Goal: Communication & Community: Answer question/provide support

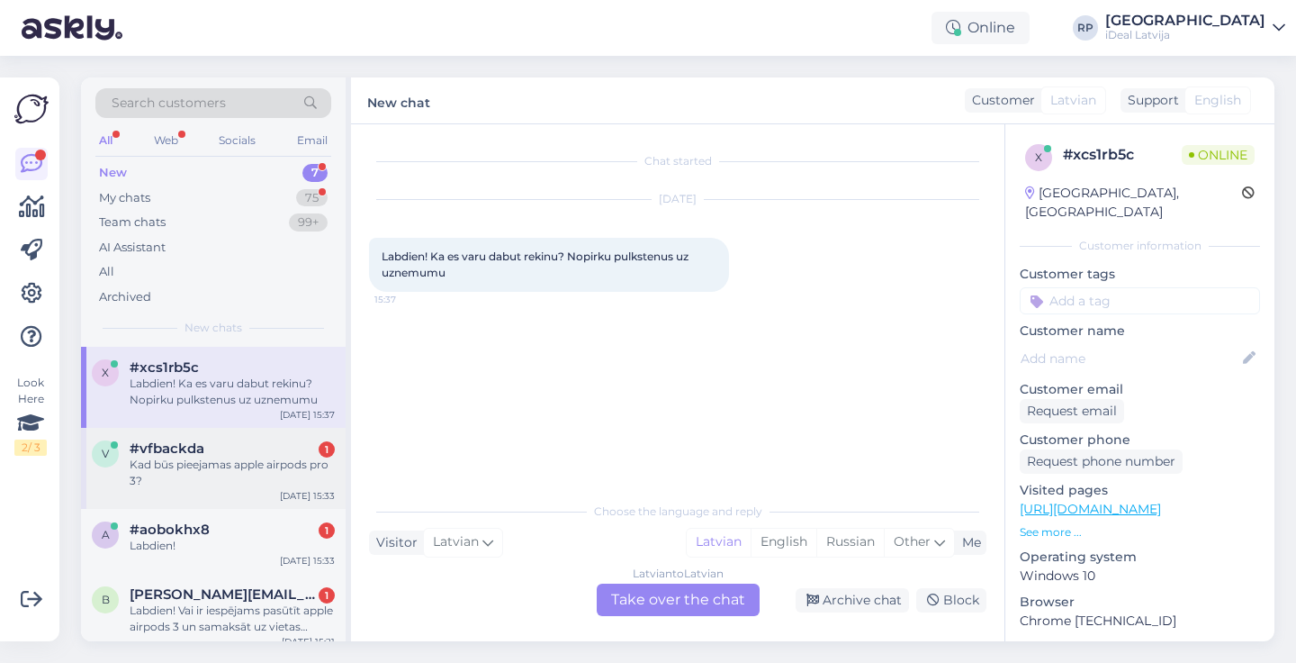
click at [219, 460] on div "Kad būs pieejamas apple airpods pro 3?" at bounding box center [232, 472] width 205 height 32
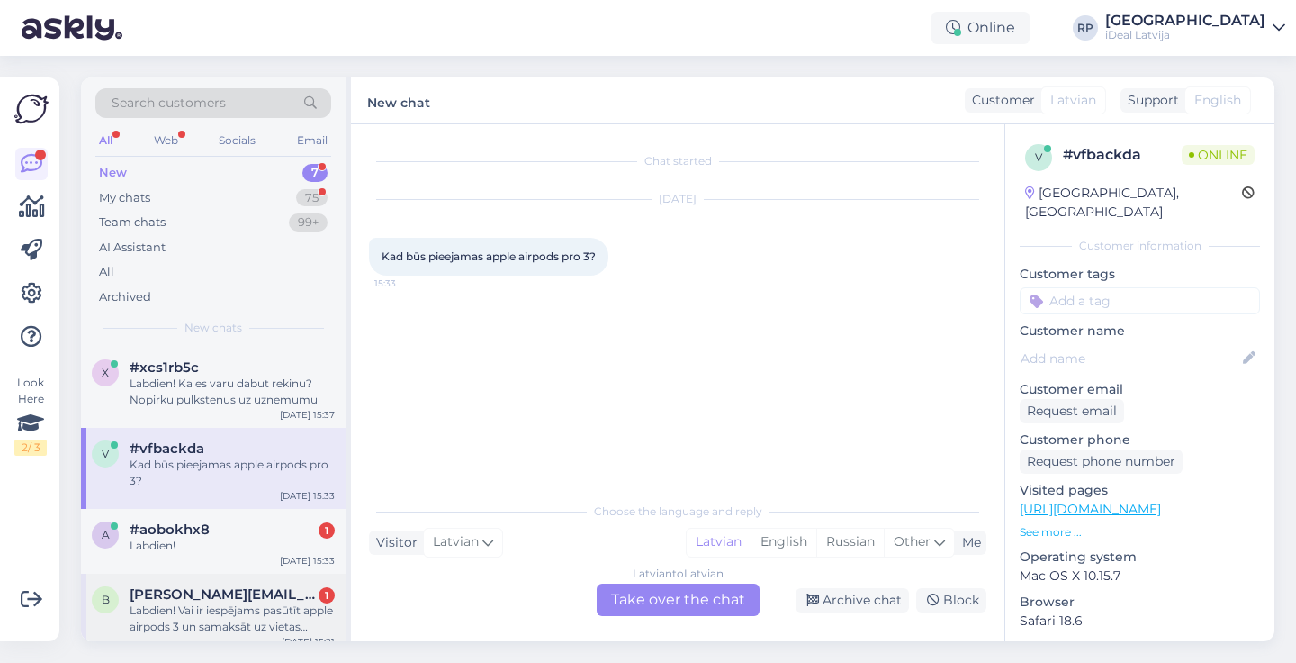
click at [248, 631] on div "Labdien! Vai ir iespējams pasūtīt apple airpods 3 un samaksāt uz vietas skaidrā…" at bounding box center [232, 618] width 205 height 32
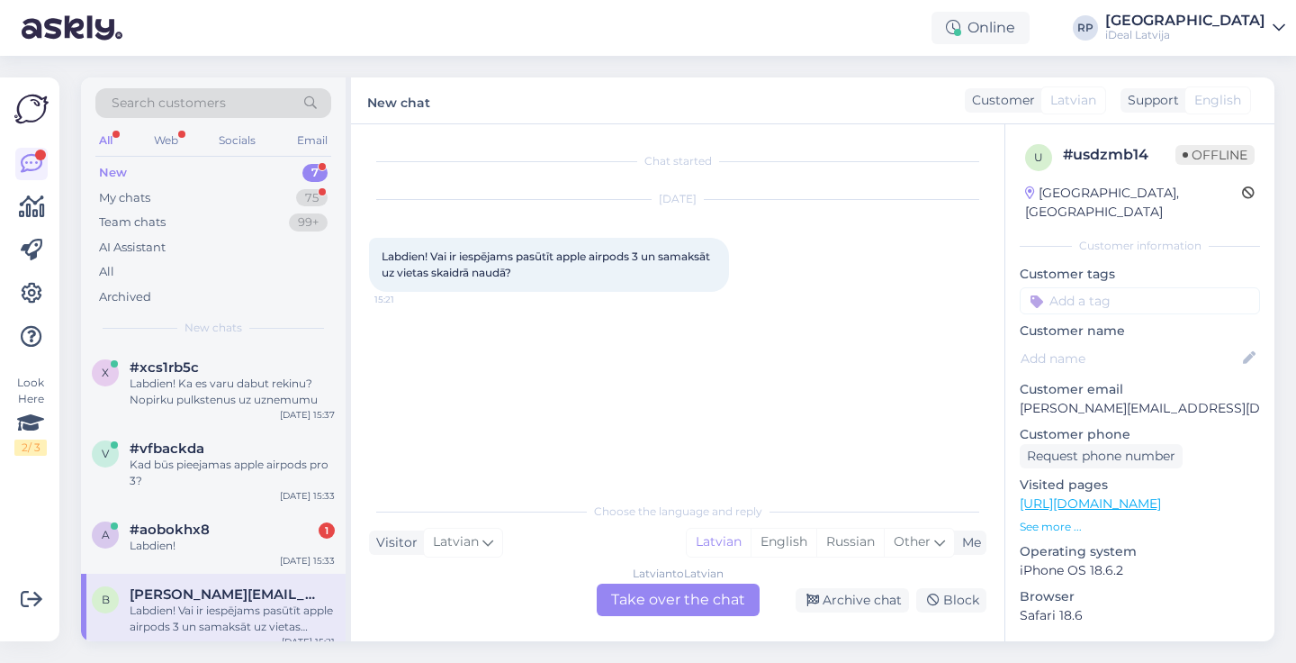
click at [663, 590] on div "Latvian to Latvian Take over the chat" at bounding box center [678, 599] width 163 height 32
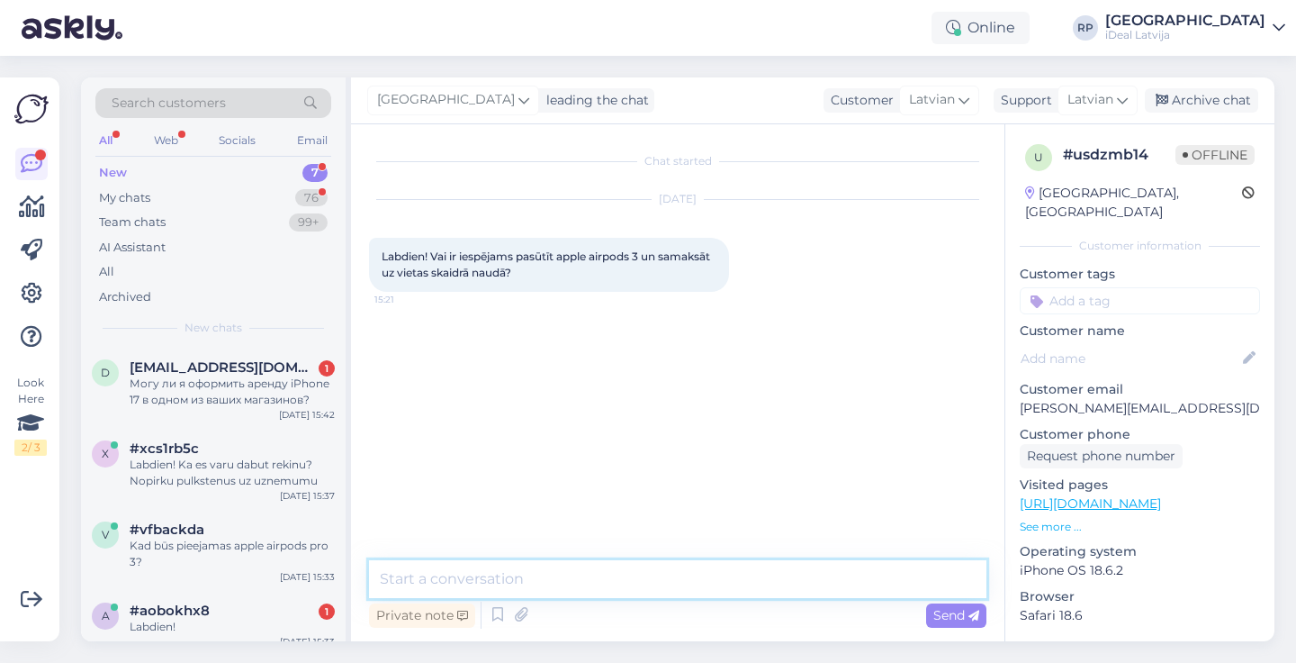
click at [673, 582] on textarea at bounding box center [677, 579] width 617 height 38
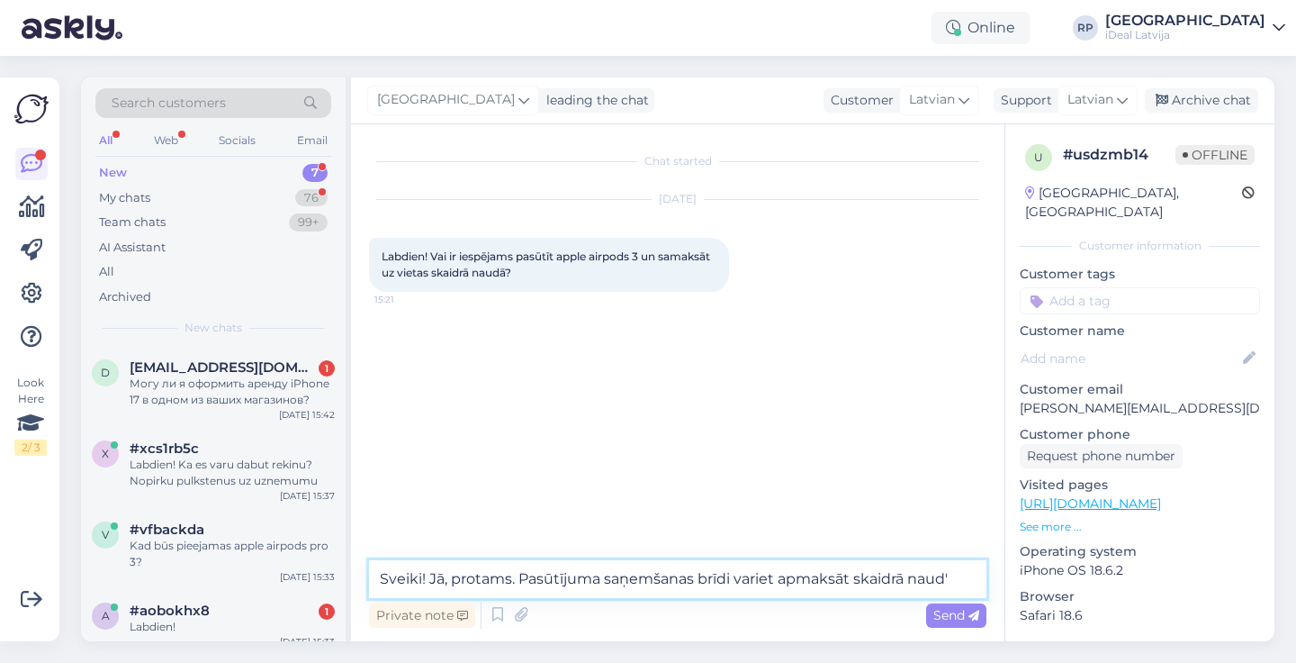
type textarea "Sveiki! Jā, protams. Pasūtījuma saņemšanas brīdi variet apmaksāt skaidrā naudā"
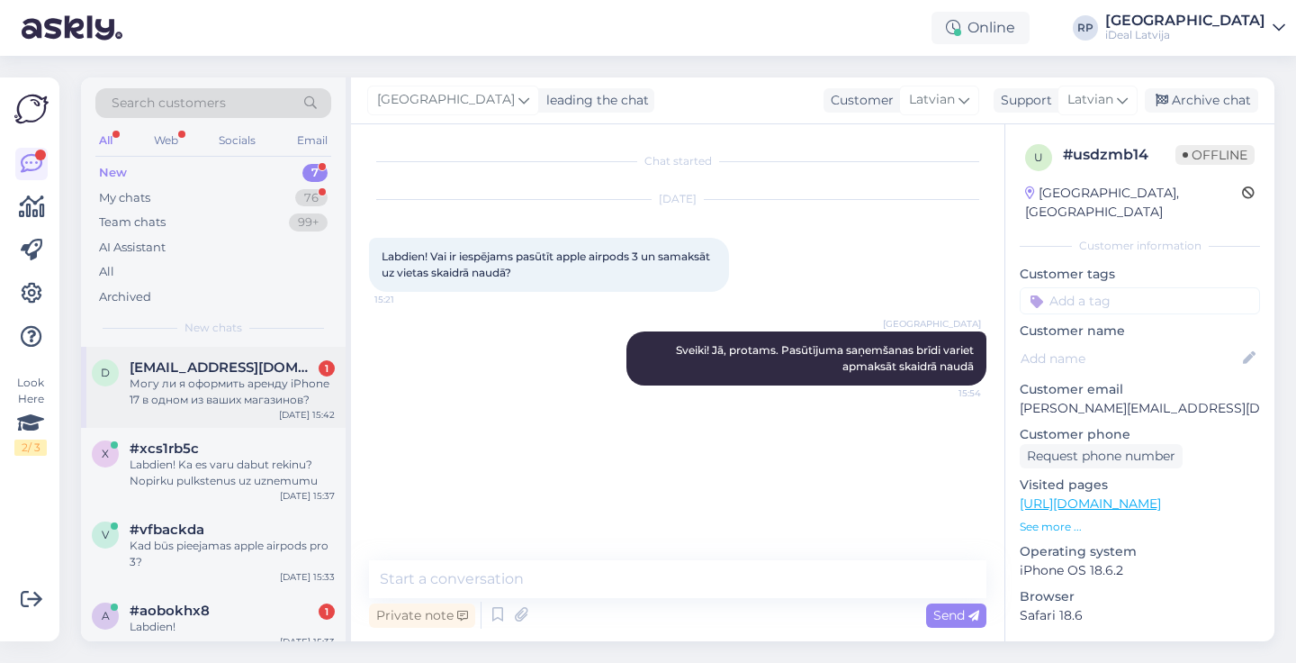
click at [205, 388] on div "Могу ли я оформить аренду iPhone 17 в одном из ваших магазинов?" at bounding box center [232, 391] width 205 height 32
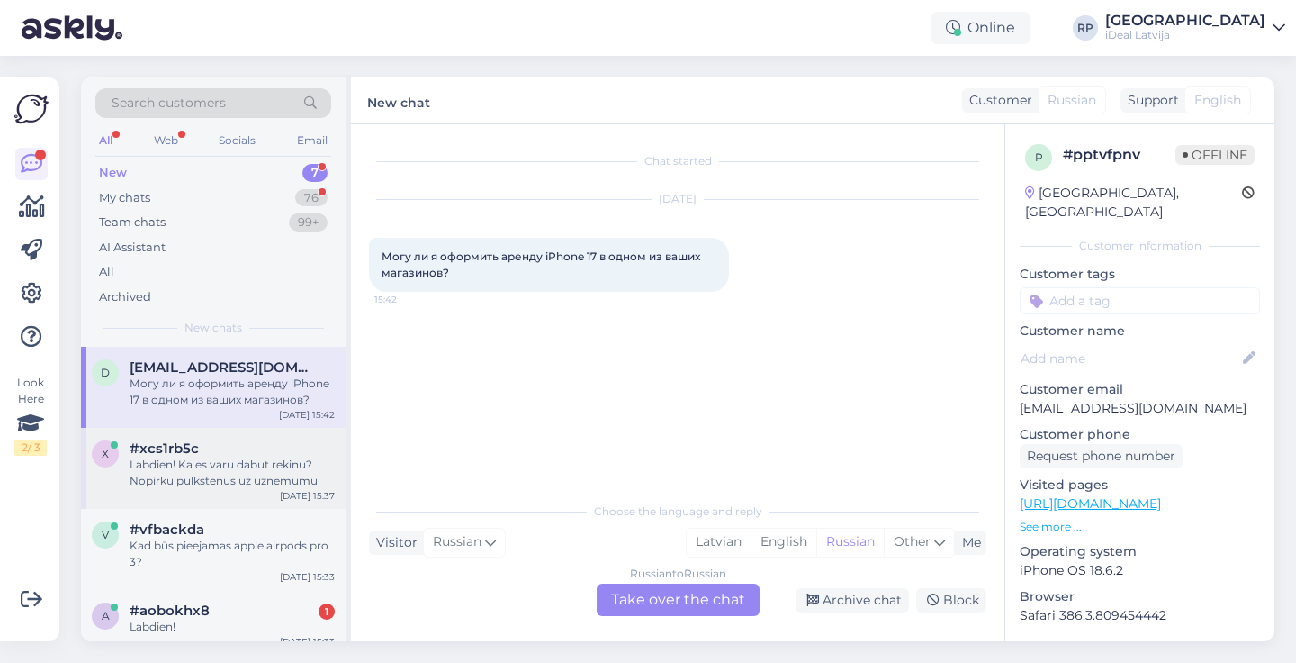
click at [255, 447] on div "#xcs1rb5c" at bounding box center [232, 448] width 205 height 16
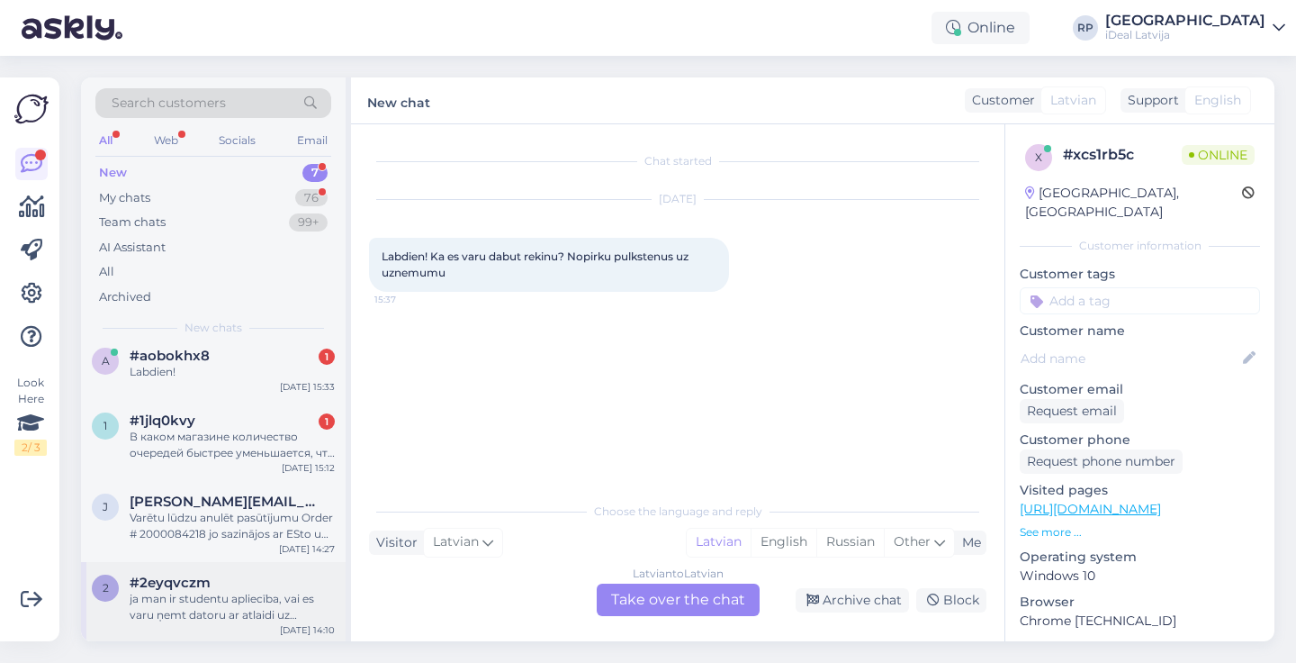
click at [264, 564] on div "2 #2eyqvczm ja man ir studentu apliecība, vai es varu ņemt datoru ar atlaidi uz…" at bounding box center [213, 602] width 265 height 81
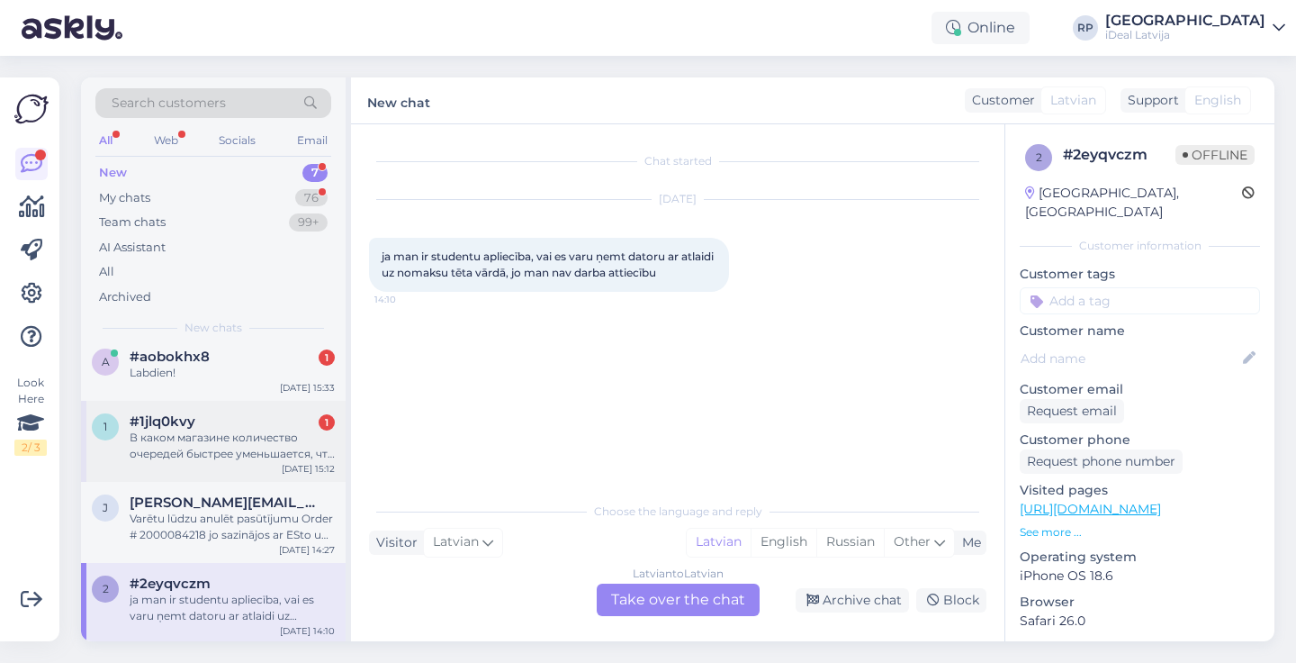
click at [296, 464] on div "[DATE] 15:12" at bounding box center [308, 469] width 53 height 14
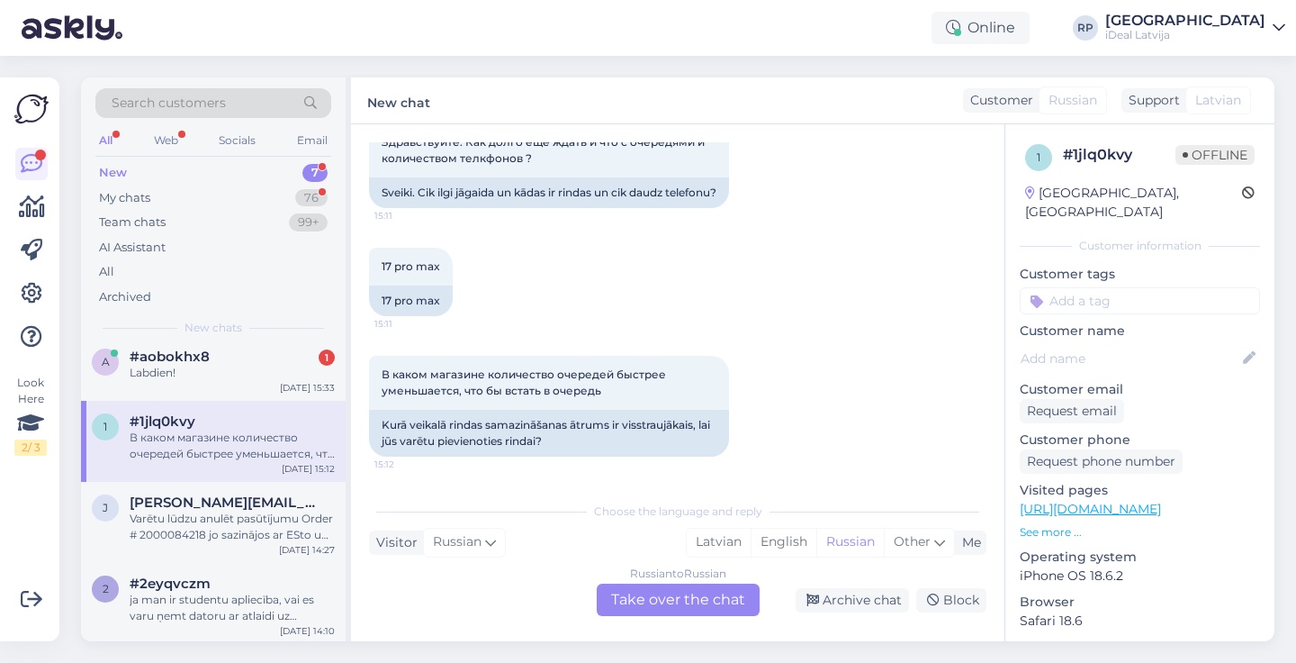
scroll to position [762, 0]
click at [314, 368] on div "Labdien!" at bounding box center [232, 373] width 205 height 16
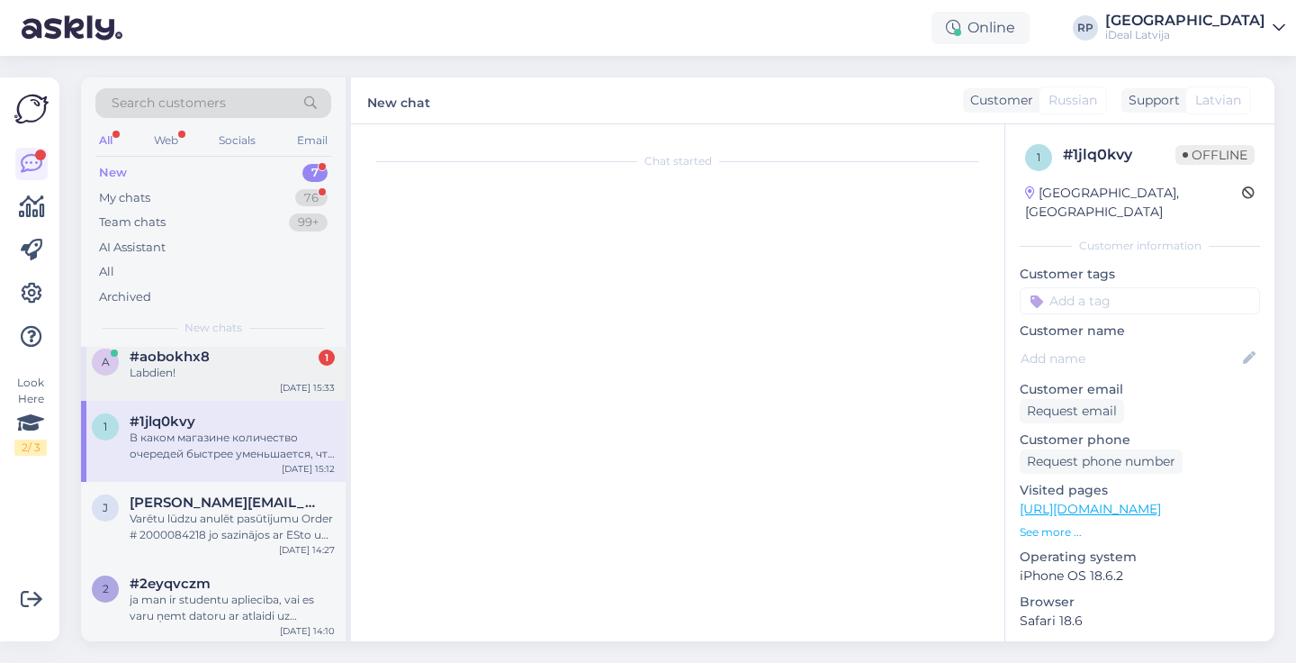
scroll to position [0, 0]
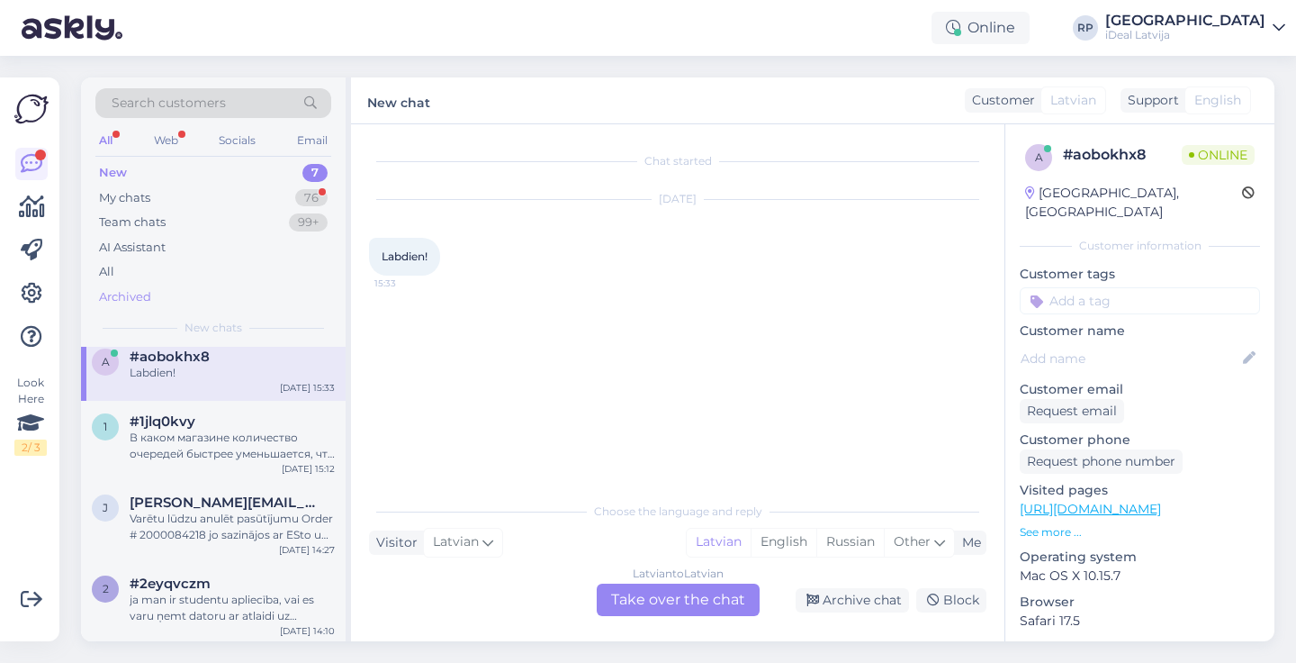
click at [275, 296] on div "Archived" at bounding box center [213, 296] width 236 height 25
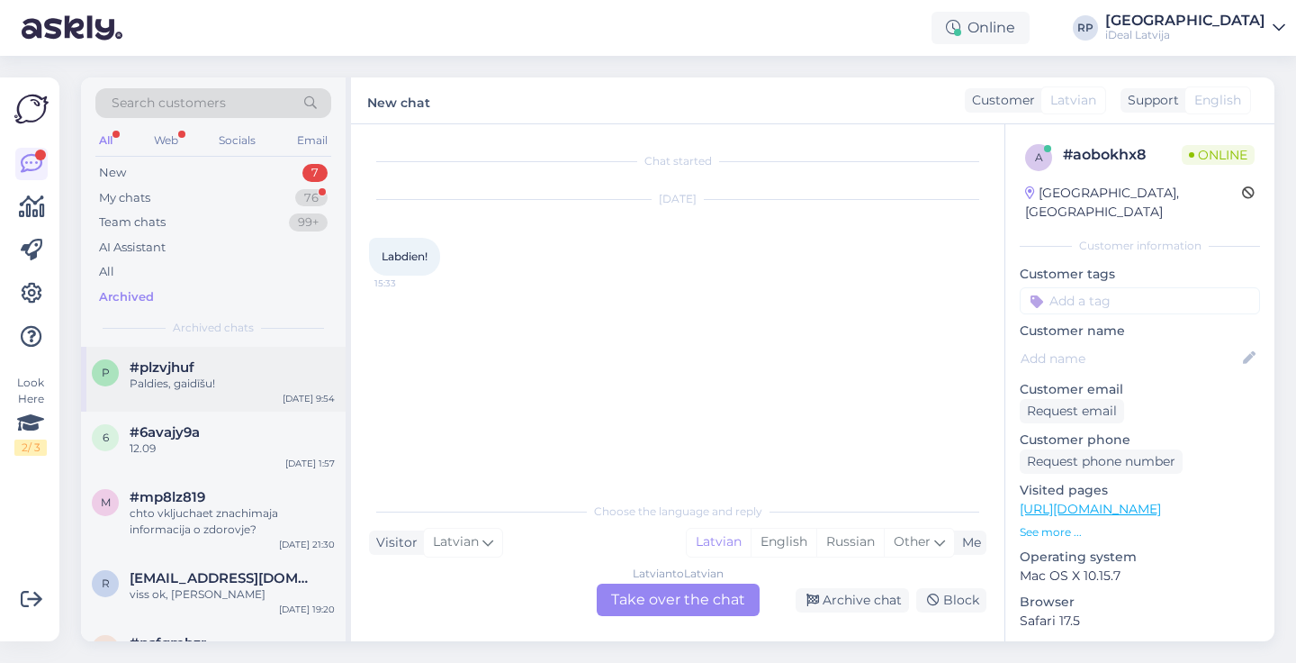
click at [257, 364] on div "#plzvjhuf" at bounding box center [232, 367] width 205 height 16
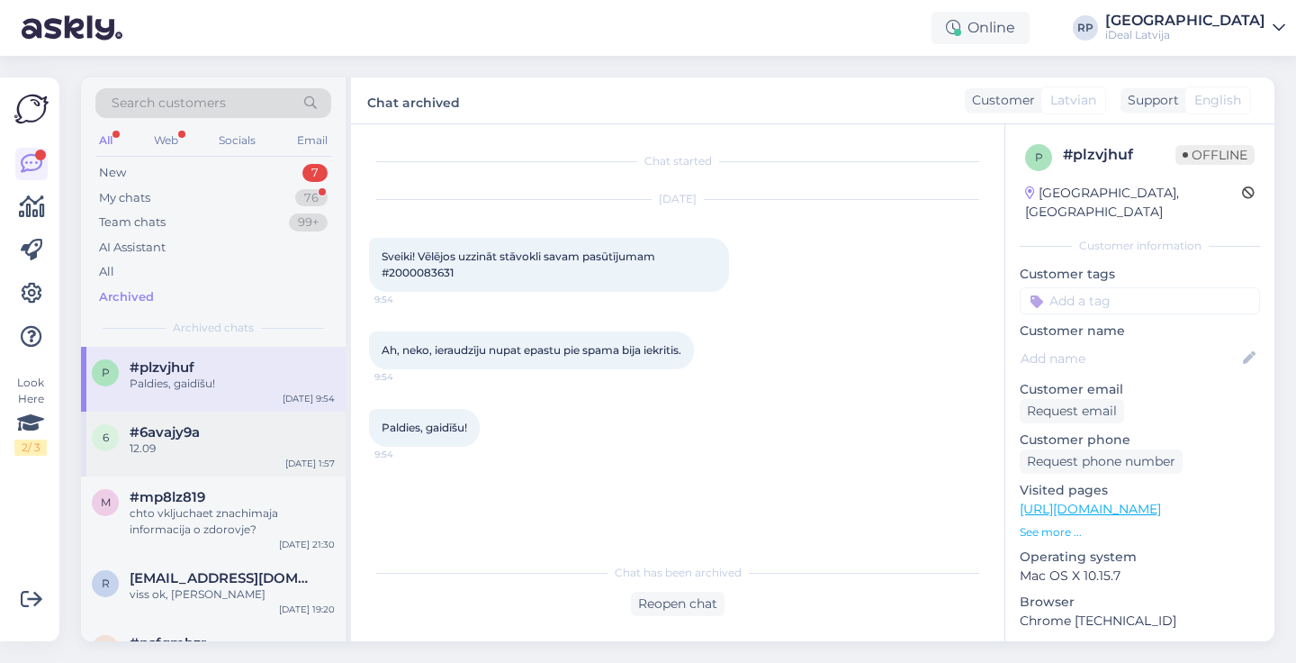
click at [232, 436] on div "#6avajy9a" at bounding box center [232, 432] width 205 height 16
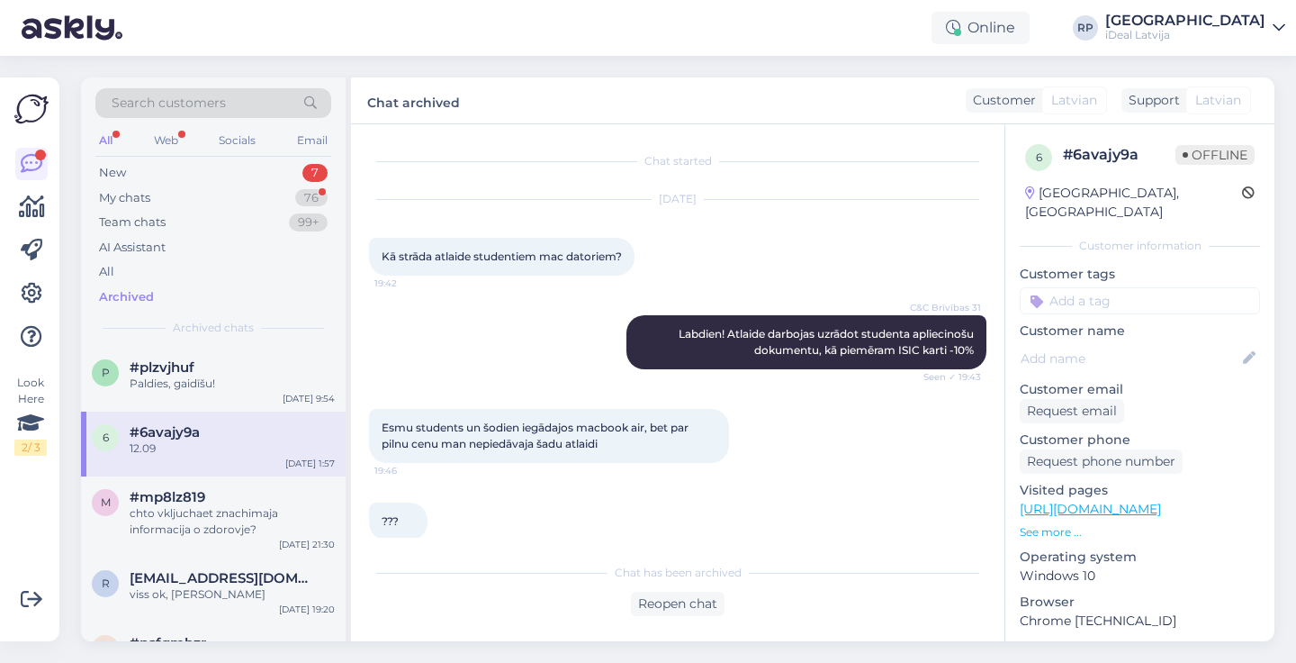
scroll to position [253, 0]
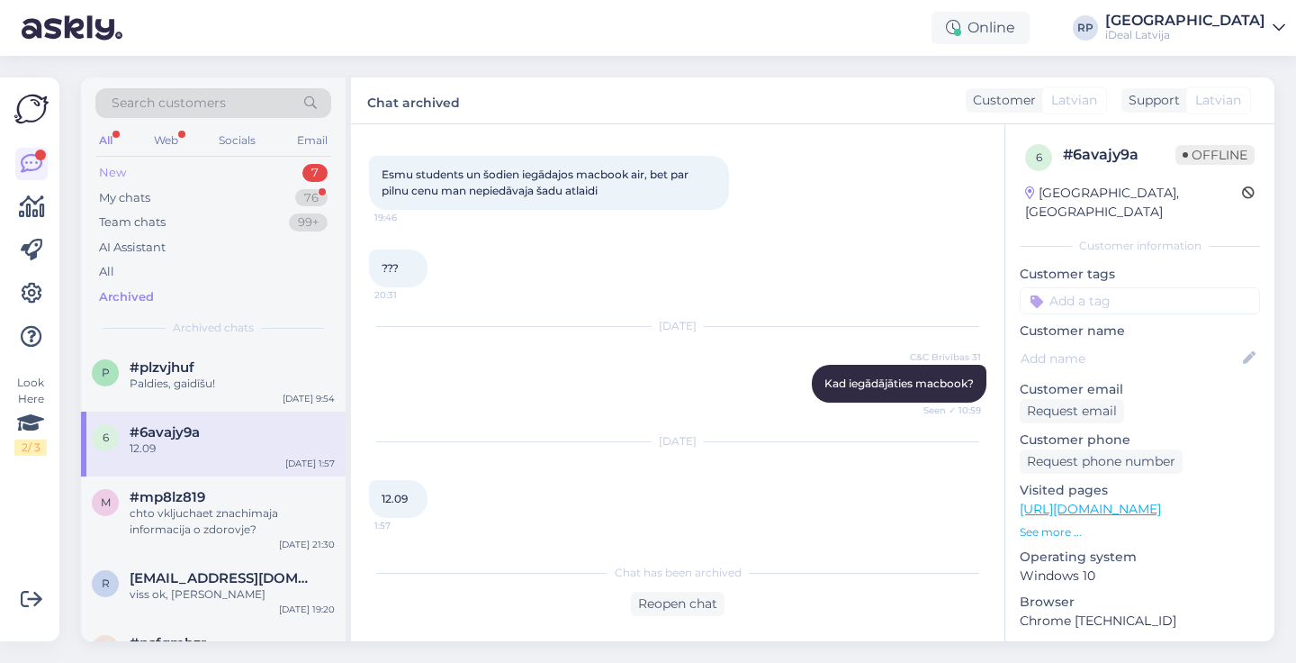
click at [316, 167] on div "7" at bounding box center [314, 173] width 25 height 18
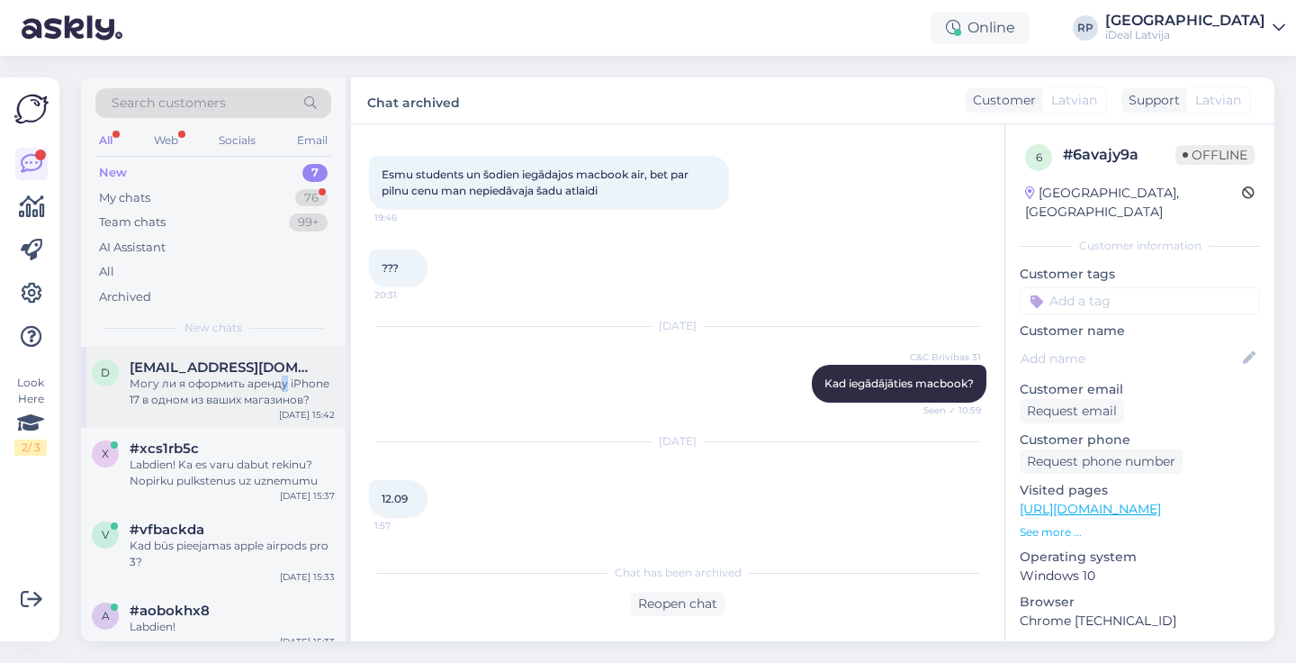
click at [285, 377] on div "Могу ли я оформить аренду iPhone 17 в одном из ваших магазинов?" at bounding box center [232, 391] width 205 height 32
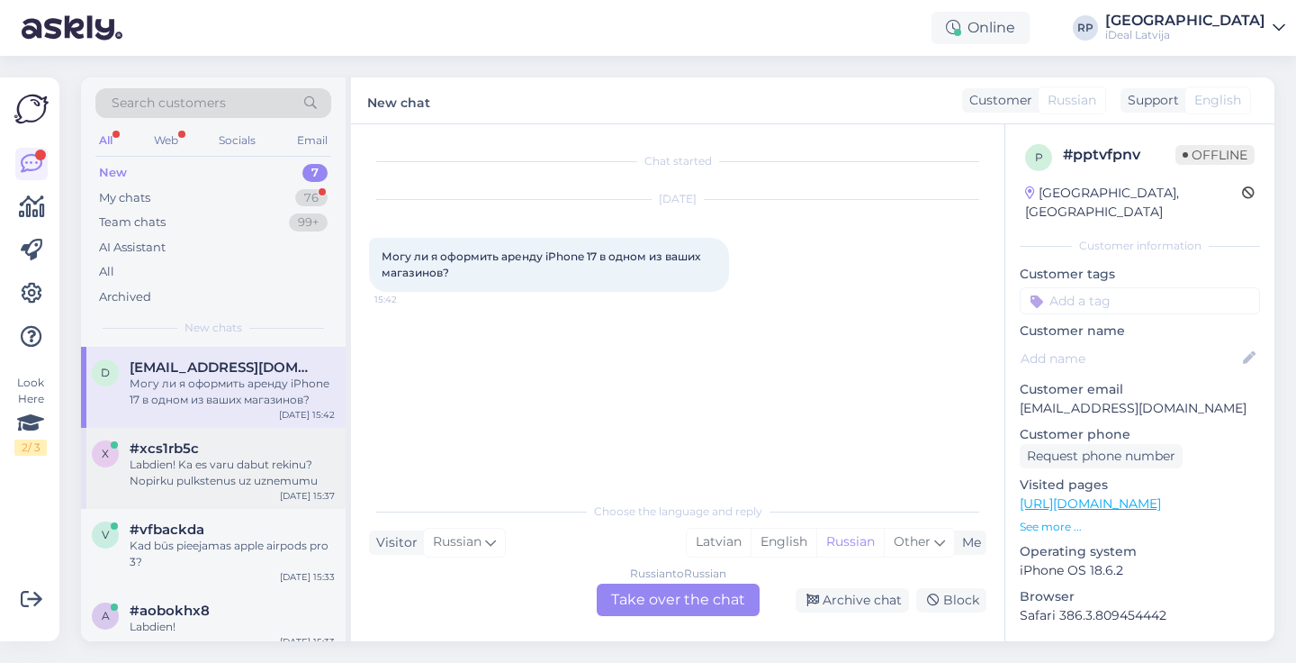
click at [257, 492] on div "x #xcs1rb5c Labdien! Ka es varu dabut rekinu? Nopirku pulkstenus uz uznemumu [D…" at bounding box center [213, 468] width 265 height 81
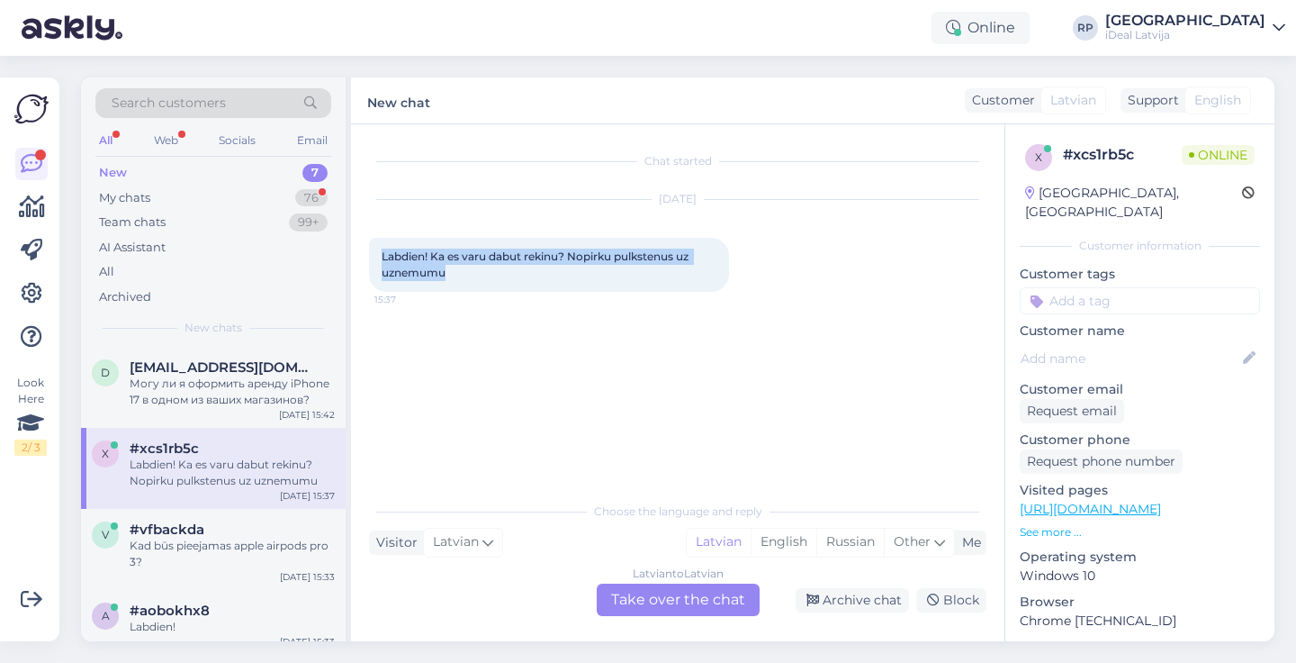
drag, startPoint x: 374, startPoint y: 248, endPoint x: 527, endPoint y: 278, distance: 155.2
click at [527, 278] on div "Labdien! Ka es varu dabut rekinu? Nopirku pulkstenus uz uznemumu 15:37" at bounding box center [549, 265] width 360 height 54
click at [657, 596] on div "Latvian to Latvian Take over the chat" at bounding box center [678, 599] width 163 height 32
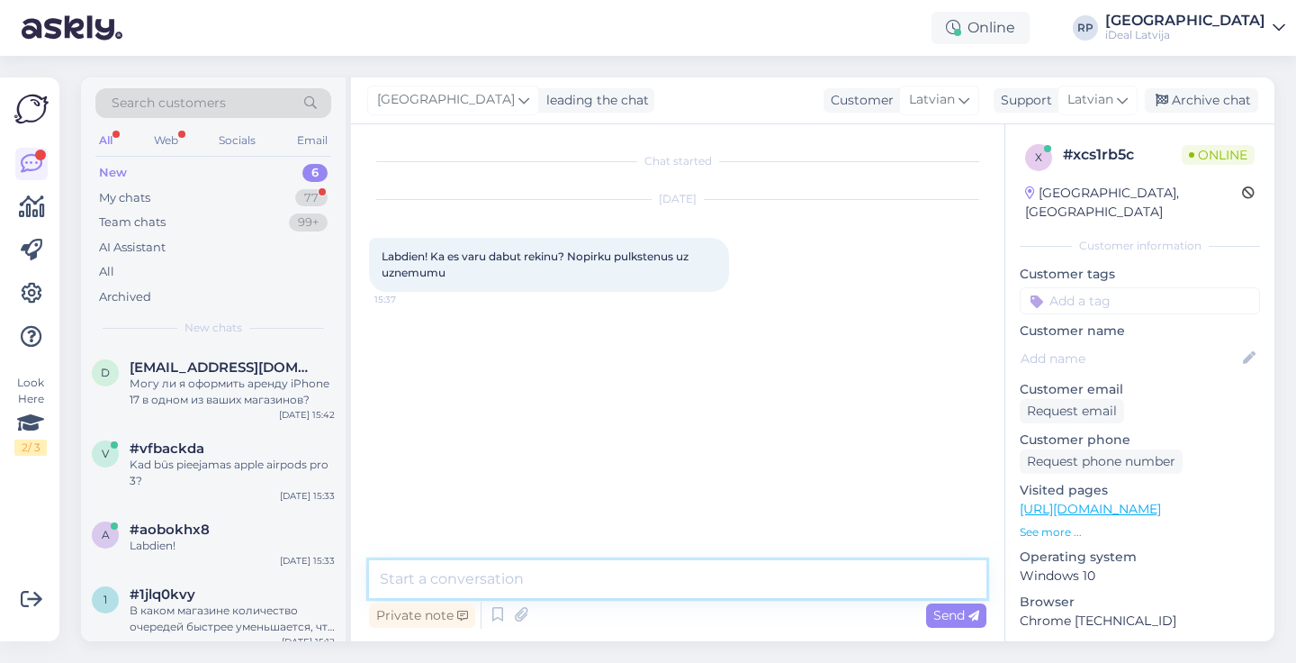
click at [635, 595] on textarea at bounding box center [677, 579] width 617 height 38
type textarea "Sveiki! Kāds ir Jūsu pasūtījuma nummurs?"
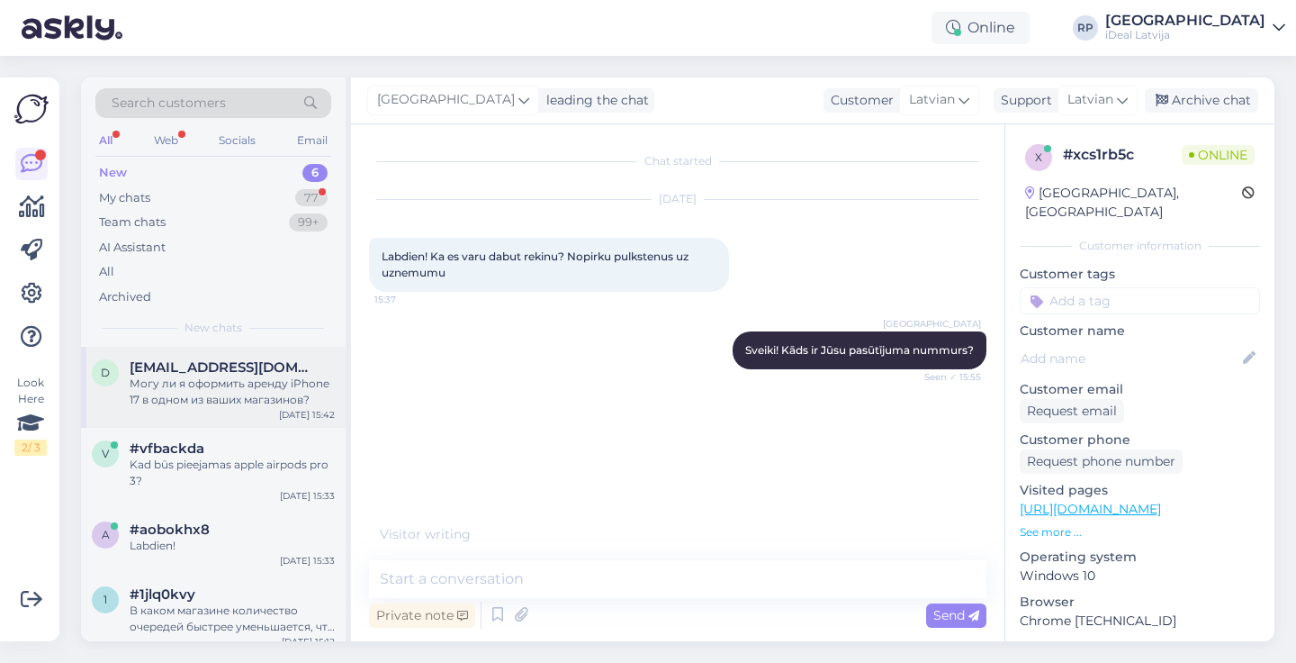
click at [292, 368] on span "[EMAIL_ADDRESS][DOMAIN_NAME]" at bounding box center [223, 367] width 187 height 16
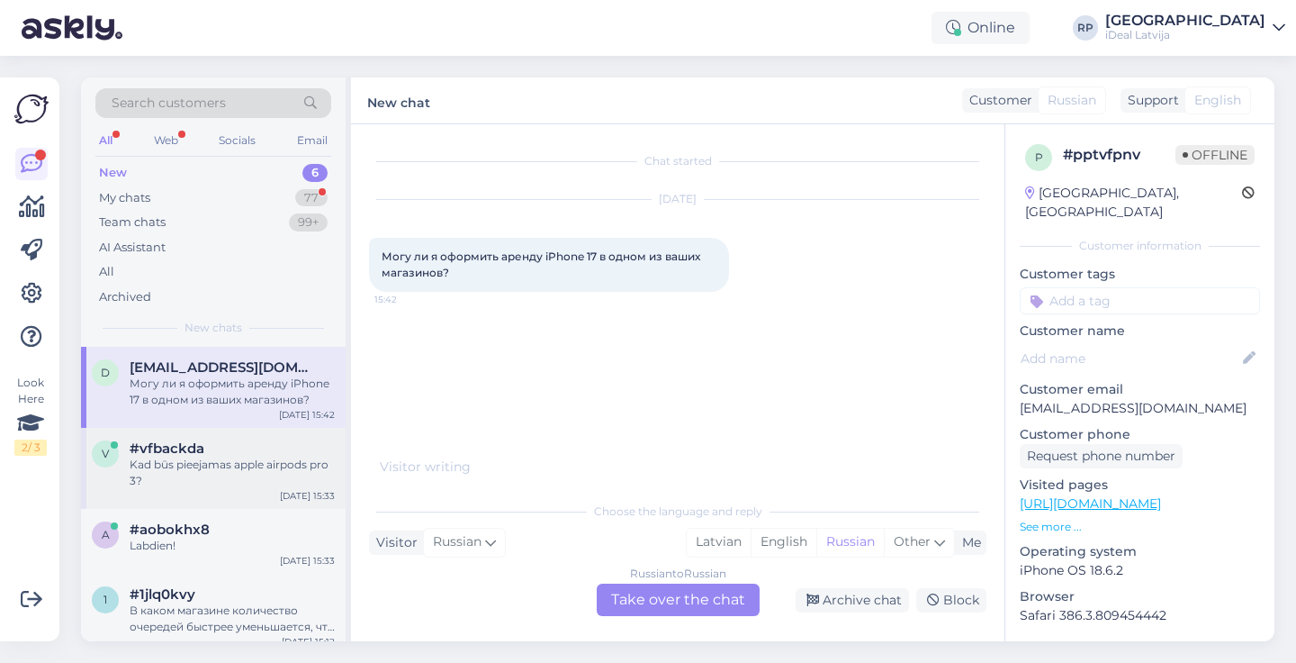
click at [293, 491] on div "[DATE] 15:33" at bounding box center [307, 496] width 55 height 14
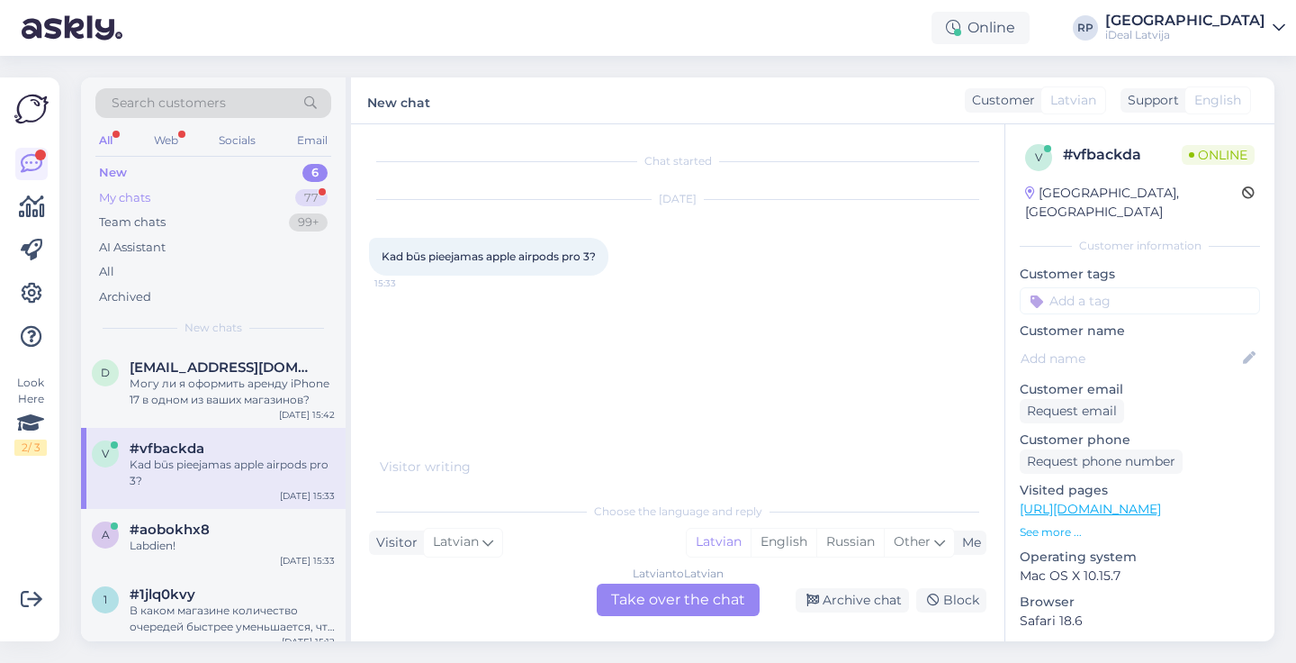
click at [310, 196] on div "77" at bounding box center [311, 198] width 32 height 18
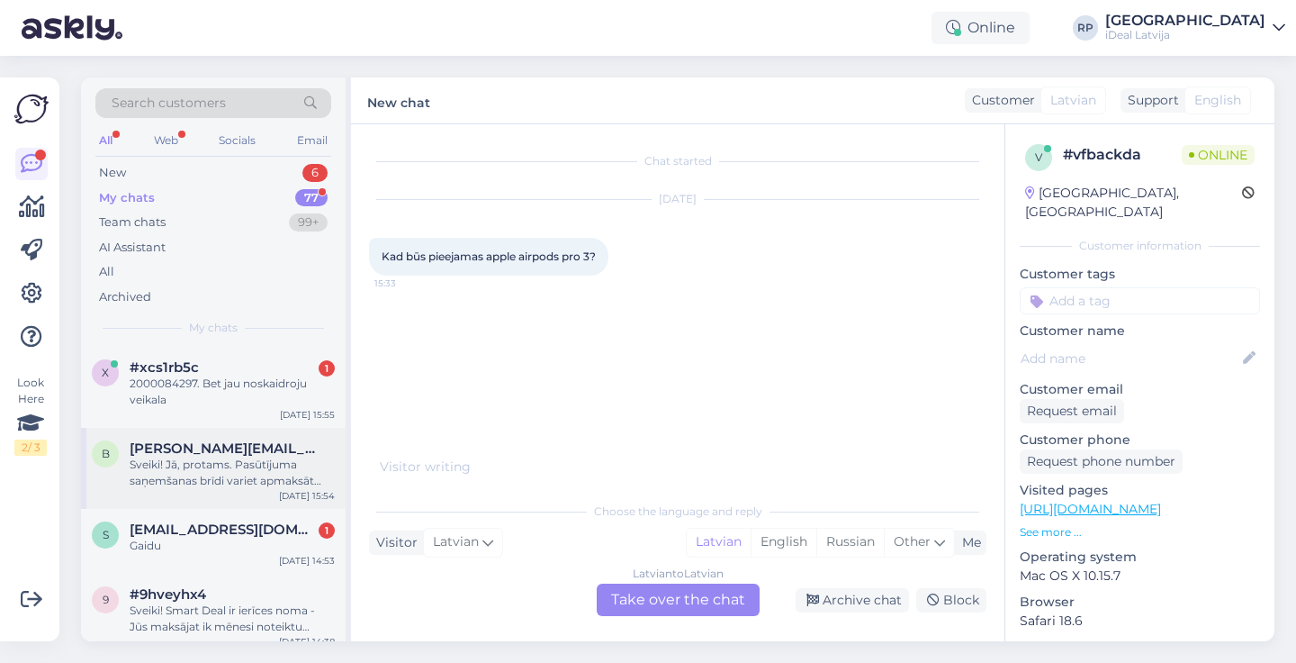
click at [272, 472] on div "Sveiki! Jā, protams. Pasūtījuma saņemšanas brīdi variet apmaksāt skaidrā naudā" at bounding box center [232, 472] width 205 height 32
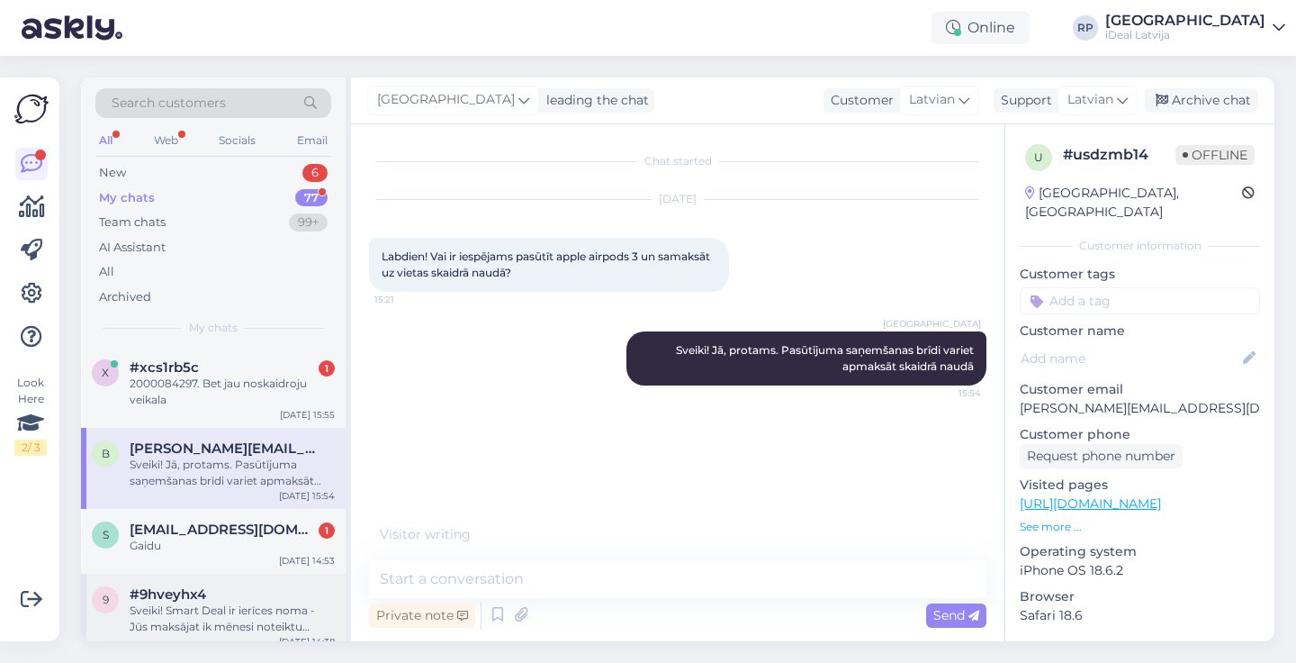
click at [267, 615] on div "Sveiki! Smart Deal ir ierīces noma - Jūs maksājat ik mēnesi noteiktu summu, un …" at bounding box center [232, 618] width 205 height 32
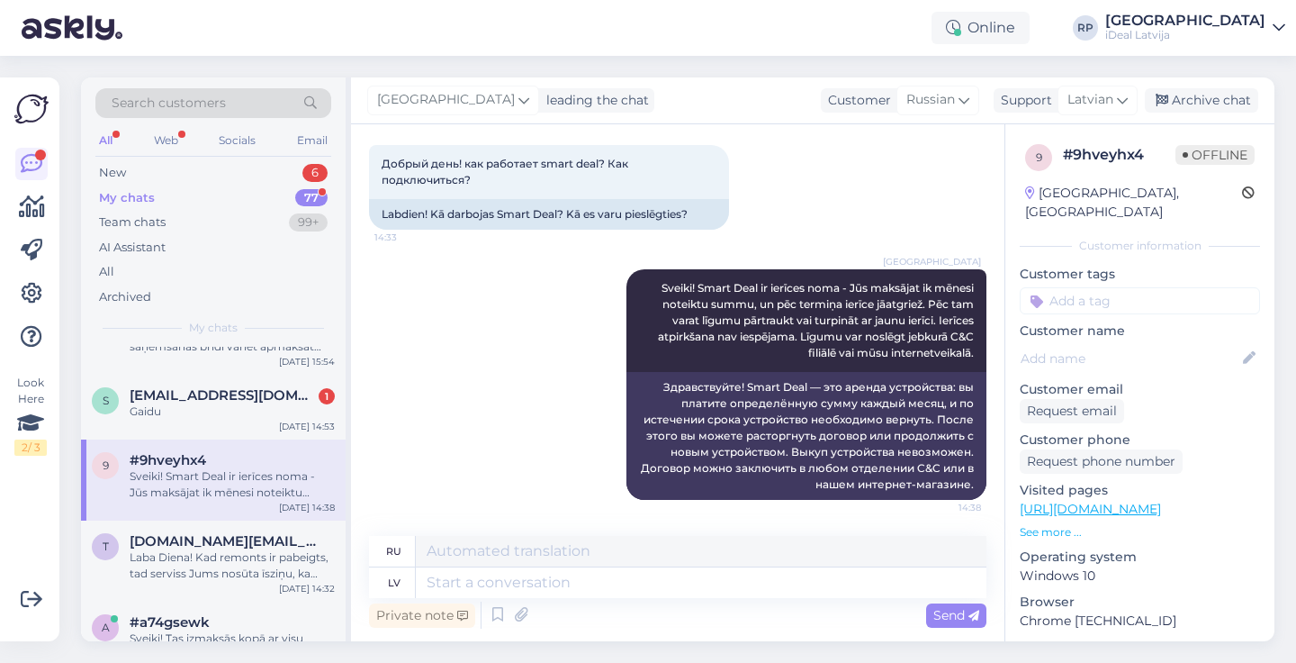
scroll to position [156, 0]
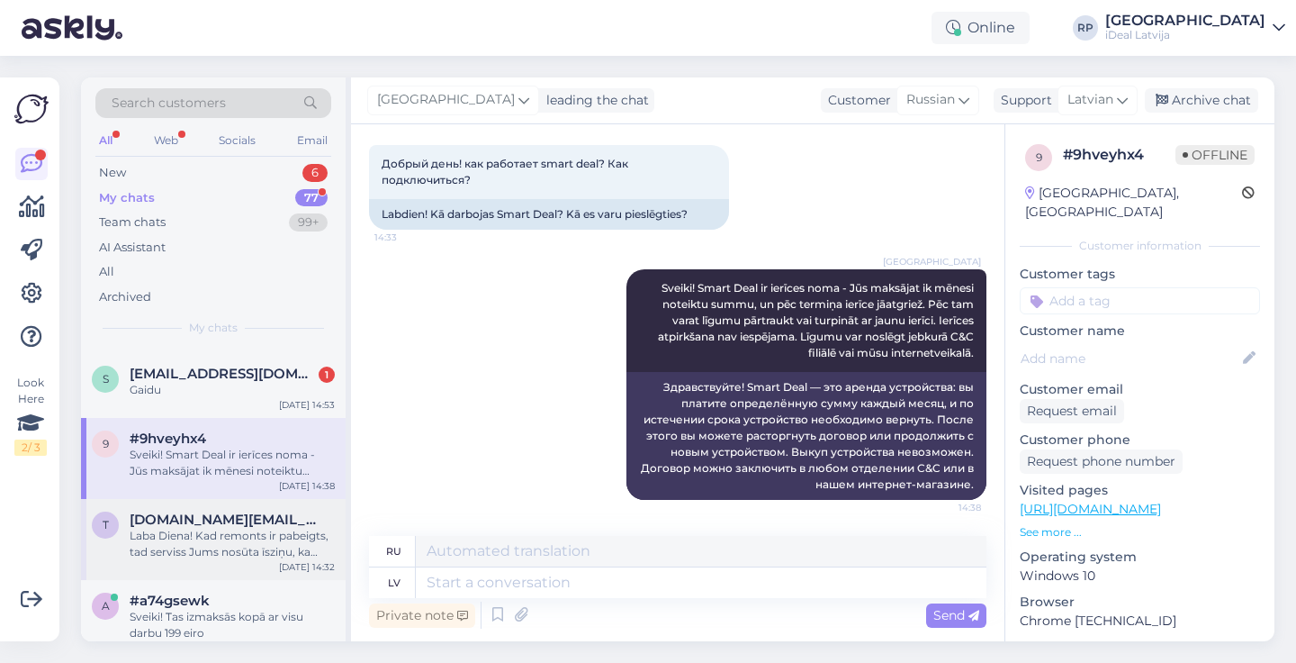
click at [275, 548] on div "Laba Diena! Kad remonts ir pabeigts, tad serviss Jums nosūta īsziņu, ka ierīci …" at bounding box center [232, 543] width 205 height 32
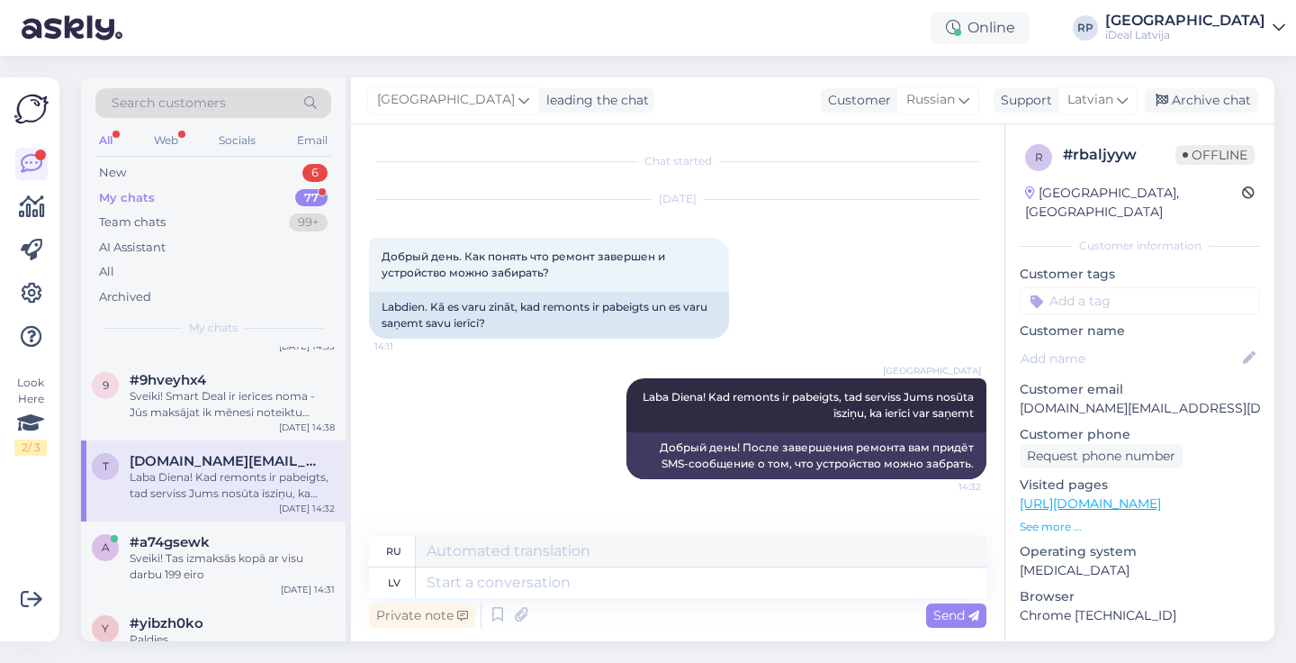
scroll to position [217, 0]
click at [274, 553] on div "Sveiki! Tas izmaksās kopā ar visu darbu 199 eiro" at bounding box center [232, 563] width 205 height 32
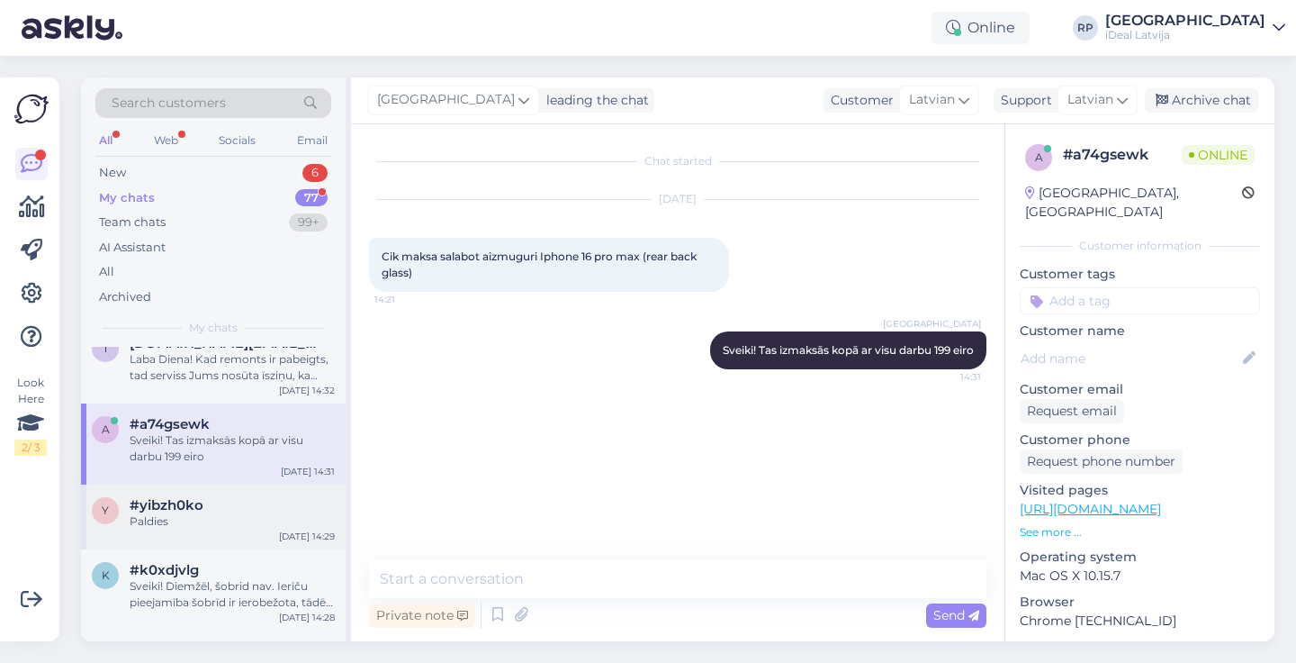
scroll to position [354, 0]
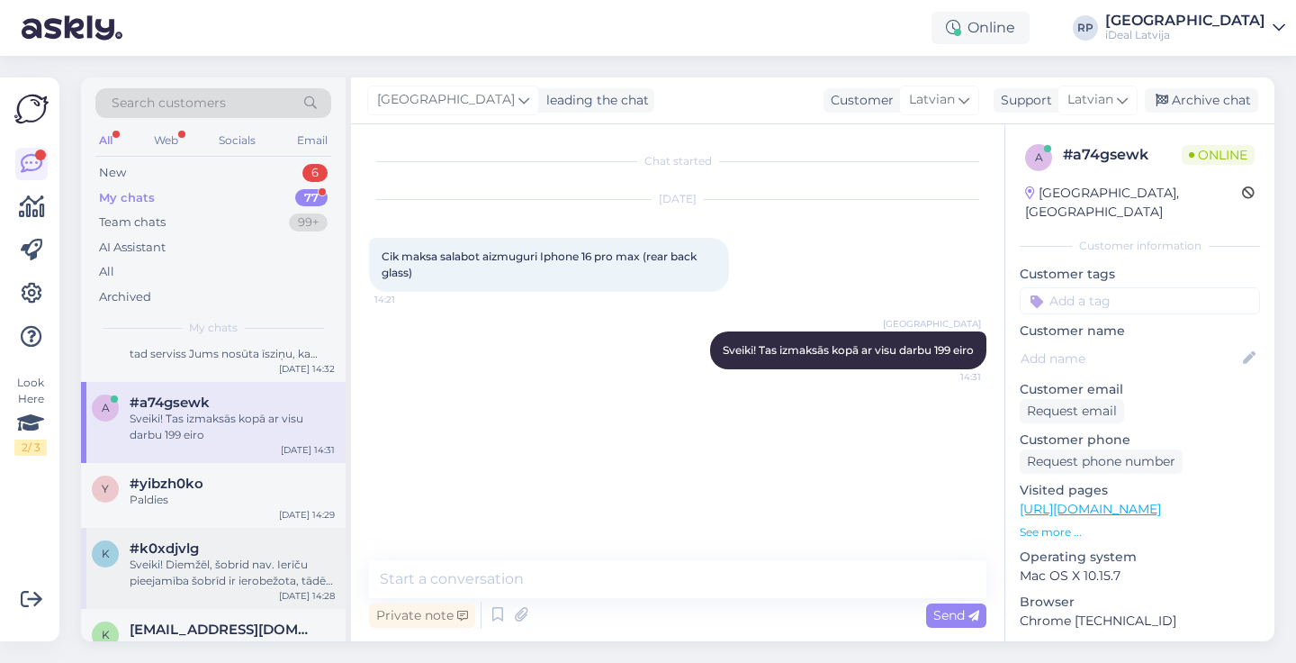
click at [265, 560] on div "Sveiki! Diemžēl, šobrid nav. Ierīču pieejamība šobrīd ir ierobežota, tādēļ izsn…" at bounding box center [232, 572] width 205 height 32
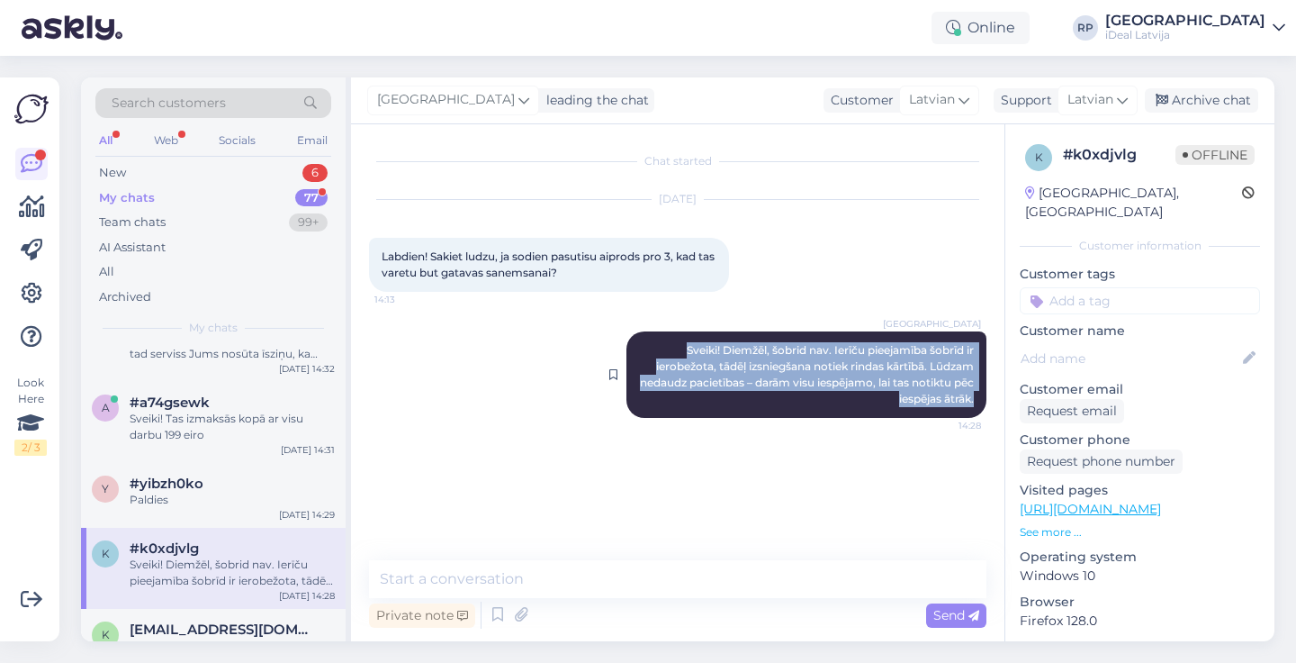
drag, startPoint x: 671, startPoint y: 338, endPoint x: 976, endPoint y: 400, distance: 311.2
click at [976, 400] on div "Riga plaza Sveiki! Diemžēl, šobrid nav. Ierīču pieejamība šobrīd ir ierobežota,…" at bounding box center [806, 374] width 360 height 86
copy span "Sveiki! Diemžēl, šobrid nav. Ierīču pieejamība šobrīd ir ierobežota, tādēļ izsn…"
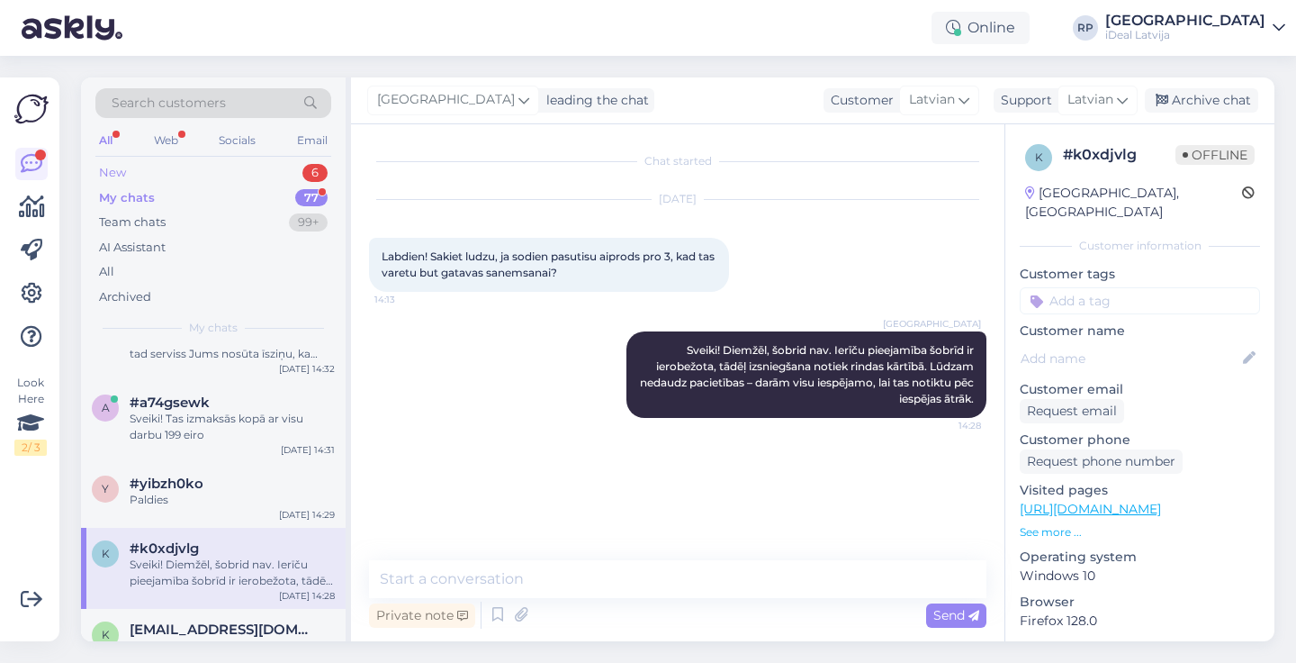
click at [228, 169] on div "New 6" at bounding box center [213, 172] width 236 height 25
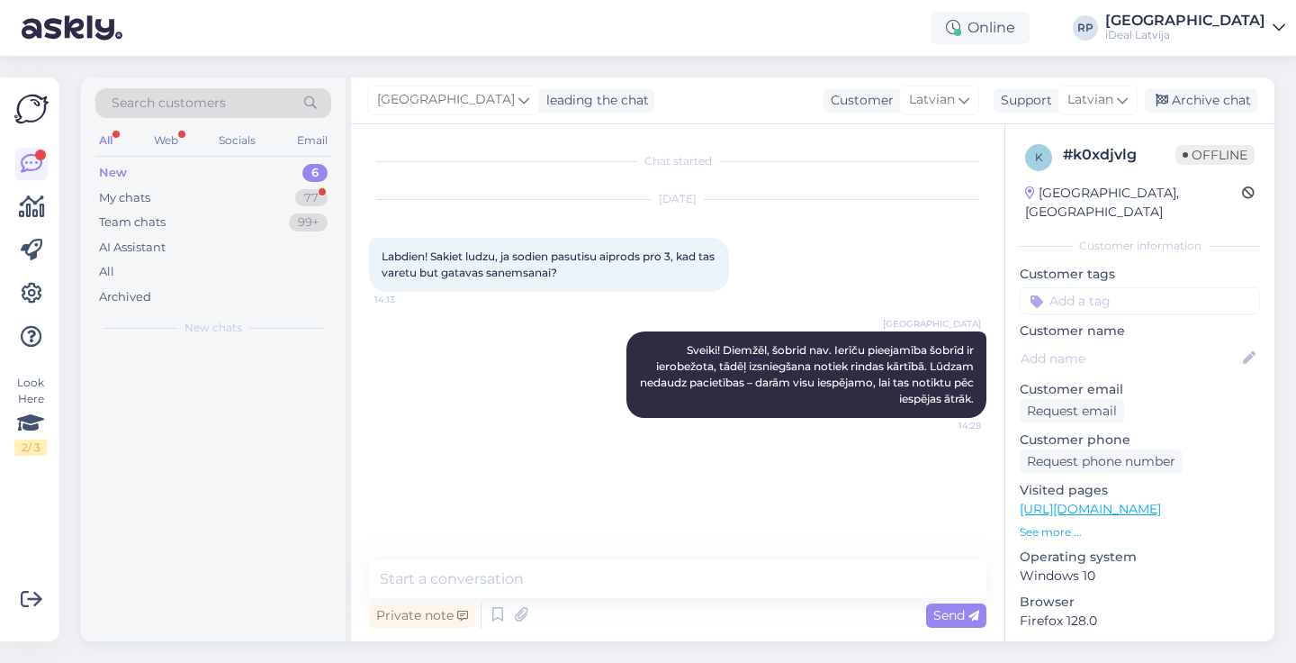
scroll to position [0, 0]
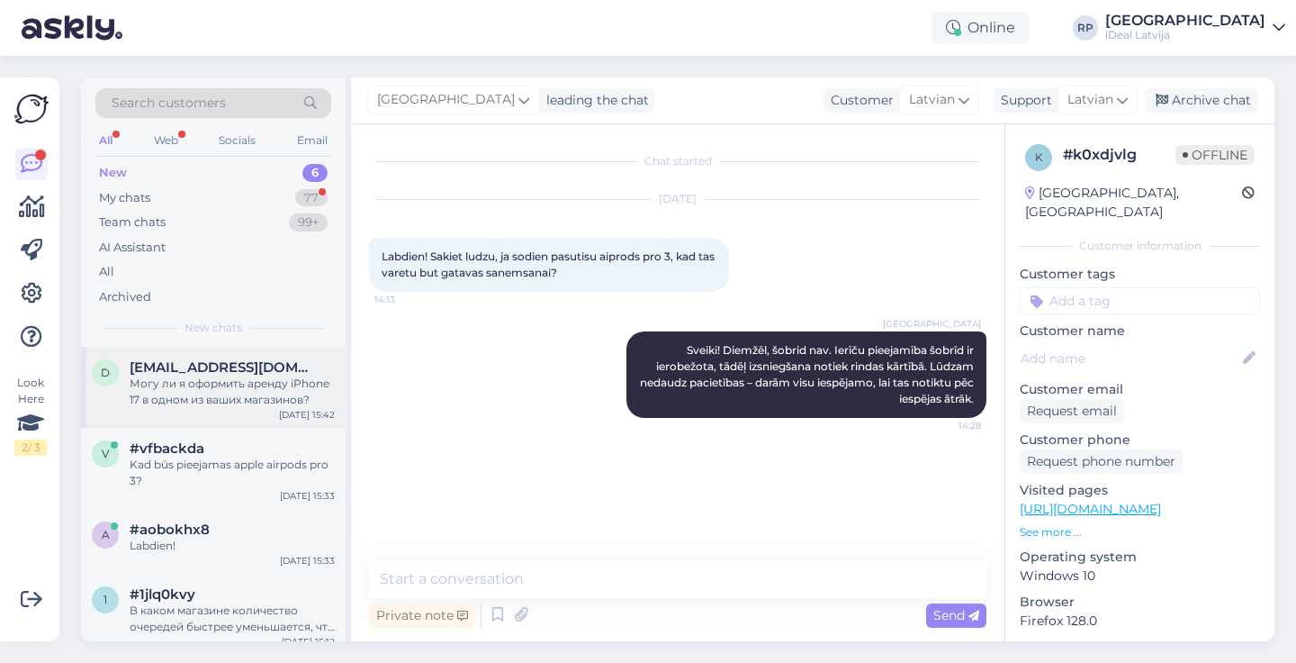
click at [213, 395] on div "Могу ли я оформить аренду iPhone 17 в одном из ваших магазинов?" at bounding box center [232, 391] width 205 height 32
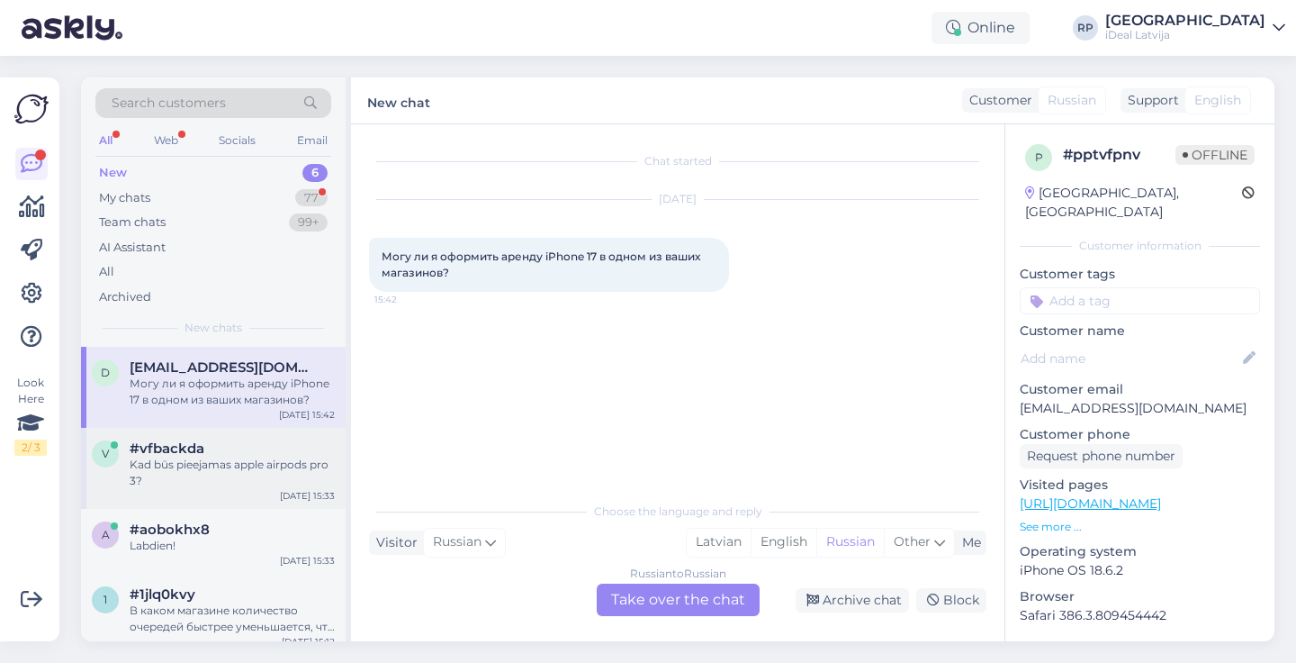
click at [209, 466] on div "Kad būs pieejamas apple airpods pro 3?" at bounding box center [232, 472] width 205 height 32
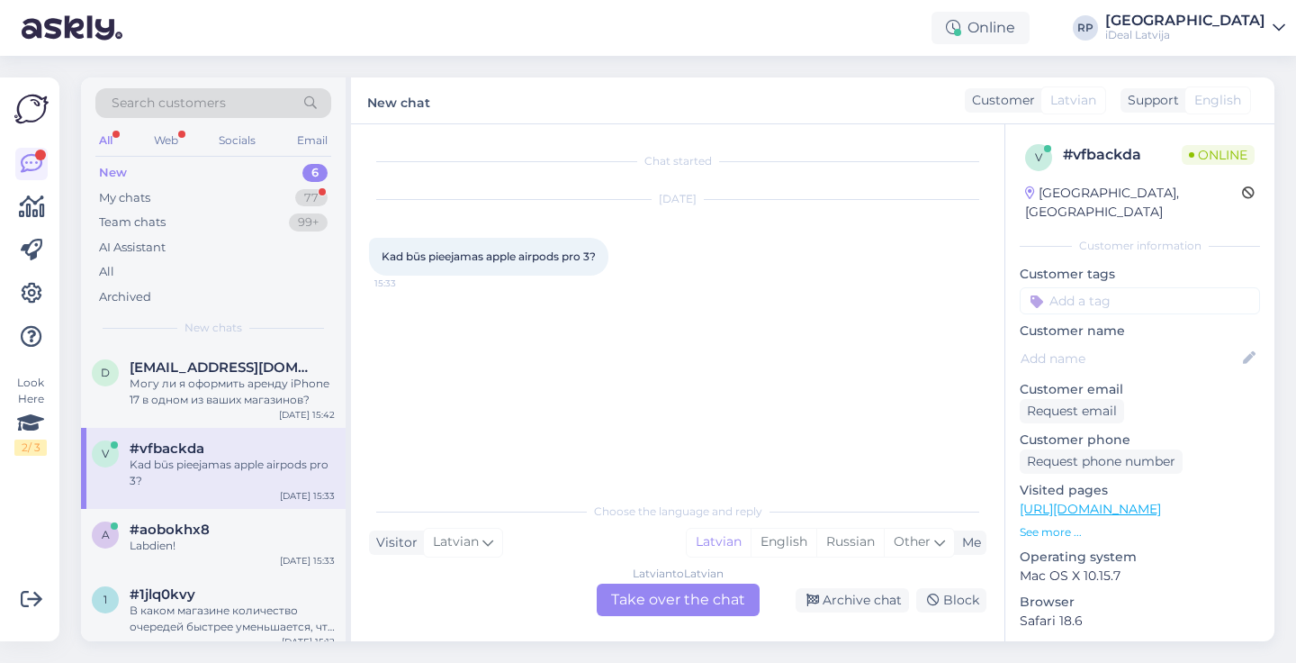
click at [713, 601] on div "Latvian to Latvian Take over the chat" at bounding box center [678, 599] width 163 height 32
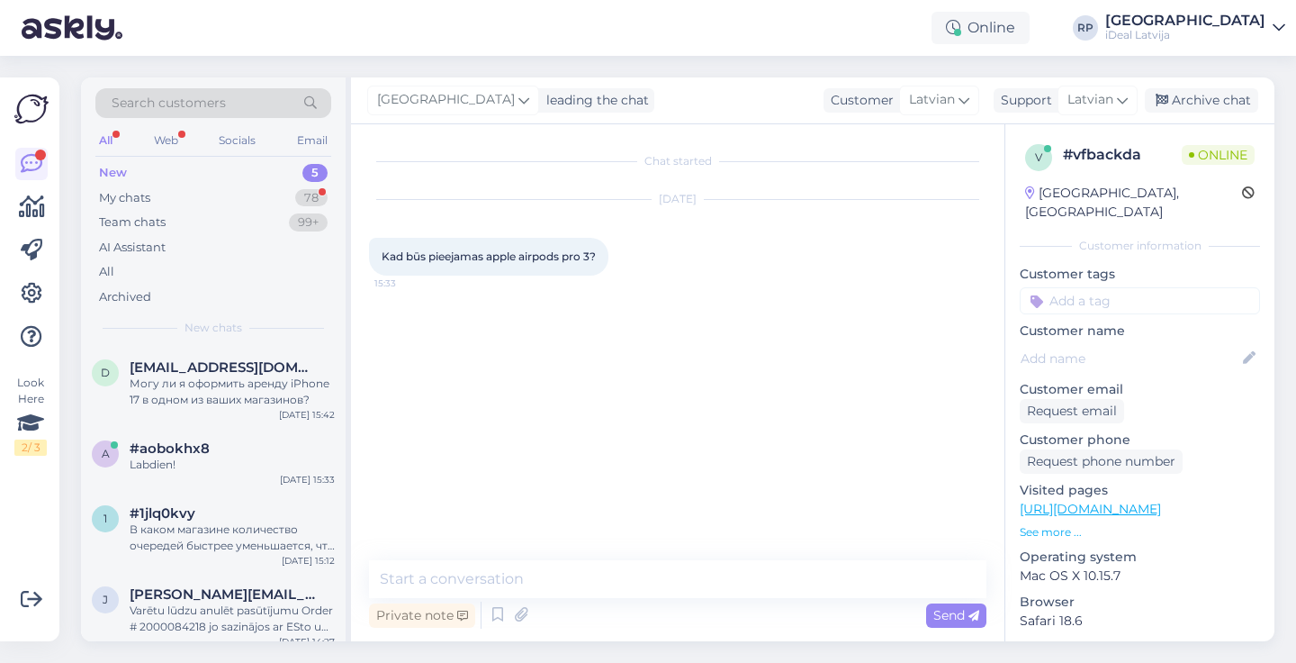
click at [711, 552] on div "Chat started [DATE] Kad būs pieejamas apple airpods pro 3? 15:33 Private note S…" at bounding box center [678, 382] width 654 height 517
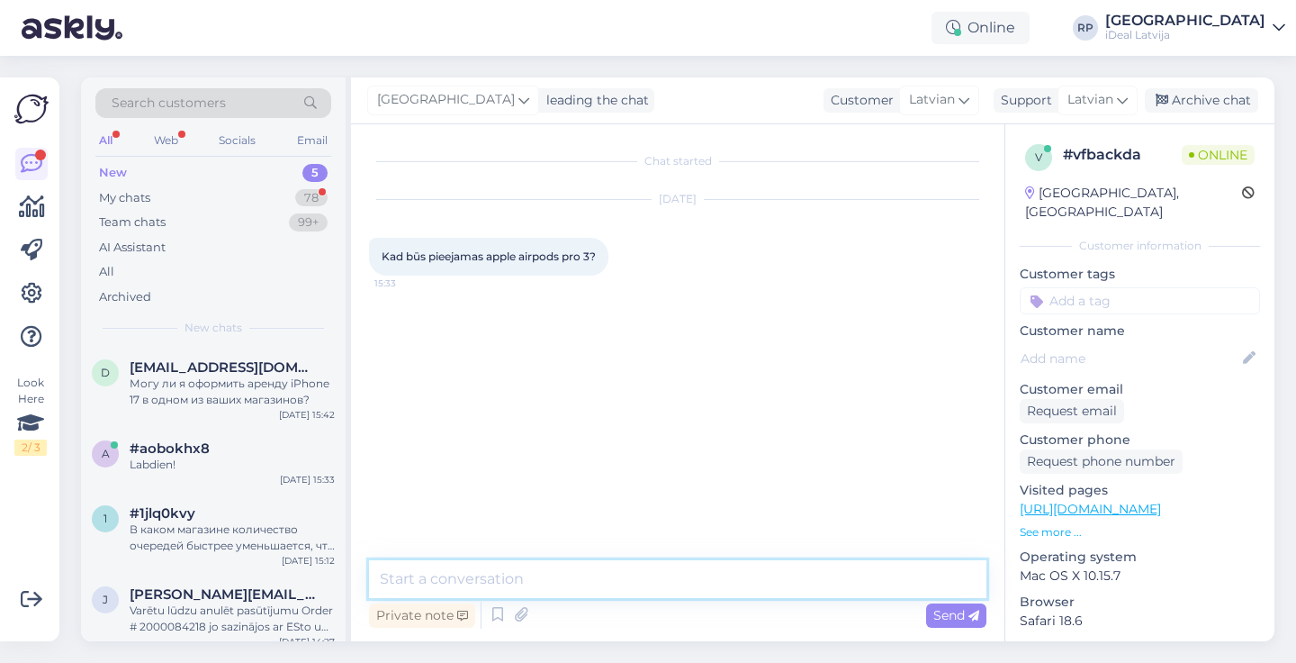
click at [700, 566] on textarea at bounding box center [677, 579] width 617 height 38
paste textarea "Sveiki! Diemžēl, šobrid nav. Ierīču pieejamība šobrīd ir ierobežota, tādēļ izsn…"
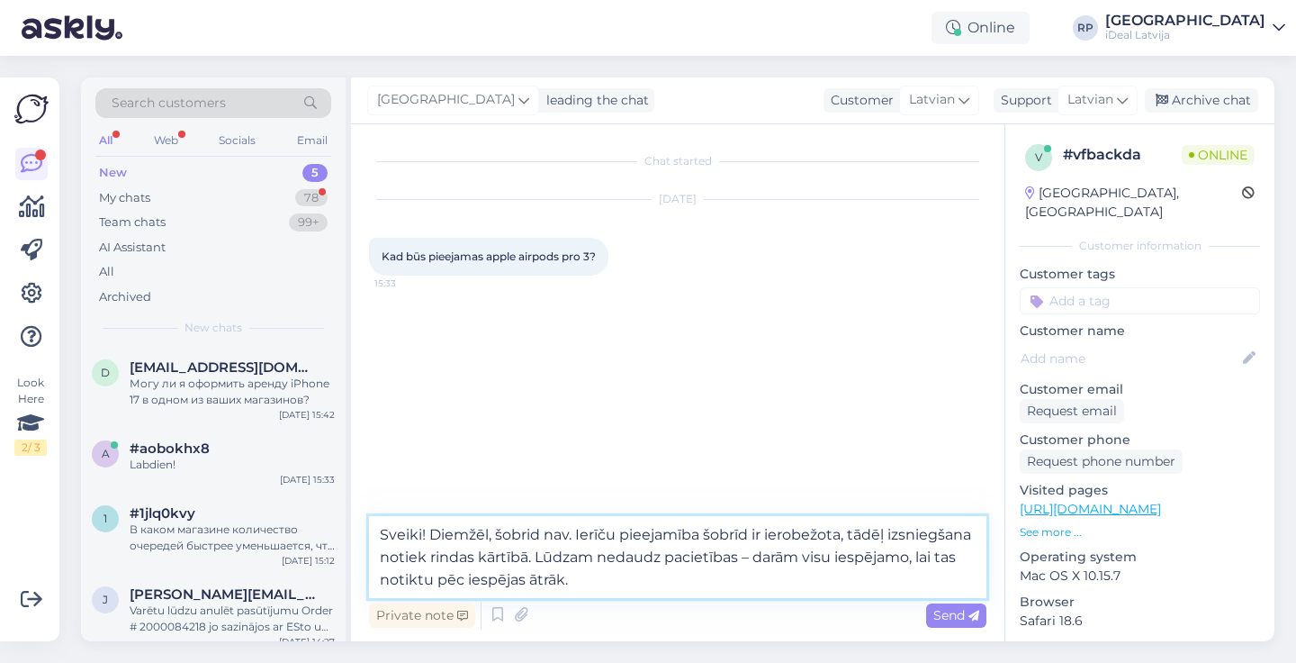
type textarea "Sveiki! Diemžēl, šobrid nav. Ierīču pieejamība šobrīd ir ierobežota, tādēļ izsn…"
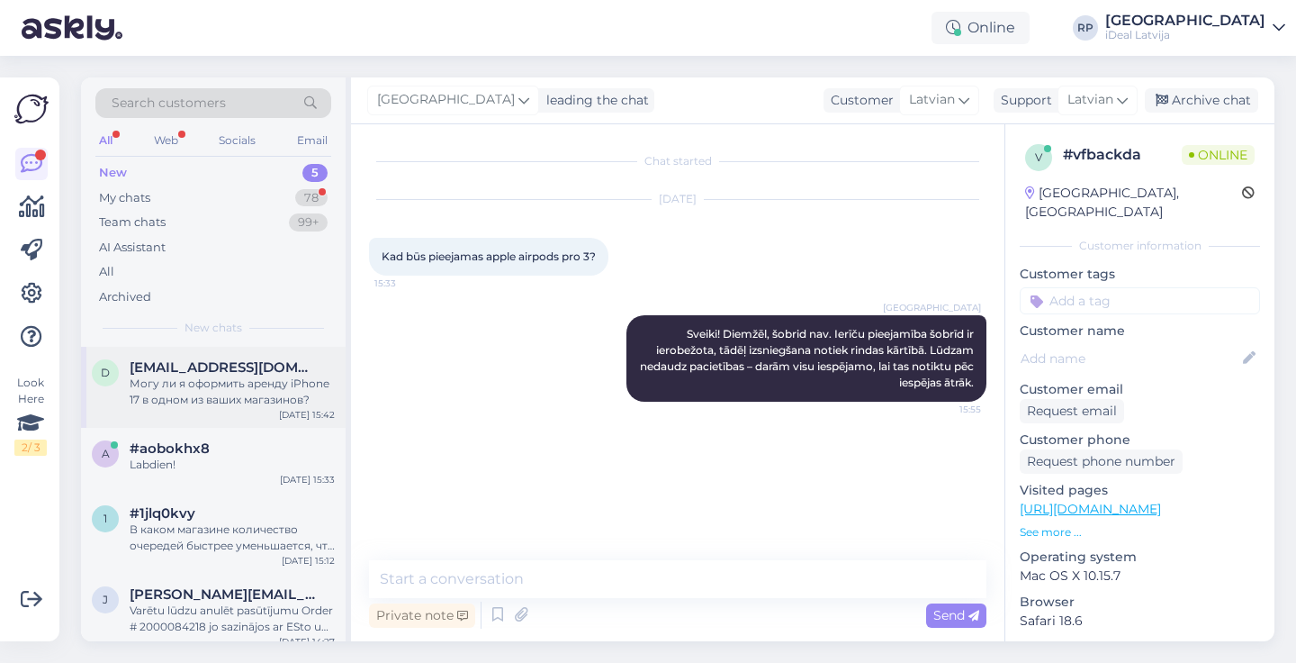
click at [253, 387] on div "Могу ли я оформить аренду iPhone 17 в одном из ваших магазинов?" at bounding box center [232, 391] width 205 height 32
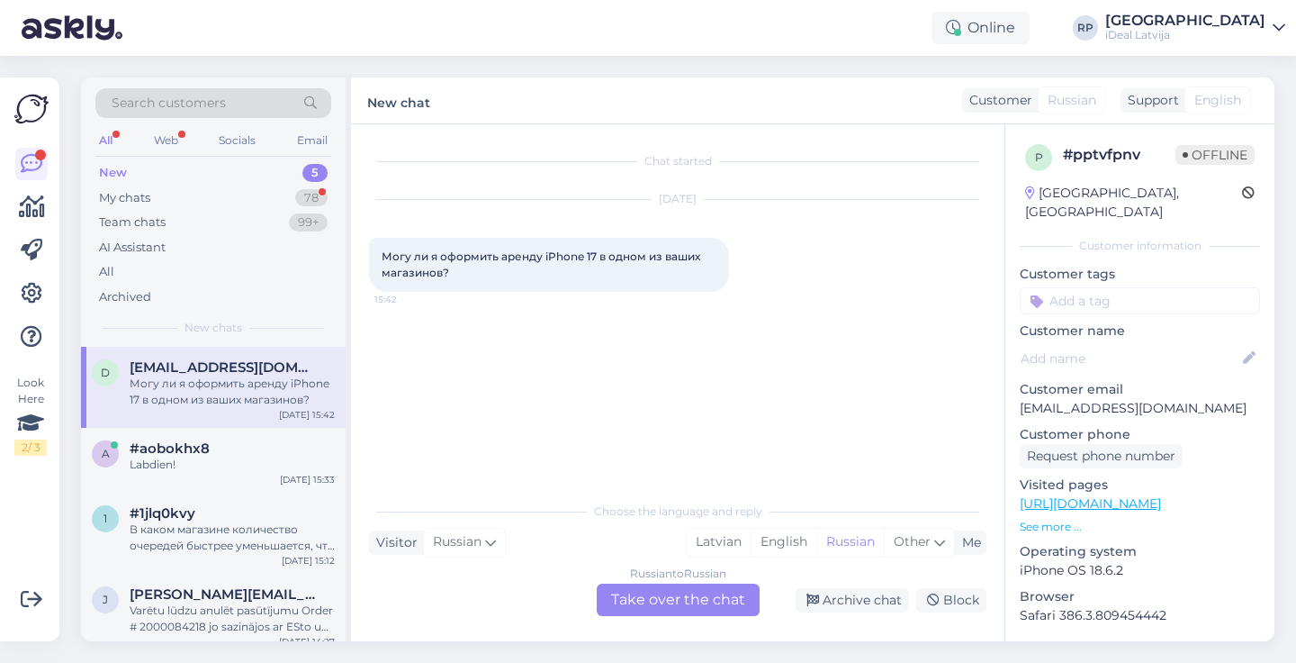
click at [1201, 100] on span "English" at bounding box center [1217, 100] width 47 height 19
click at [727, 609] on div "Russian to Russian Take over the chat" at bounding box center [678, 599] width 163 height 32
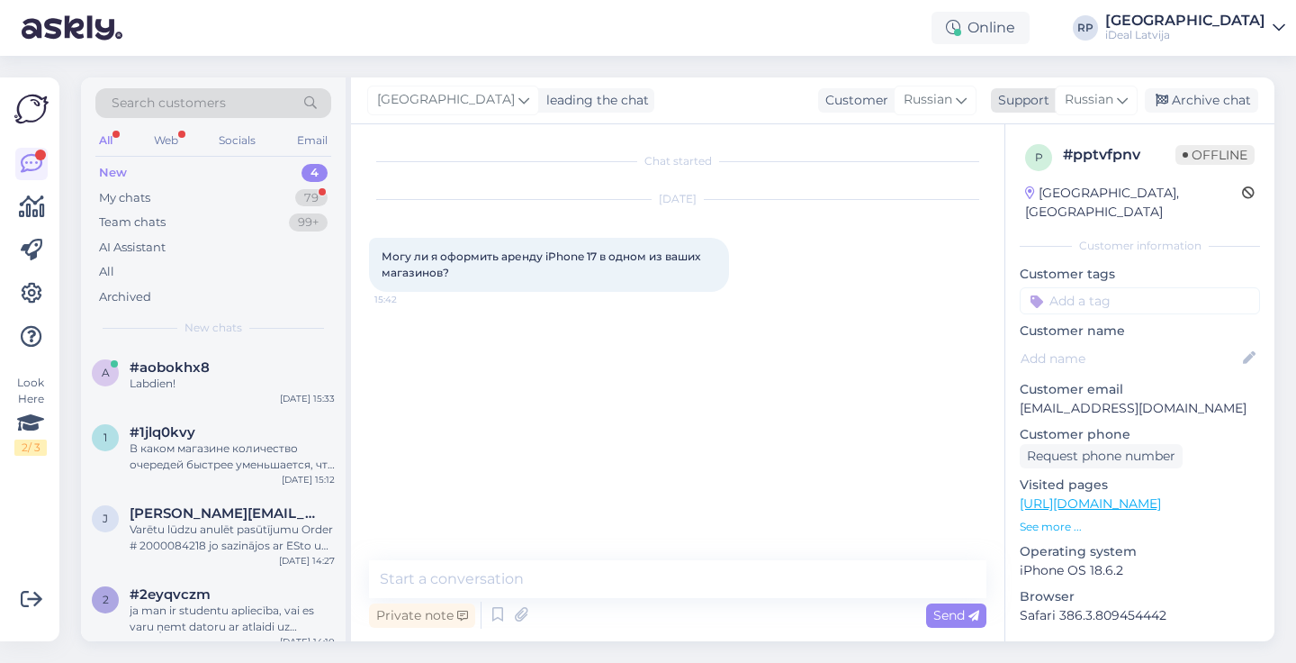
drag, startPoint x: 1111, startPoint y: 99, endPoint x: 1111, endPoint y: 86, distance: 12.6
click at [1111, 99] on span "Russian" at bounding box center [1089, 100] width 49 height 20
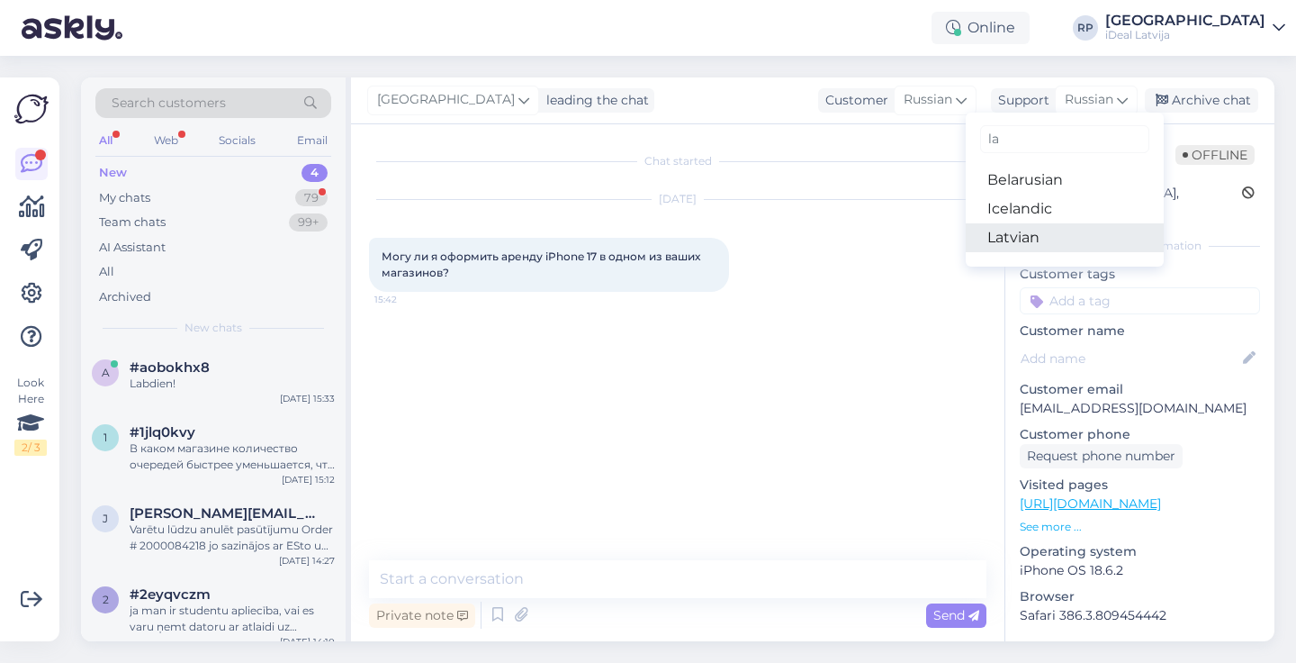
type input "la"
click at [1084, 228] on link "Latvian" at bounding box center [1065, 237] width 198 height 29
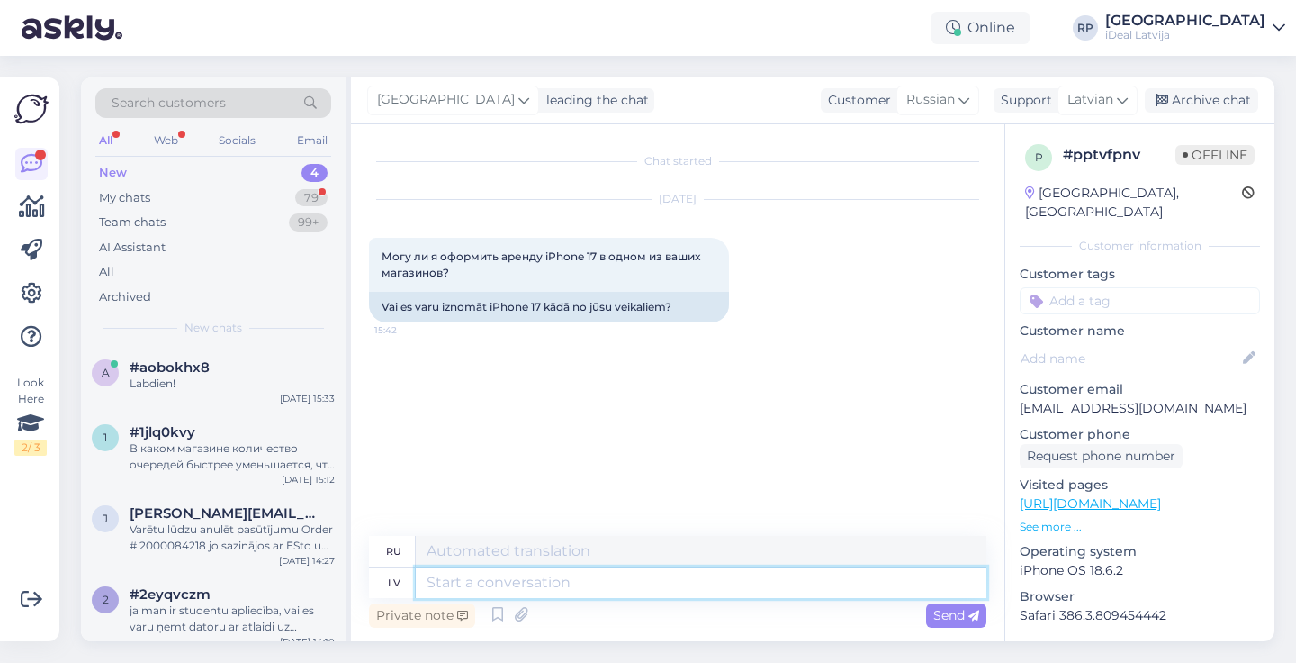
click at [616, 580] on textarea at bounding box center [701, 582] width 571 height 31
type textarea "Sveik"
type textarea "Привет"
type textarea "S"
type textarea "Laba d"
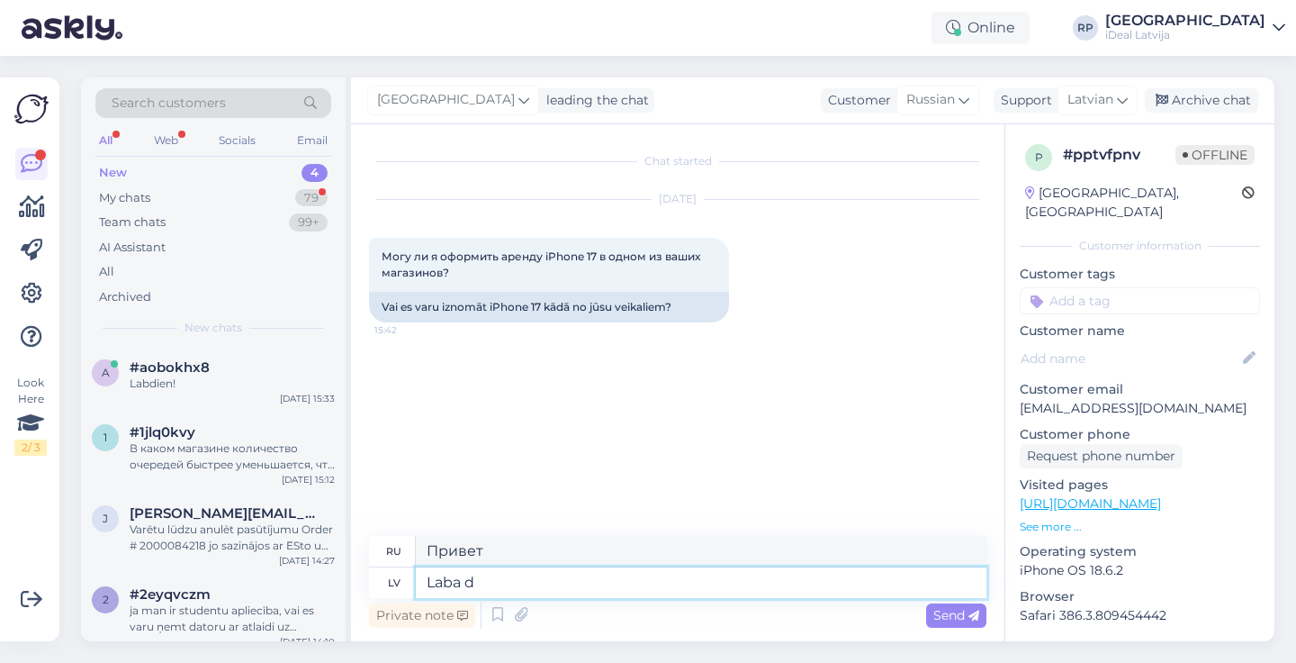
type textarea "Хороший"
type textarea "Laba diena!"
type textarea "Добрый день!"
type textarea "Laba diena! Protams,"
type textarea "Добрый день! Конечно,"
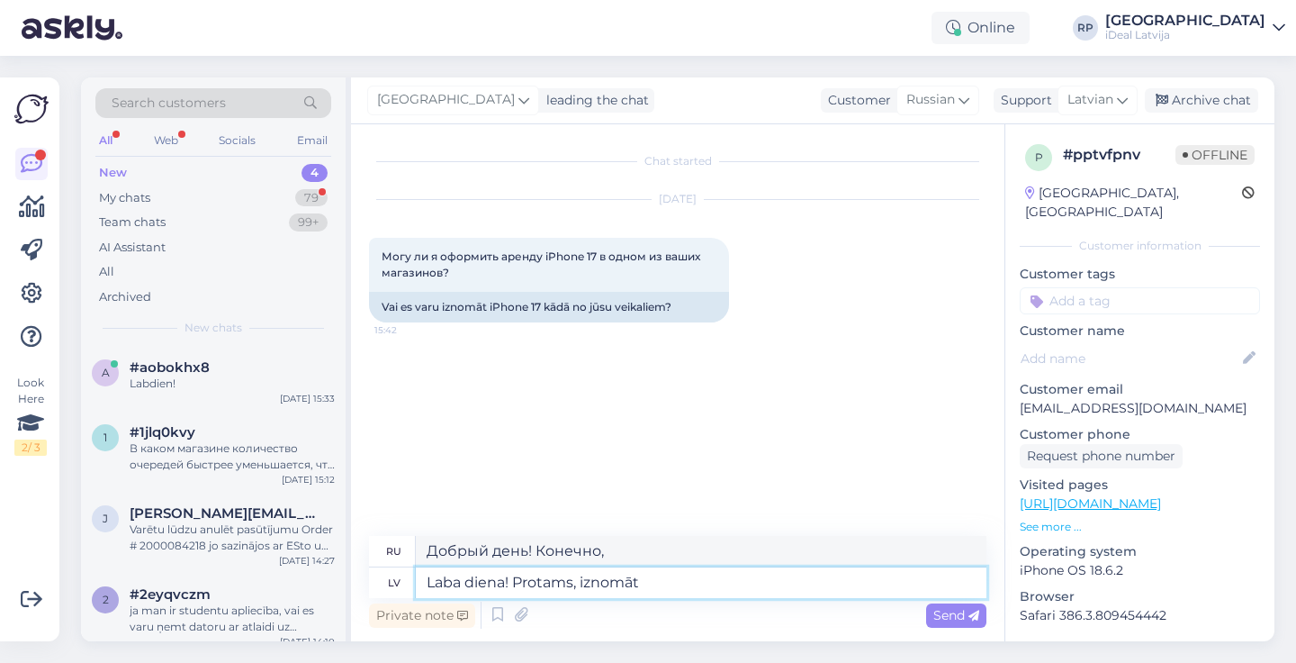
type textarea "Laba diena! Protams, iznomāt i"
type textarea "Добрый день! Конечно, аренда."
type textarea "Laba diena! Protams, iznomāt ir i"
type textarea "Добрый день! Конечно, аренда возможна."
type textarea "Laba diena! Protams, iznomāt ir iespēja, be"
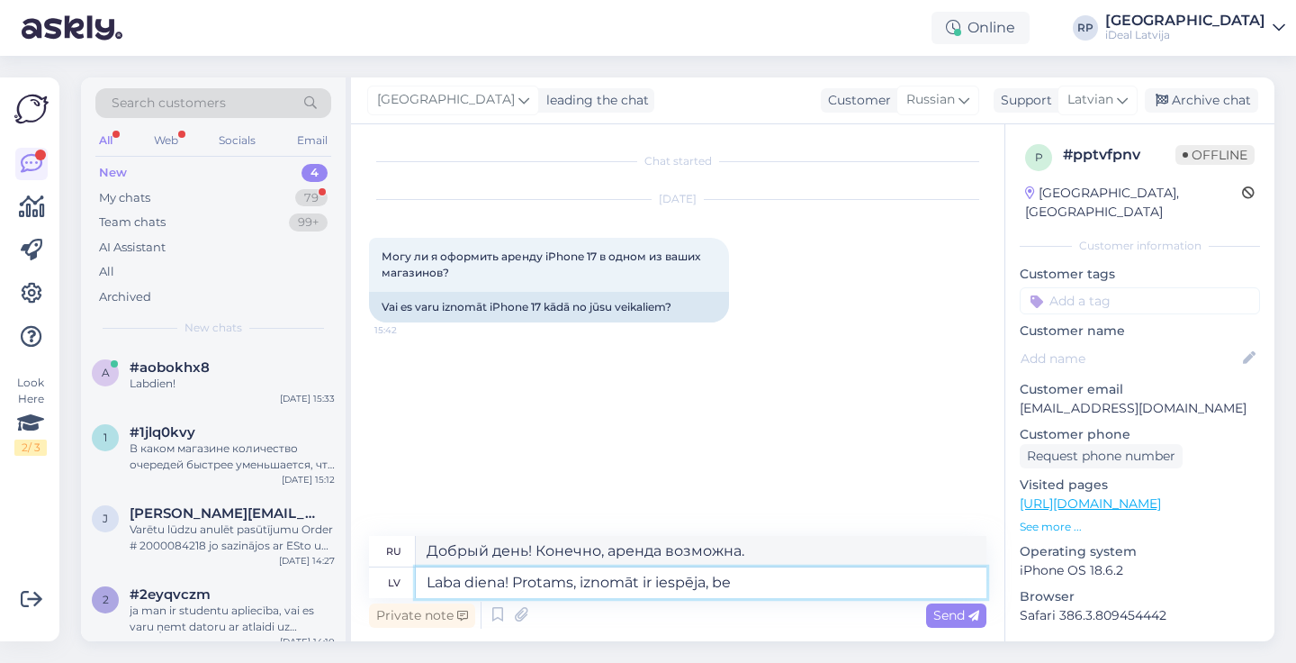
type textarea "Добрый день! Конечно, аренда — это вариант."
type textarea "Laba diena! Protams, iznomāt ir iespēja, bet"
type textarea "Добрый день! Конечно, аренда — это вариант, но"
paste textarea "Sveiki! Diemžēl, šobrid nav. Ierīču pieejamība šobrīd ir ierobežota, tādēļ izsn…"
type textarea "Laba diena! Protams, iznomāt ir iespēja, bet Sveiki! Diemžēl, šobrid nav. Ierīč…"
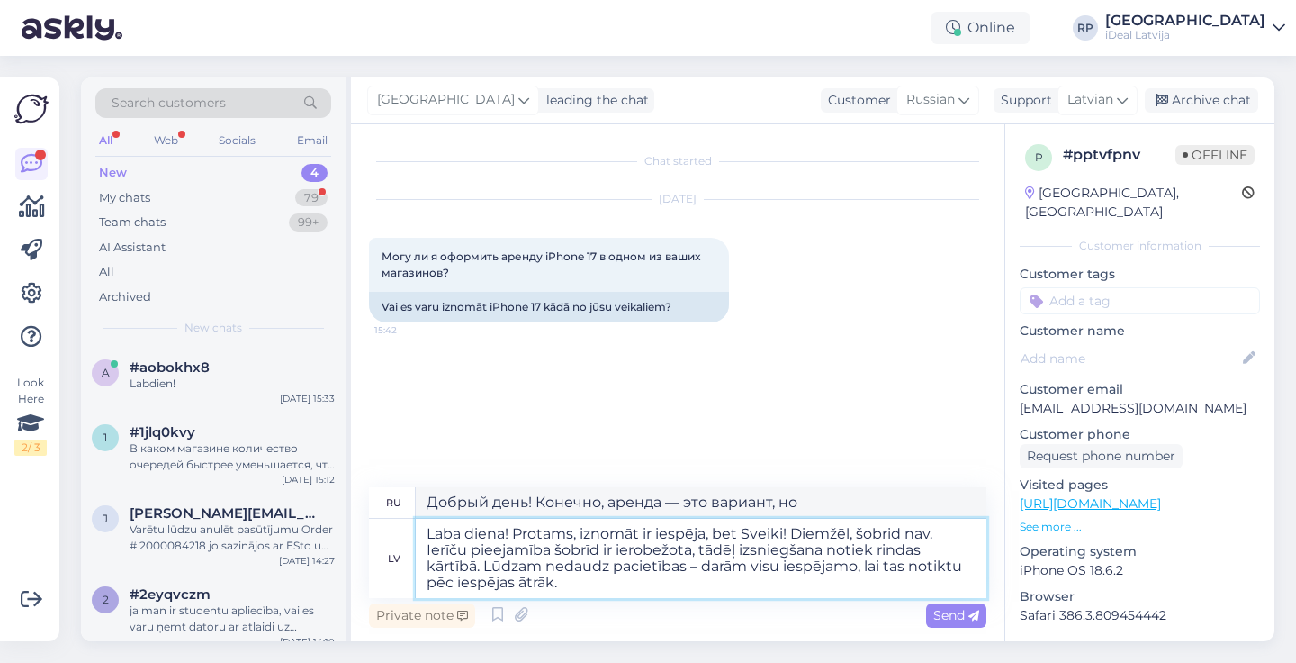
type textarea "Добрый день! Конечно, аренда возможна, но, здравствуйте! К сожалению, сейчас её…"
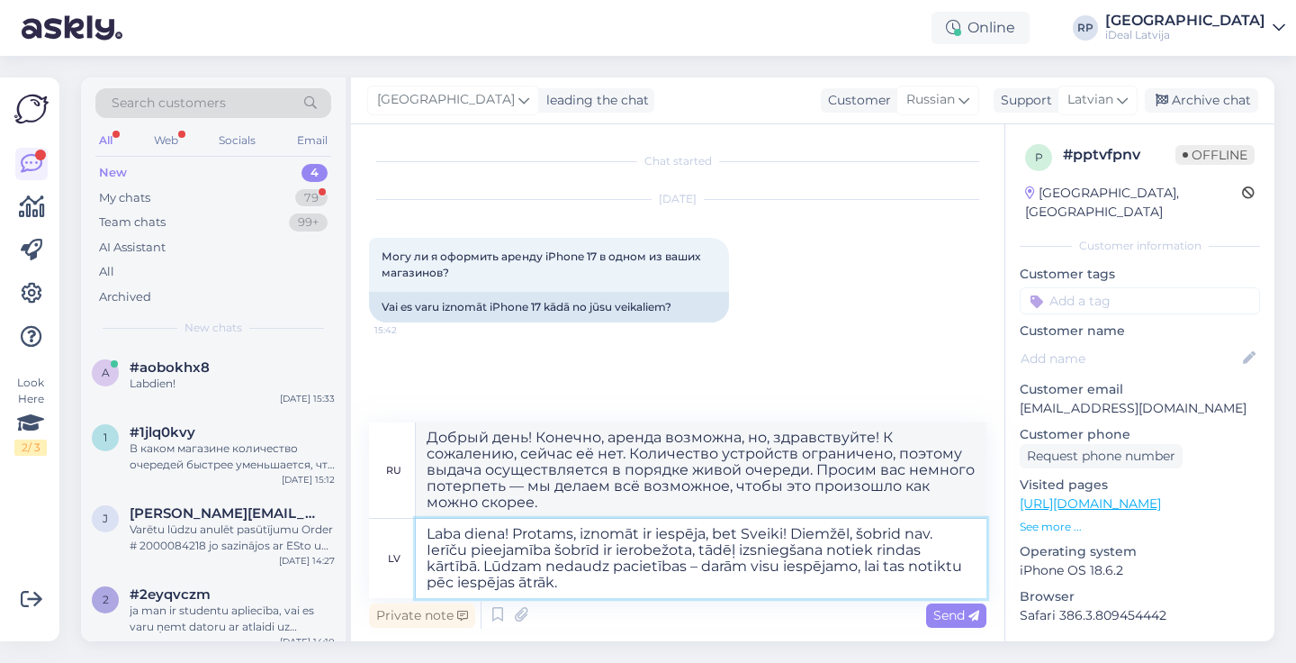
drag, startPoint x: 859, startPoint y: 532, endPoint x: 771, endPoint y: 533, distance: 88.2
click at [771, 534] on textarea "Laba diena! Protams, iznomāt ir iespēja, bet Sveiki! Diemžēl, šobrid nav. Ierīč…" at bounding box center [701, 557] width 571 height 79
click at [804, 534] on textarea "Laba diena! Protams, iznomāt ir iespēja, bet Sveiki! Diemžēl, šobrid nav. Ierīč…" at bounding box center [701, 557] width 571 height 79
drag, startPoint x: 804, startPoint y: 534, endPoint x: 748, endPoint y: 536, distance: 55.8
click at [748, 536] on textarea "Laba diena! Protams, iznomāt ir iespēja, bet Sveiki! Diemžēl, šobrid nav. Ierīč…" at bounding box center [701, 557] width 571 height 79
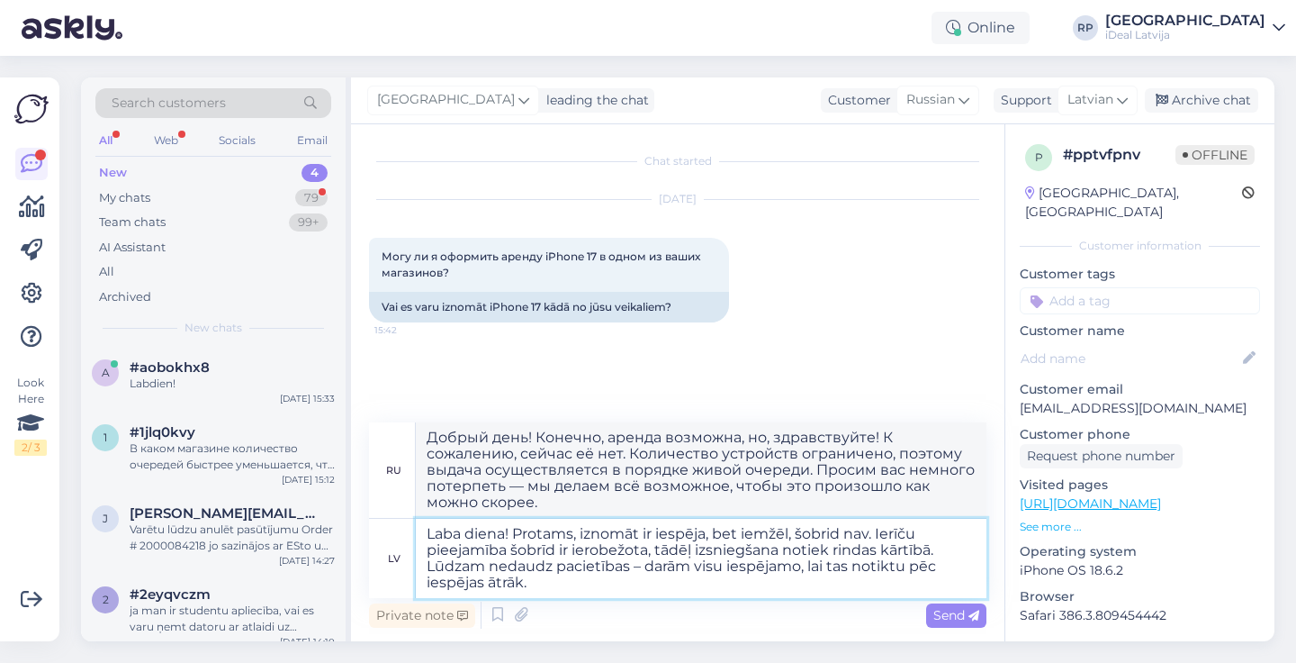
type textarea "Laba diena! Protams, iznomāt ir iespēja, bet diemžēl, šobrid nav. Ierīču pieeja…"
type textarea "Добрый день! Конечно, аренда возможна, но, к сожалению, в данный момент невозмо…"
click at [880, 580] on textarea "Laba diena! Protams, iznomāt ir iespēja, bet diemžēl, šobrid nav. Ierīču pieeja…" at bounding box center [701, 557] width 571 height 79
drag, startPoint x: 635, startPoint y: 566, endPoint x: 709, endPoint y: 589, distance: 78.0
click at [712, 590] on textarea "Laba diena! Protams, iznomāt ir iespēja, bet diemžēl, šobrid nav. Ierīču pieeja…" at bounding box center [701, 557] width 571 height 79
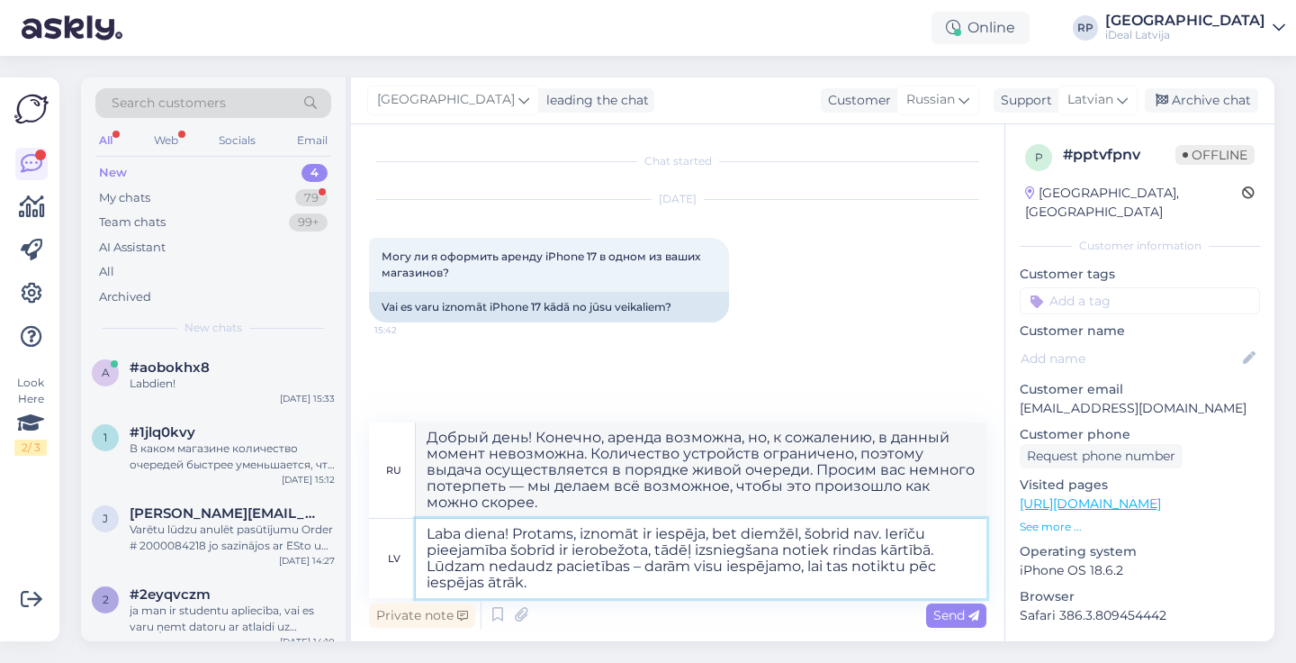
click at [709, 589] on textarea "Laba diena! Protams, iznomāt ir iespēja, bet diemžēl, šobrid nav. Ierīču pieeja…" at bounding box center [701, 557] width 571 height 79
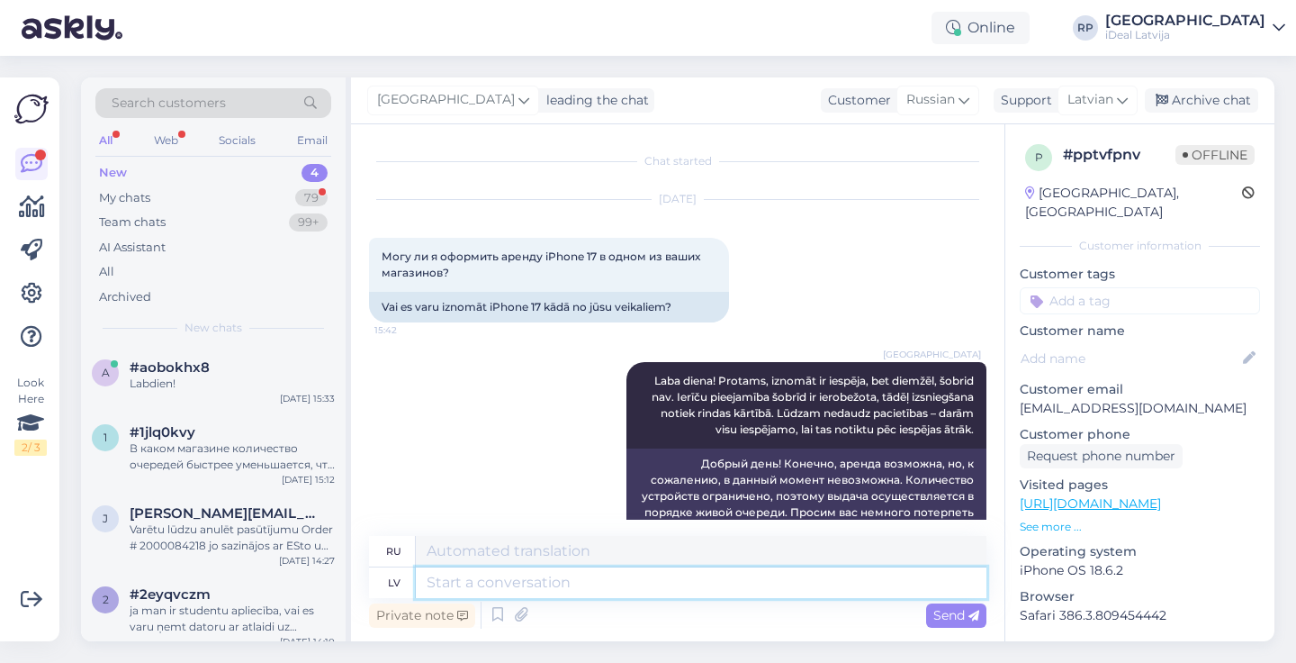
scroll to position [60, 0]
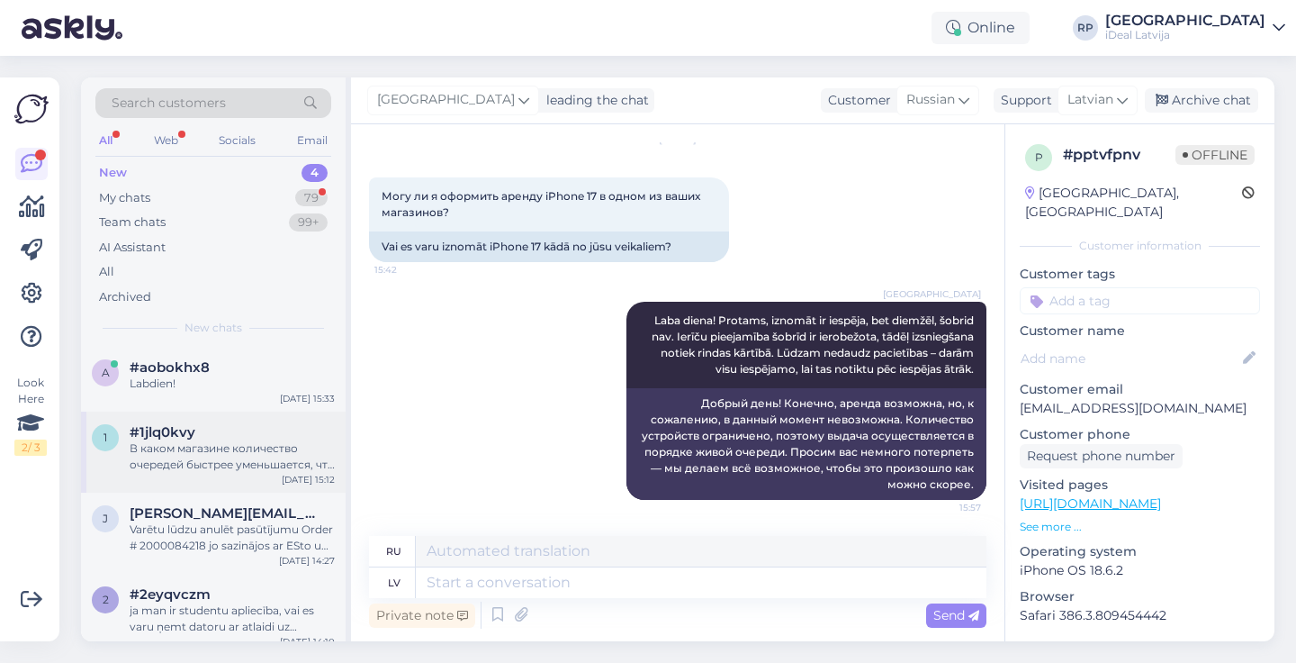
click at [241, 440] on div "В каком магазине количество очередей быстрее уменьшается, что бы встать в очере…" at bounding box center [232, 456] width 205 height 32
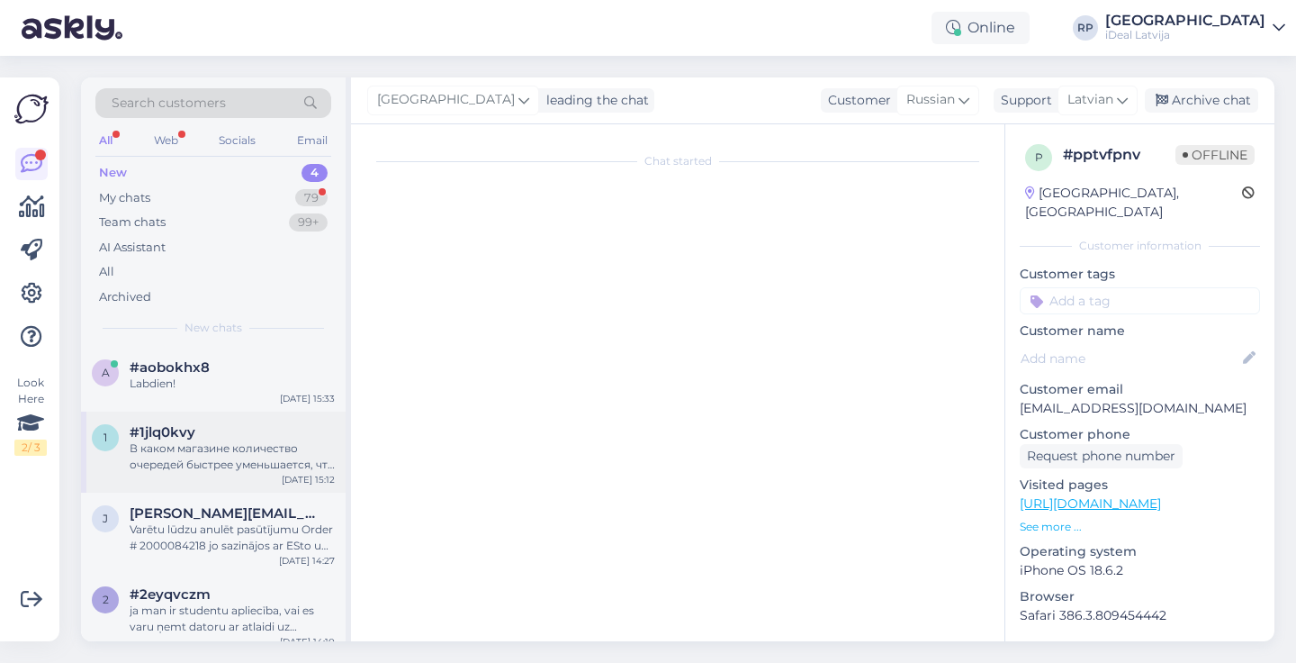
scroll to position [762, 0]
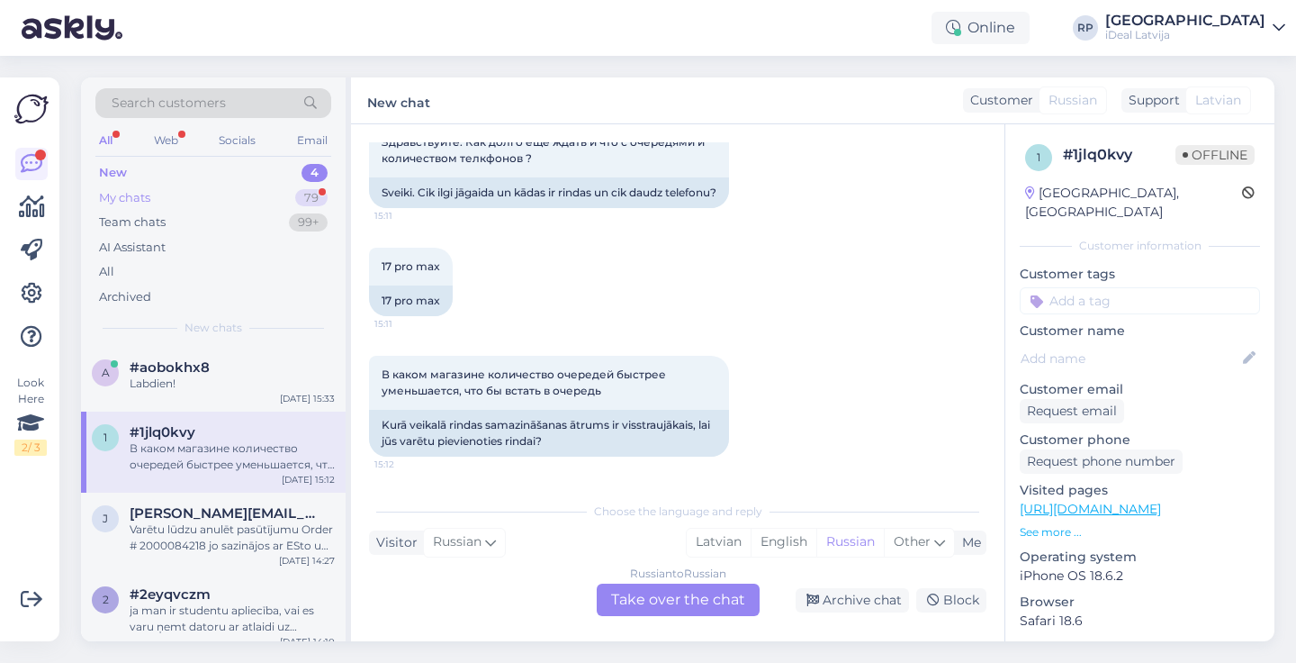
click at [249, 194] on div "My chats 79" at bounding box center [213, 197] width 236 height 25
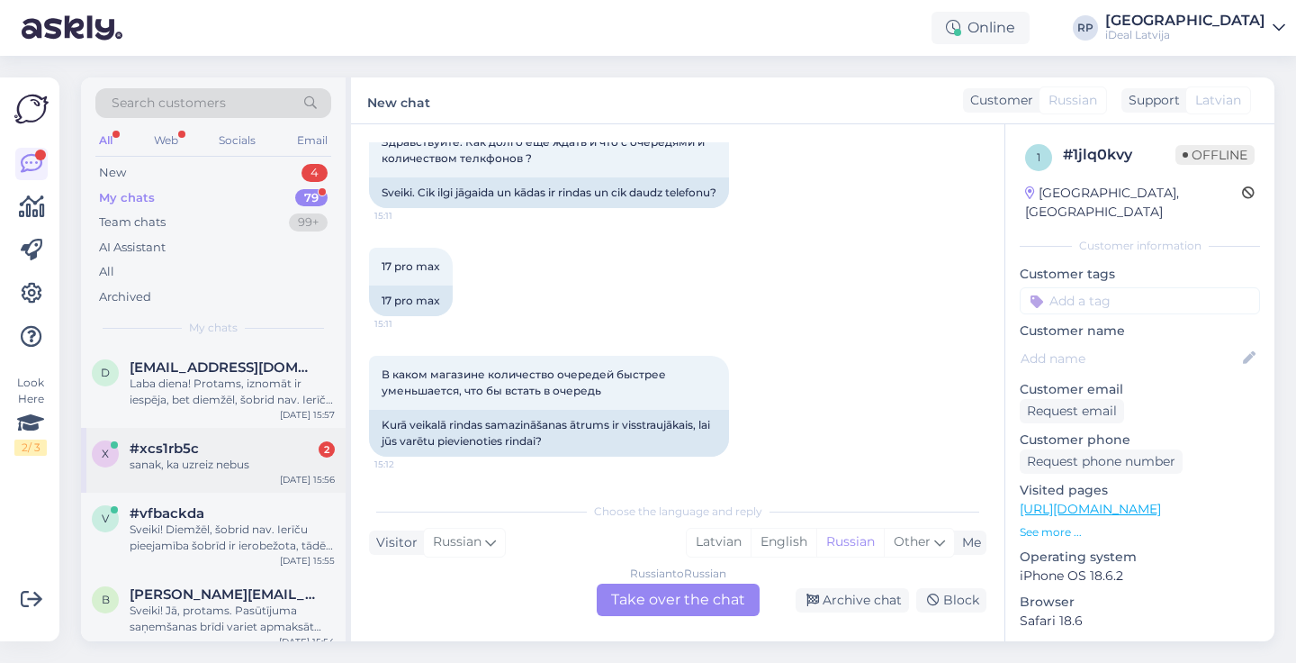
click at [254, 451] on div "#xcs1rb5c 2" at bounding box center [232, 448] width 205 height 16
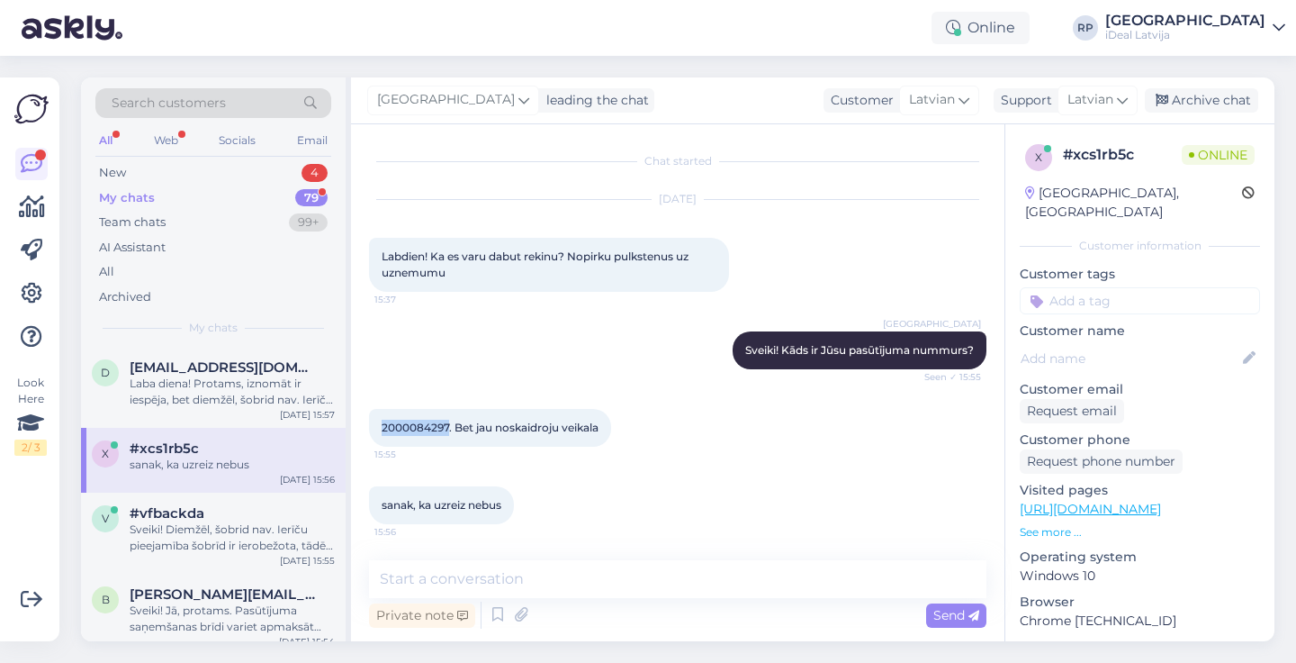
drag, startPoint x: 382, startPoint y: 424, endPoint x: 447, endPoint y: 429, distance: 65.9
click at [447, 429] on span "2000084297. Bet jau noskaidroju veikala" at bounding box center [490, 427] width 217 height 14
copy span "2000084297"
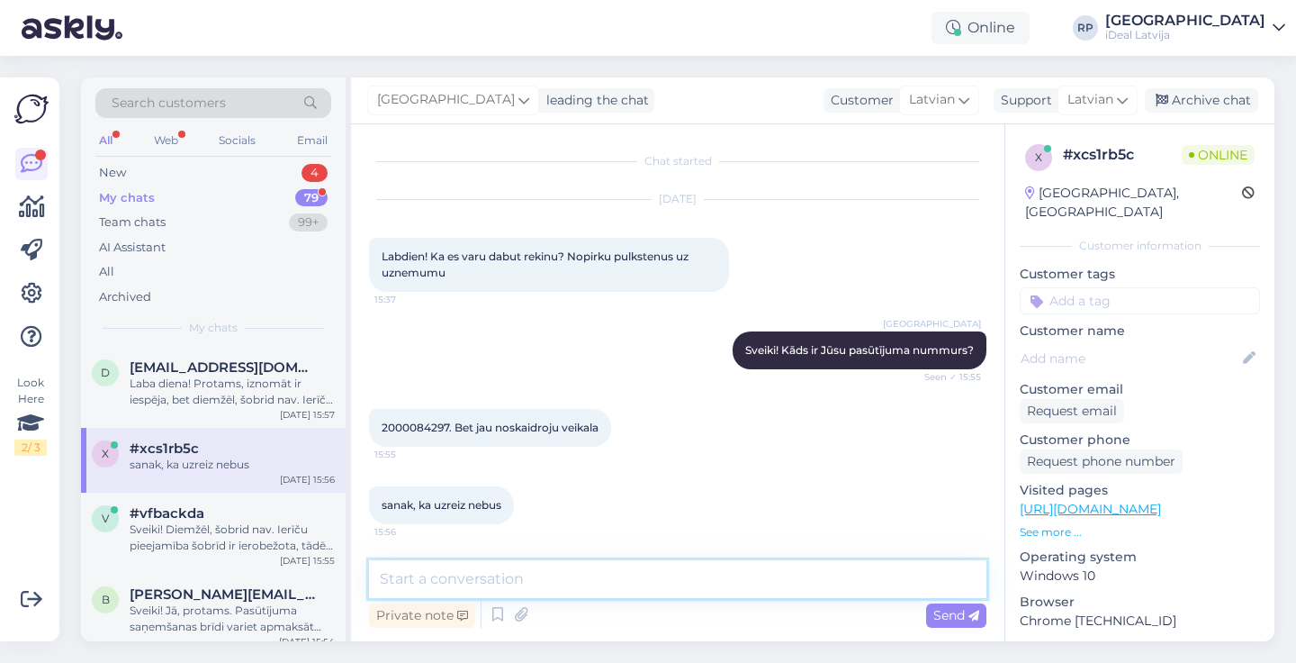
click at [648, 565] on textarea at bounding box center [677, 579] width 617 height 38
type textarea "Jā, Rēķins tiks izsniegts, kad pasūtījums tiks apsitprināts"
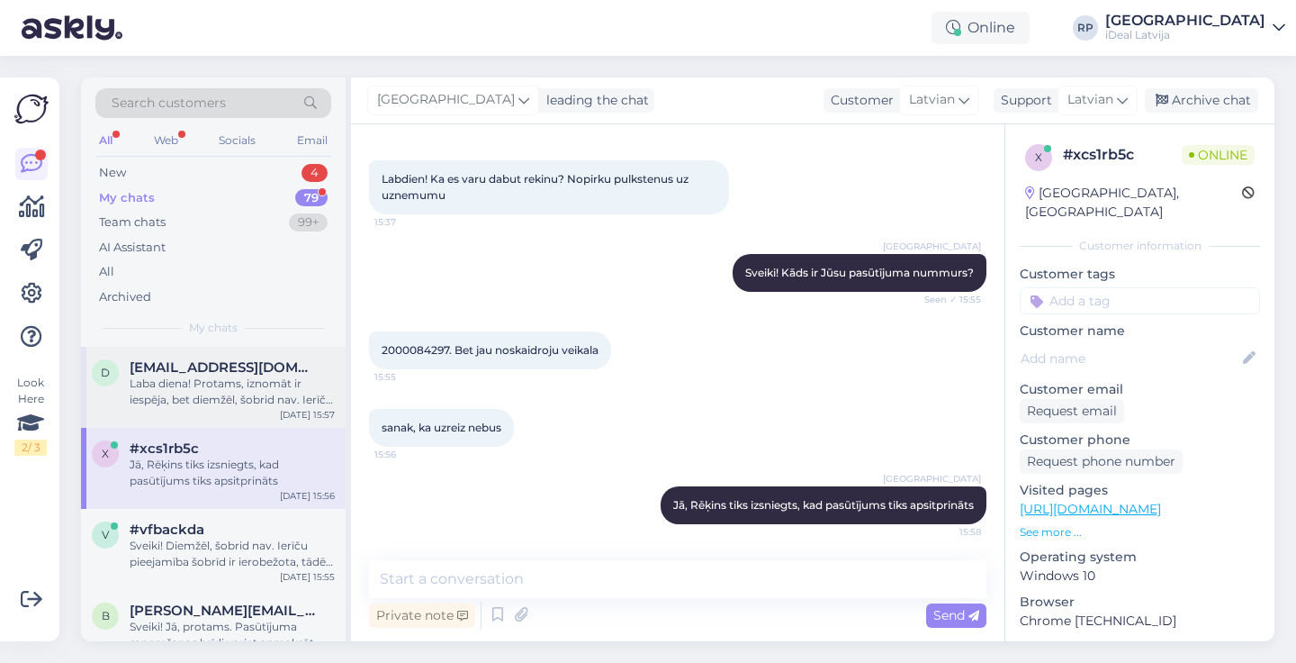
click at [197, 382] on div "Laba diena! Protams, iznomāt ir iespēja, bet diemžēl, šobrid nav. Ierīču pieeja…" at bounding box center [232, 391] width 205 height 32
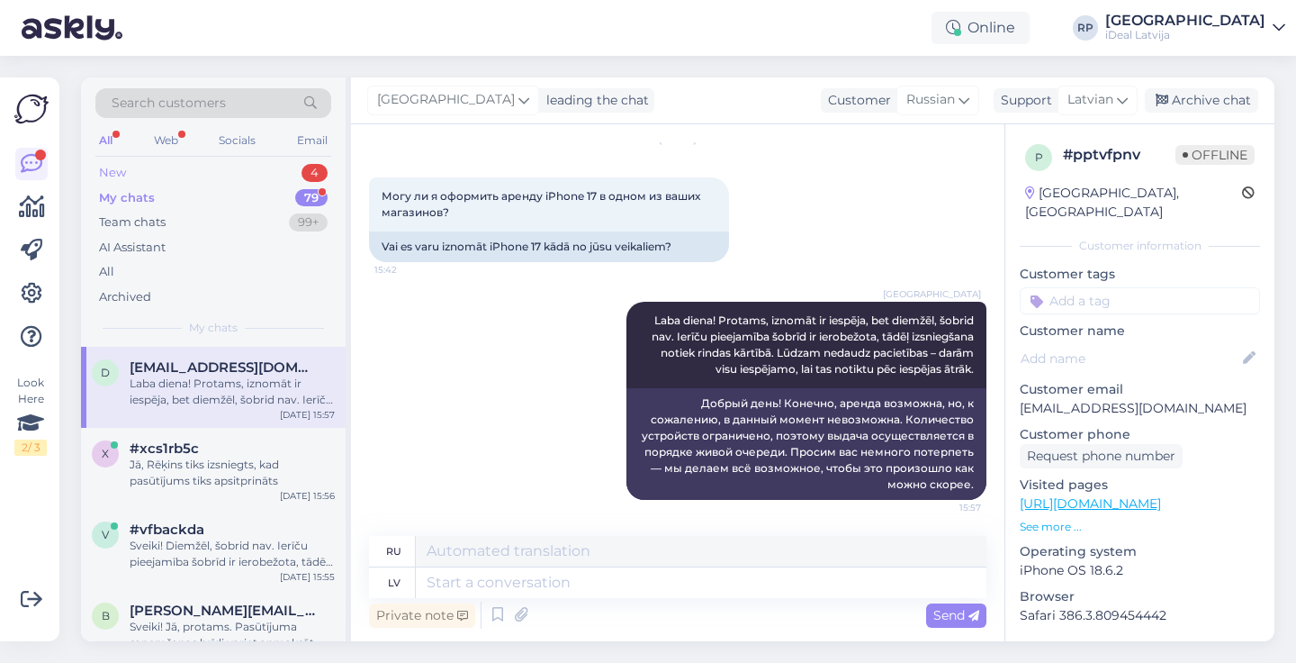
click at [270, 176] on div "New 4" at bounding box center [213, 172] width 236 height 25
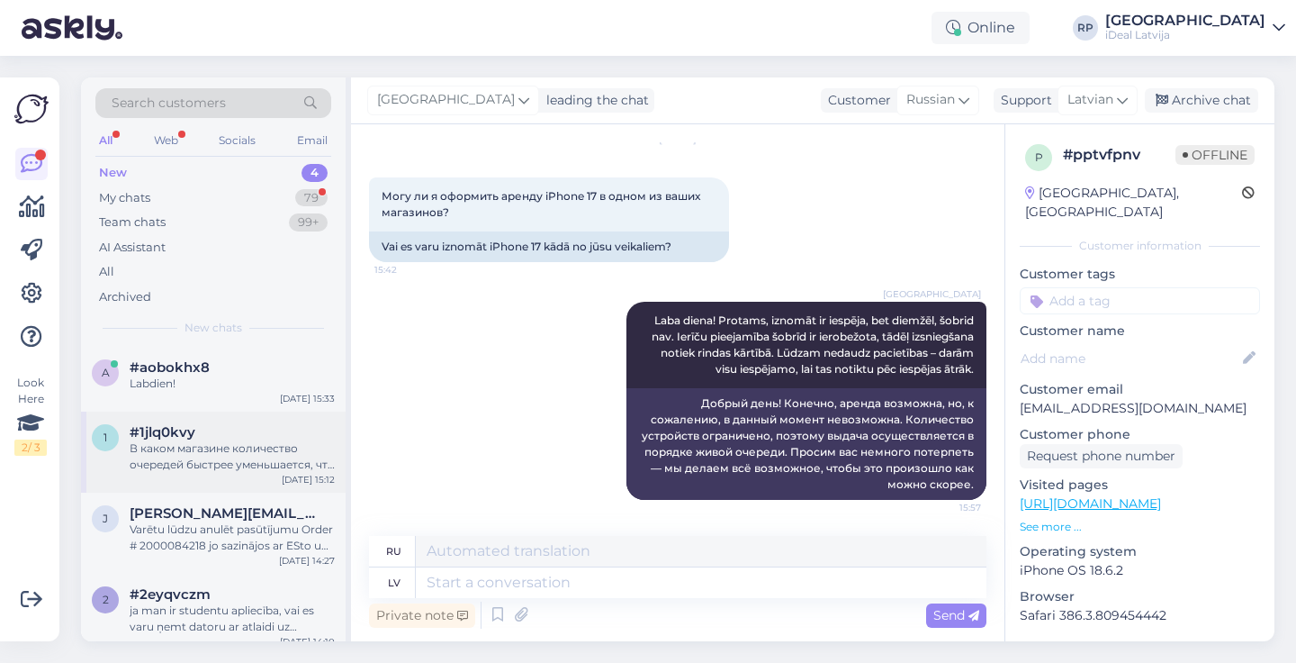
click at [219, 424] on div "#1jlq0kvy" at bounding box center [232, 432] width 205 height 16
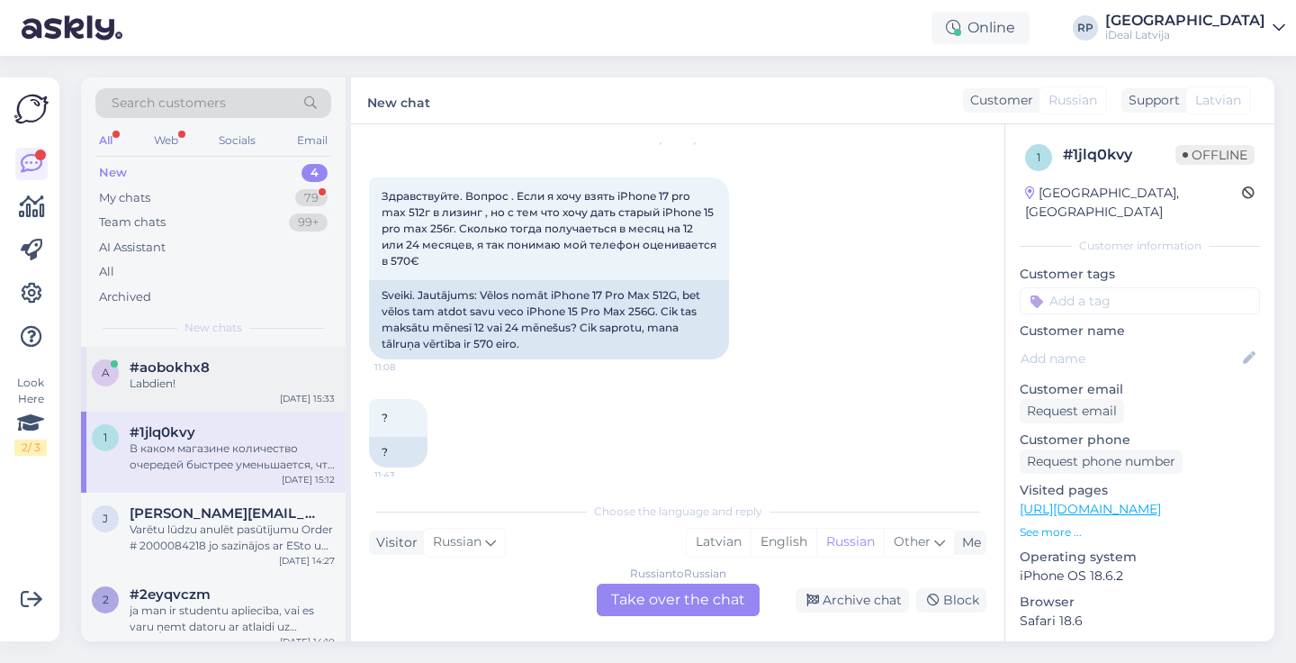
scroll to position [762, 0]
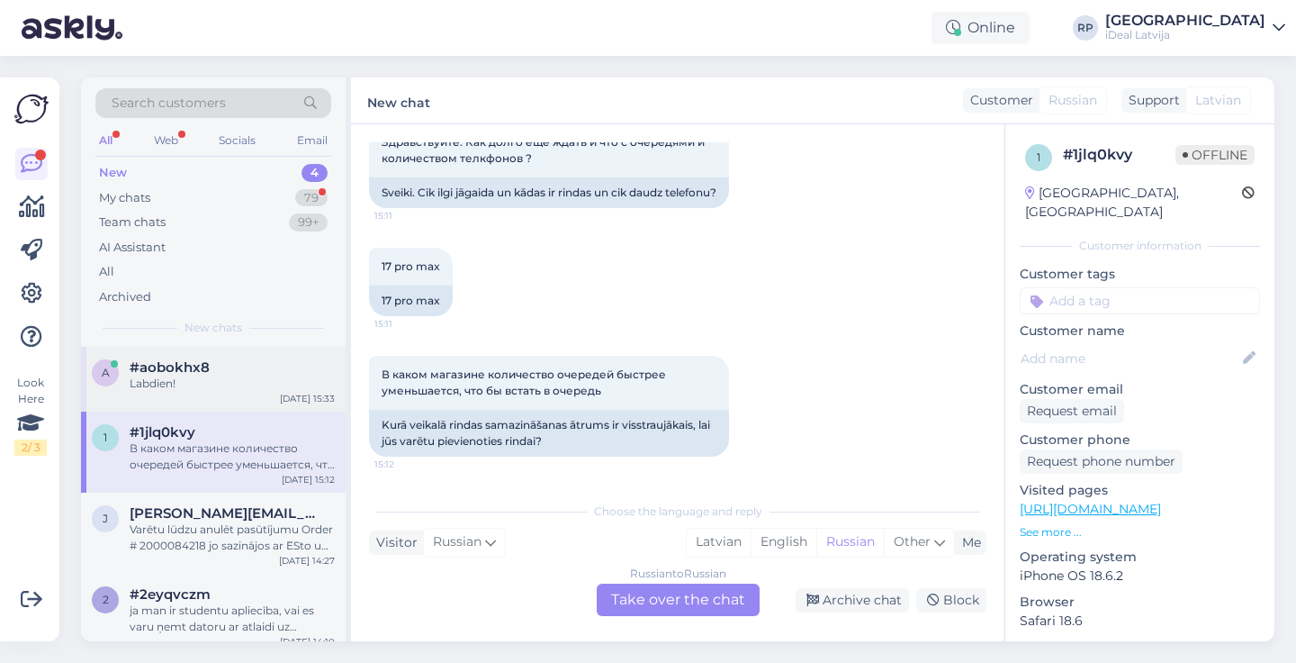
click at [234, 376] on div "Labdien!" at bounding box center [232, 383] width 205 height 16
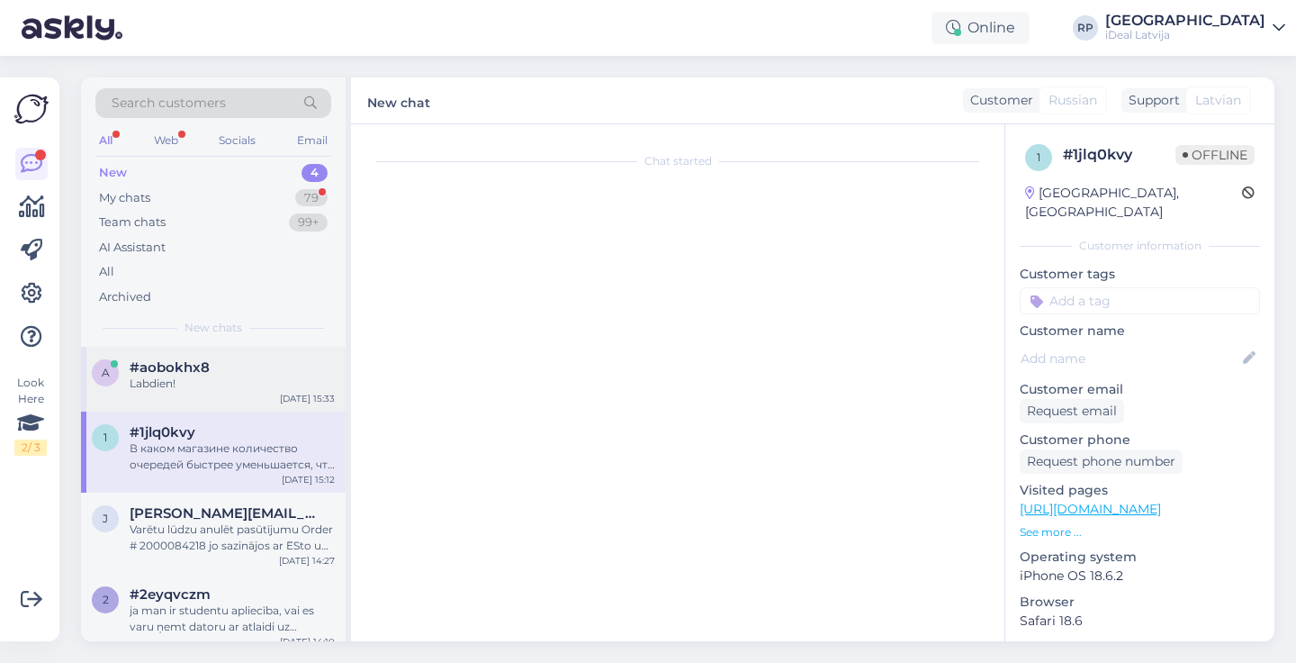
scroll to position [0, 0]
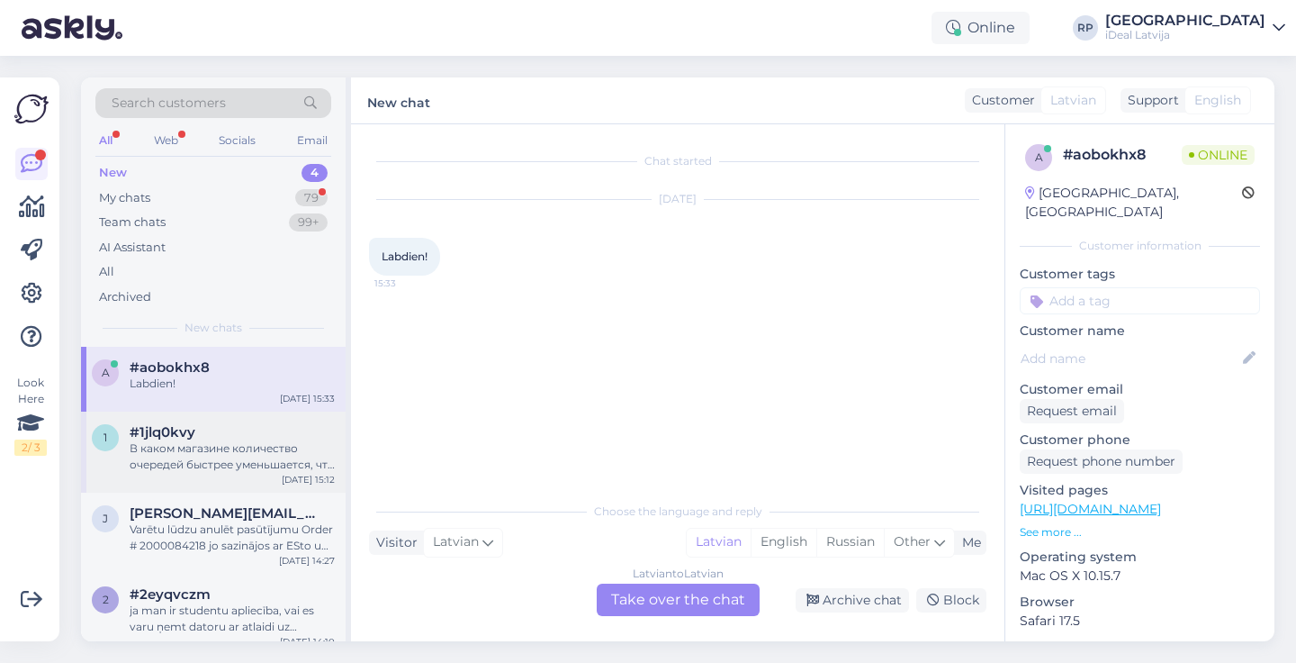
click at [259, 449] on div "В каком магазине количество очередей быстрее уменьшается, что бы встать в очере…" at bounding box center [232, 456] width 205 height 32
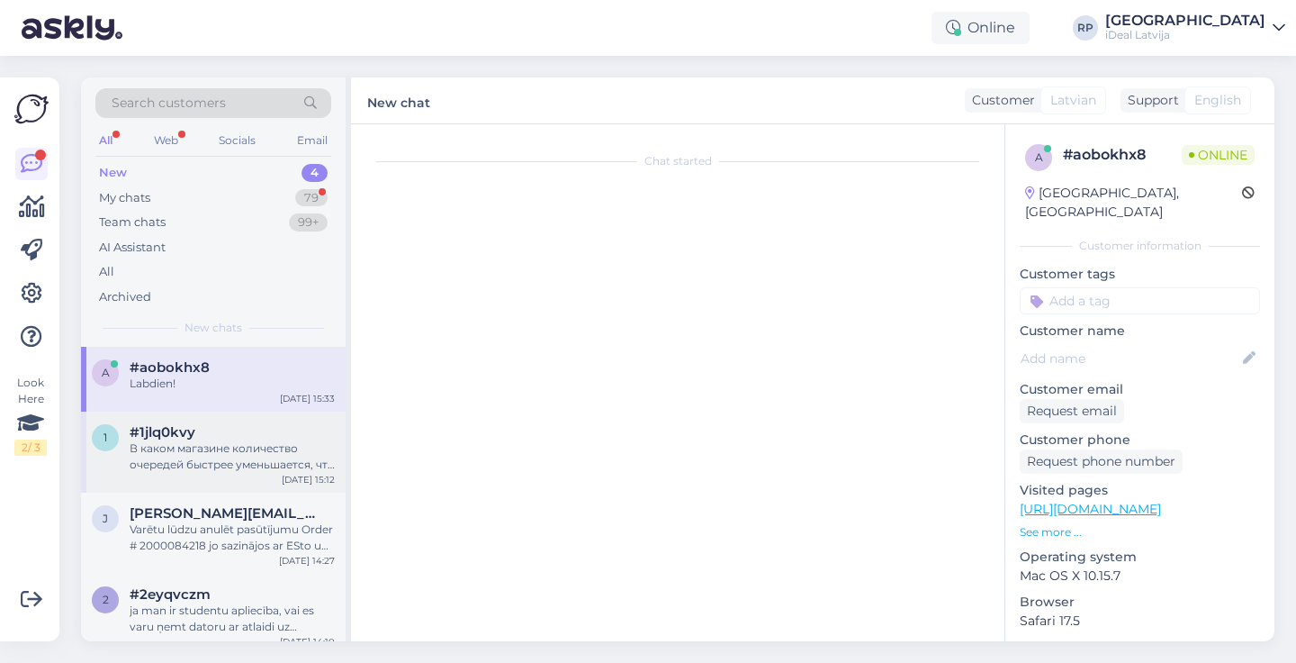
scroll to position [762, 0]
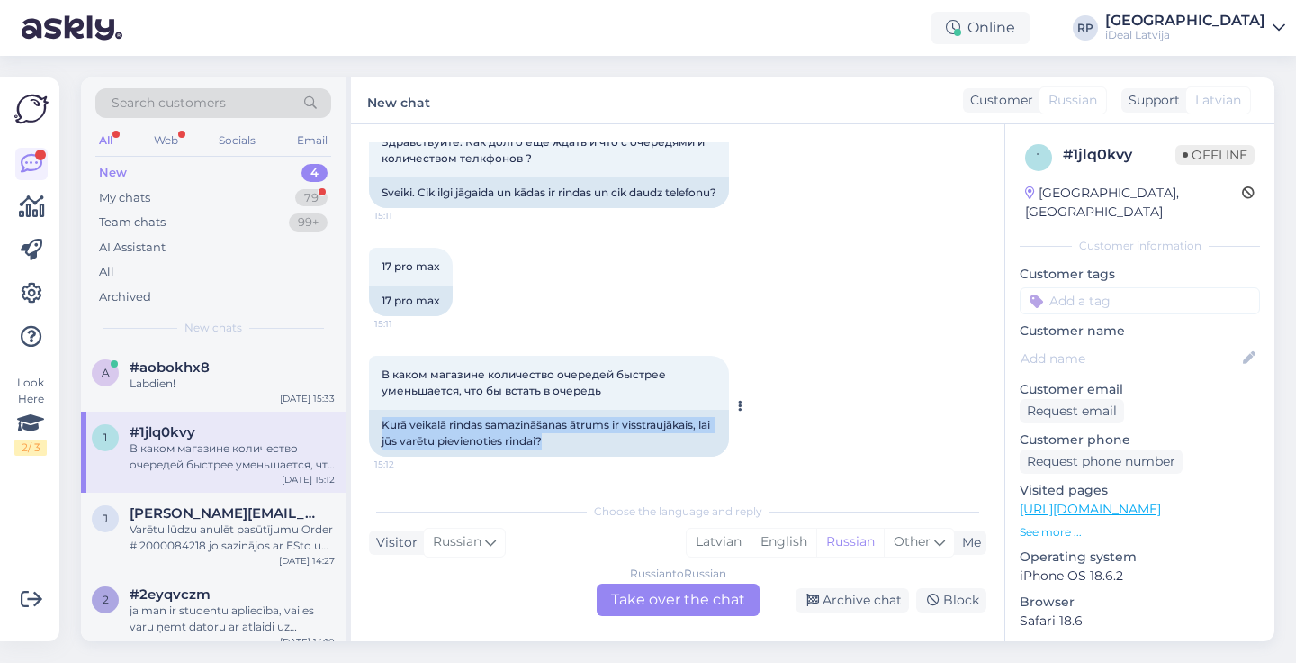
drag, startPoint x: 383, startPoint y: 419, endPoint x: 570, endPoint y: 454, distance: 190.3
click at [570, 454] on div "Kurā veikalā rindas samazināšanas ātrums ir visstraujākais, lai jūs varētu piev…" at bounding box center [549, 433] width 360 height 47
click at [259, 537] on div "Varētu lūdzu anulēt pasūtījumu Order # 2000084218 jo sazinājos ar ESto un negri…" at bounding box center [232, 537] width 205 height 32
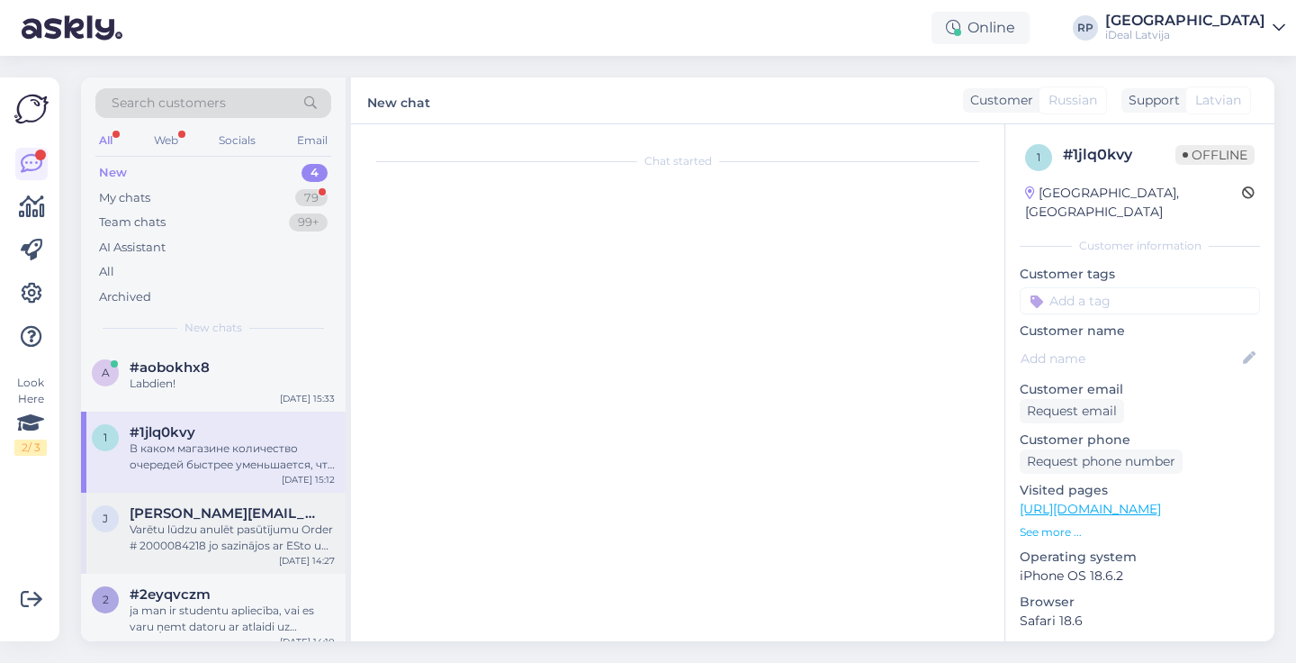
scroll to position [0, 0]
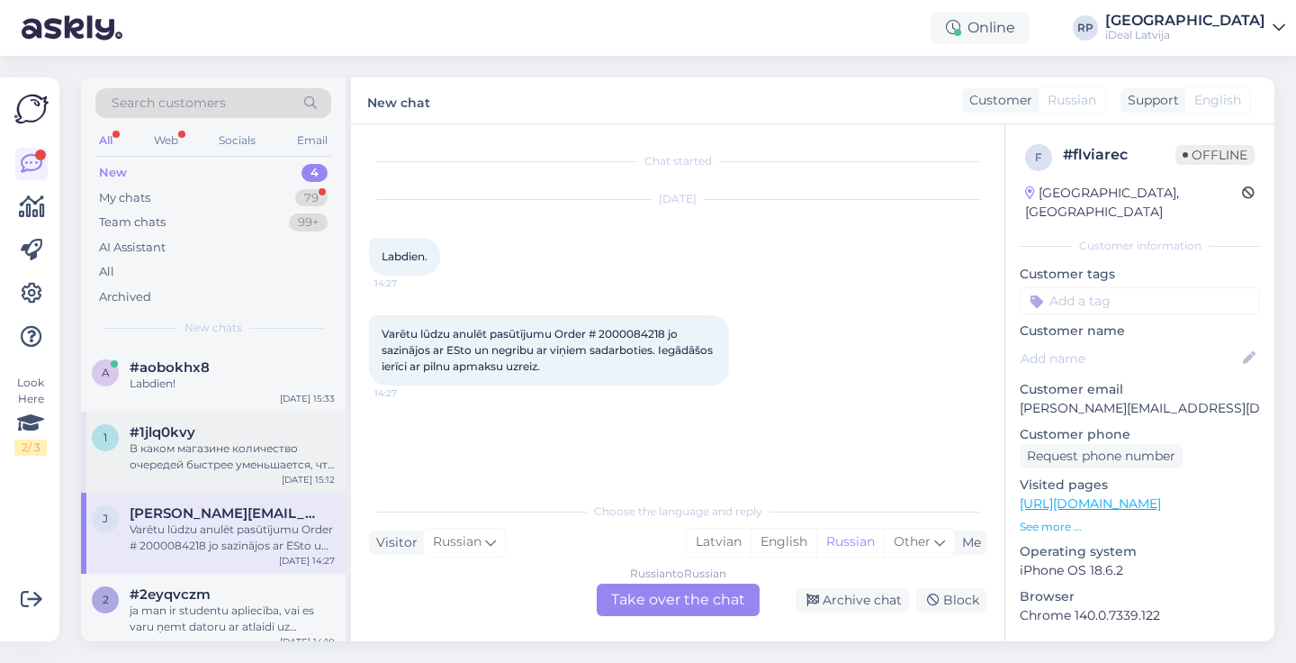
click at [253, 411] on div "1 #1jlq0kvy В каком магазине количество очередей быстрее уменьшается, что бы вс…" at bounding box center [213, 451] width 265 height 81
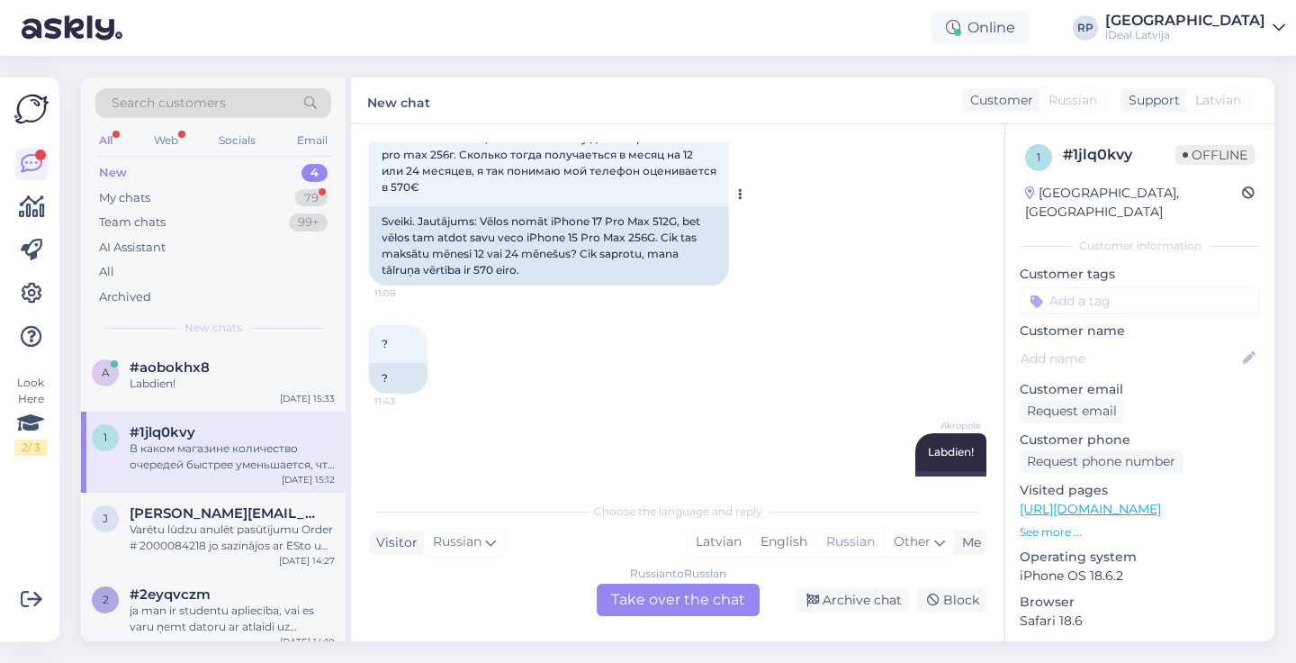
scroll to position [63, 0]
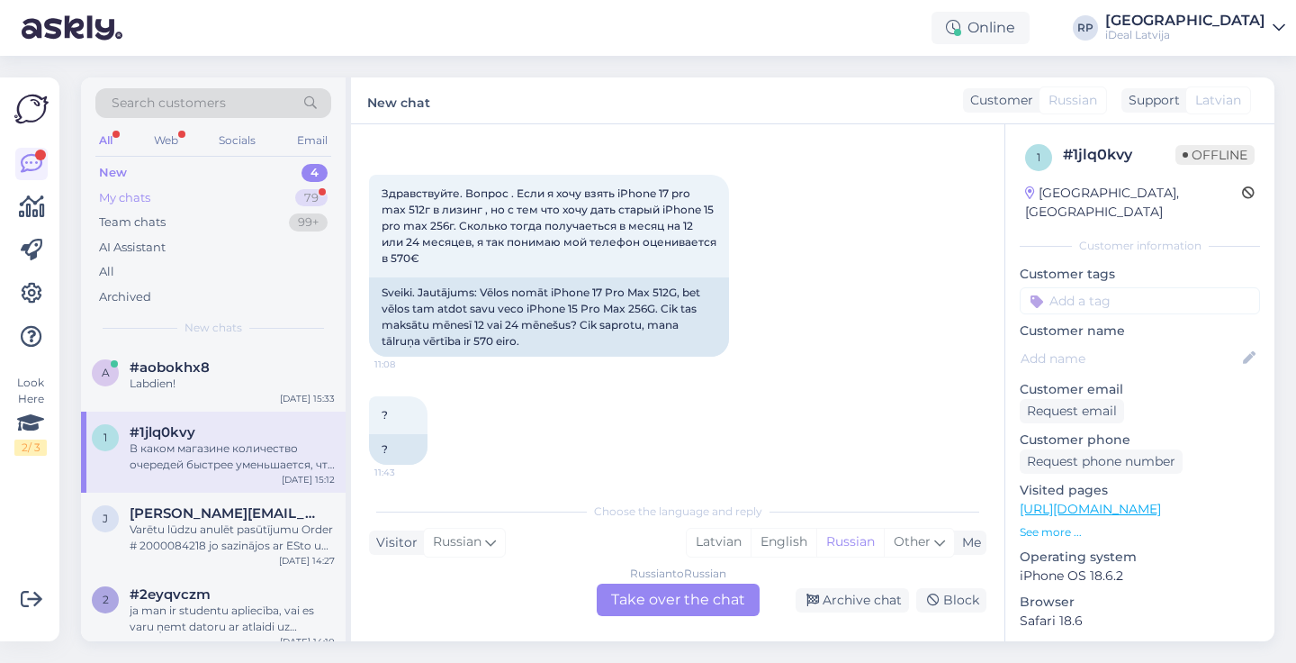
click at [325, 193] on div "79" at bounding box center [311, 198] width 32 height 18
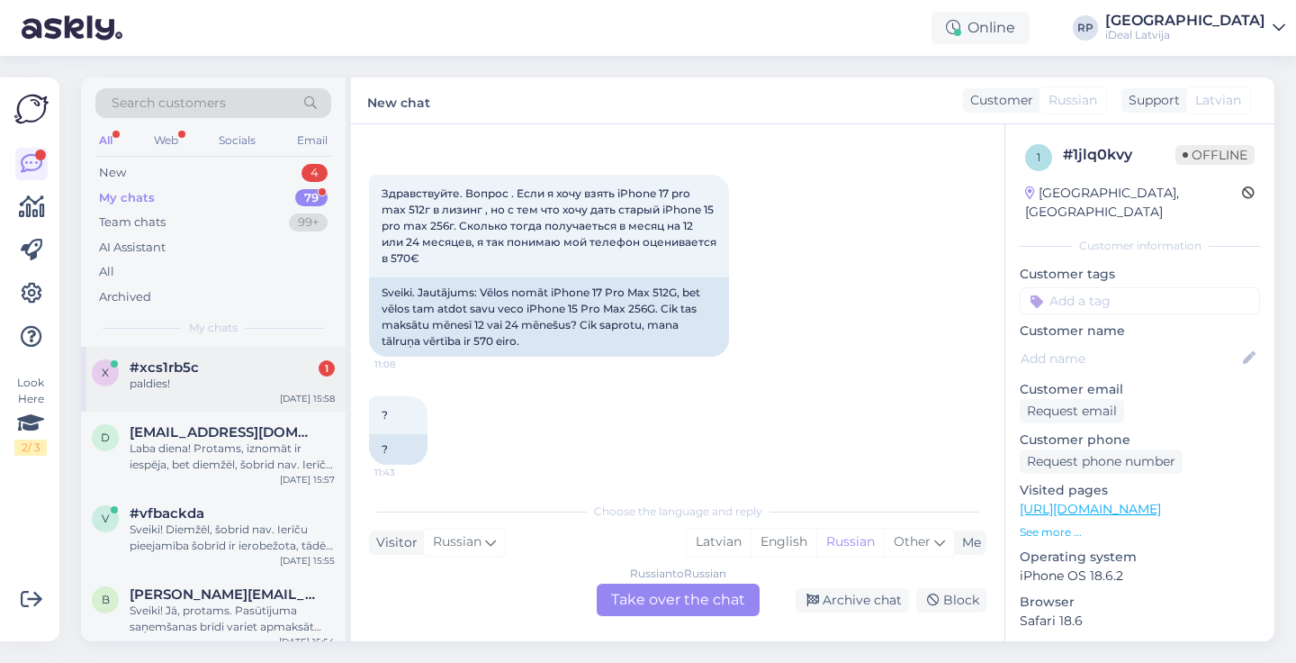
click at [274, 405] on div "x #xcs1rb5c 1 paldies! [DATE] 15:58" at bounding box center [213, 379] width 265 height 65
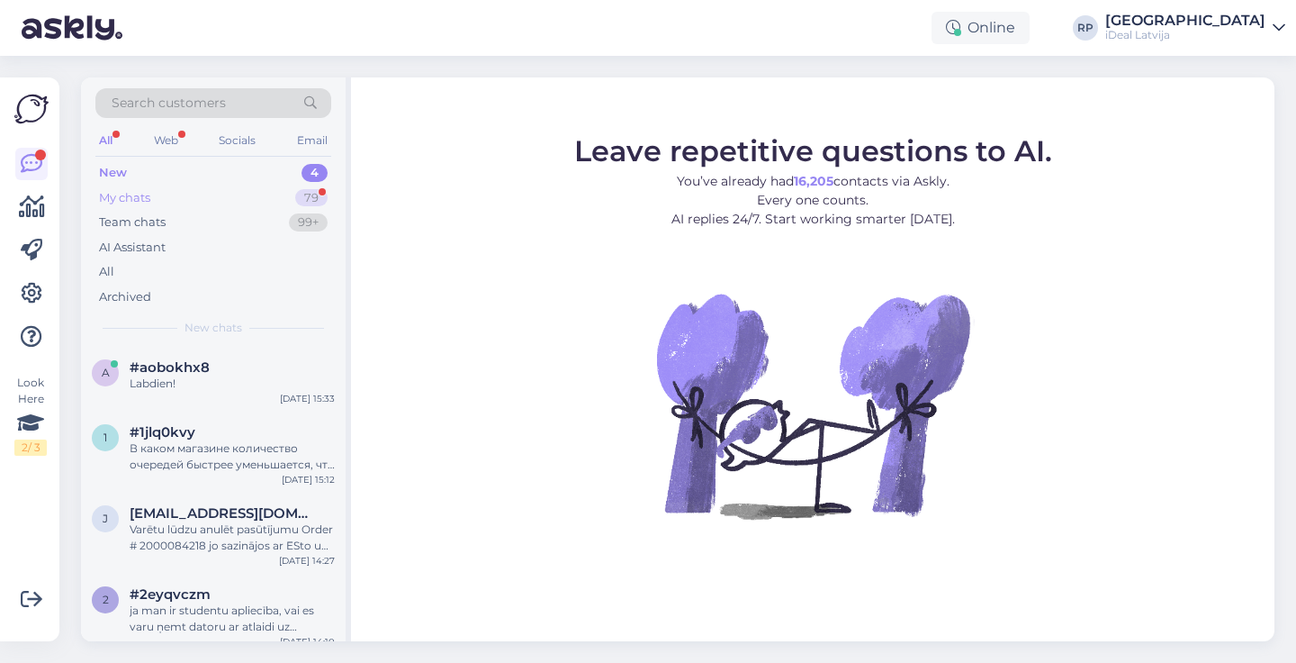
drag, startPoint x: 0, startPoint y: 0, endPoint x: 248, endPoint y: 197, distance: 317.1
click at [248, 197] on div "My chats 79" at bounding box center [213, 197] width 236 height 25
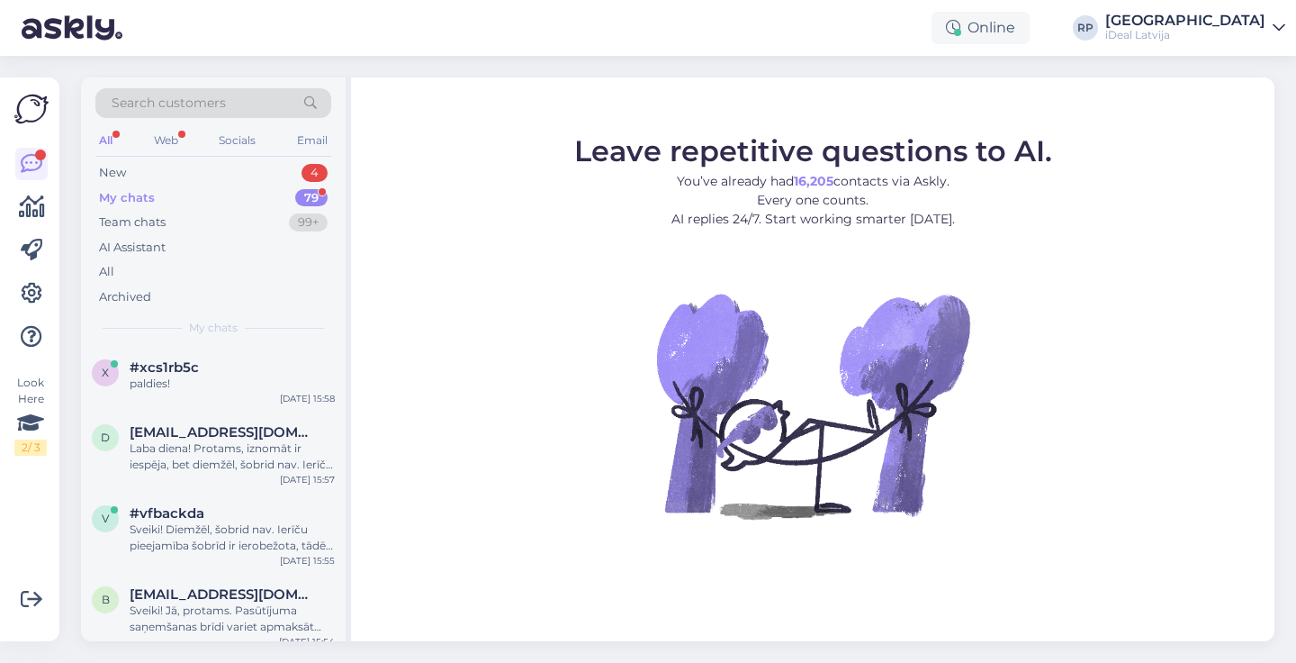
click at [307, 158] on div "Search customers All Web Socials Email New 4 My chats 79 Team chats 99+ AI Assi…" at bounding box center [213, 211] width 265 height 269
click at [302, 175] on div "4" at bounding box center [315, 173] width 26 height 18
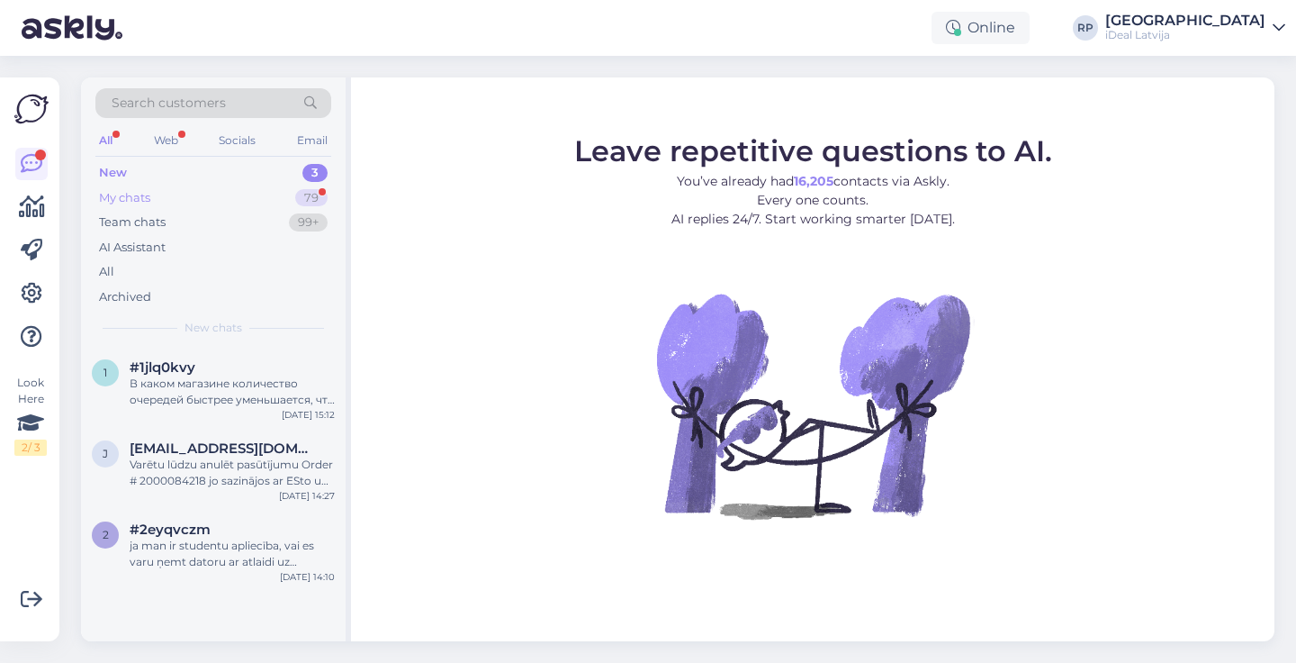
click at [300, 192] on div "79" at bounding box center [311, 198] width 32 height 18
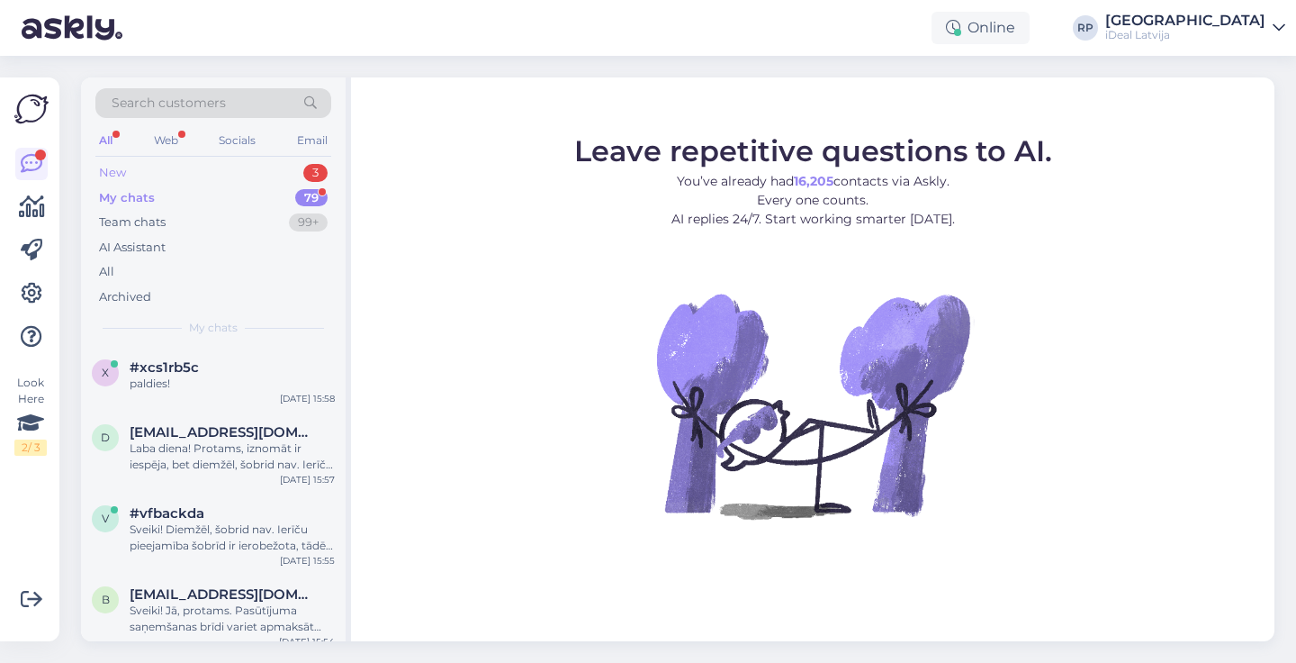
click at [304, 168] on div "3" at bounding box center [315, 173] width 24 height 18
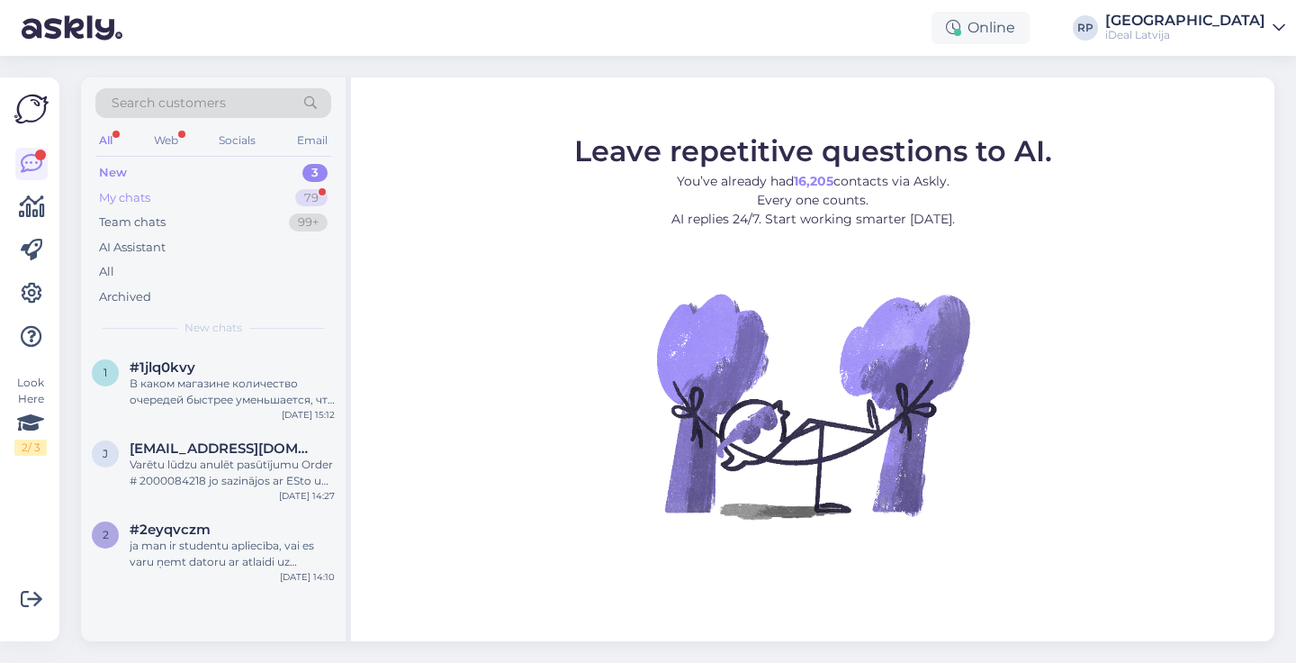
click at [309, 194] on div "79" at bounding box center [311, 198] width 32 height 18
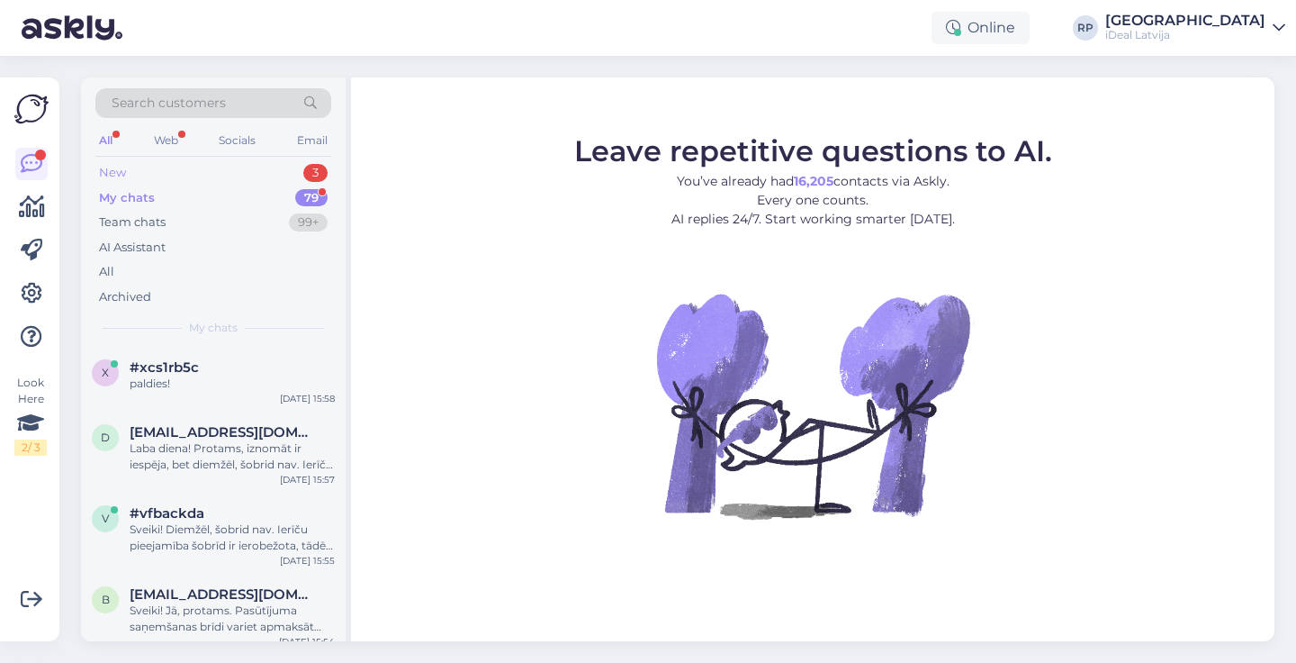
click at [321, 167] on div "3" at bounding box center [315, 173] width 24 height 18
